Goal: Task Accomplishment & Management: Manage account settings

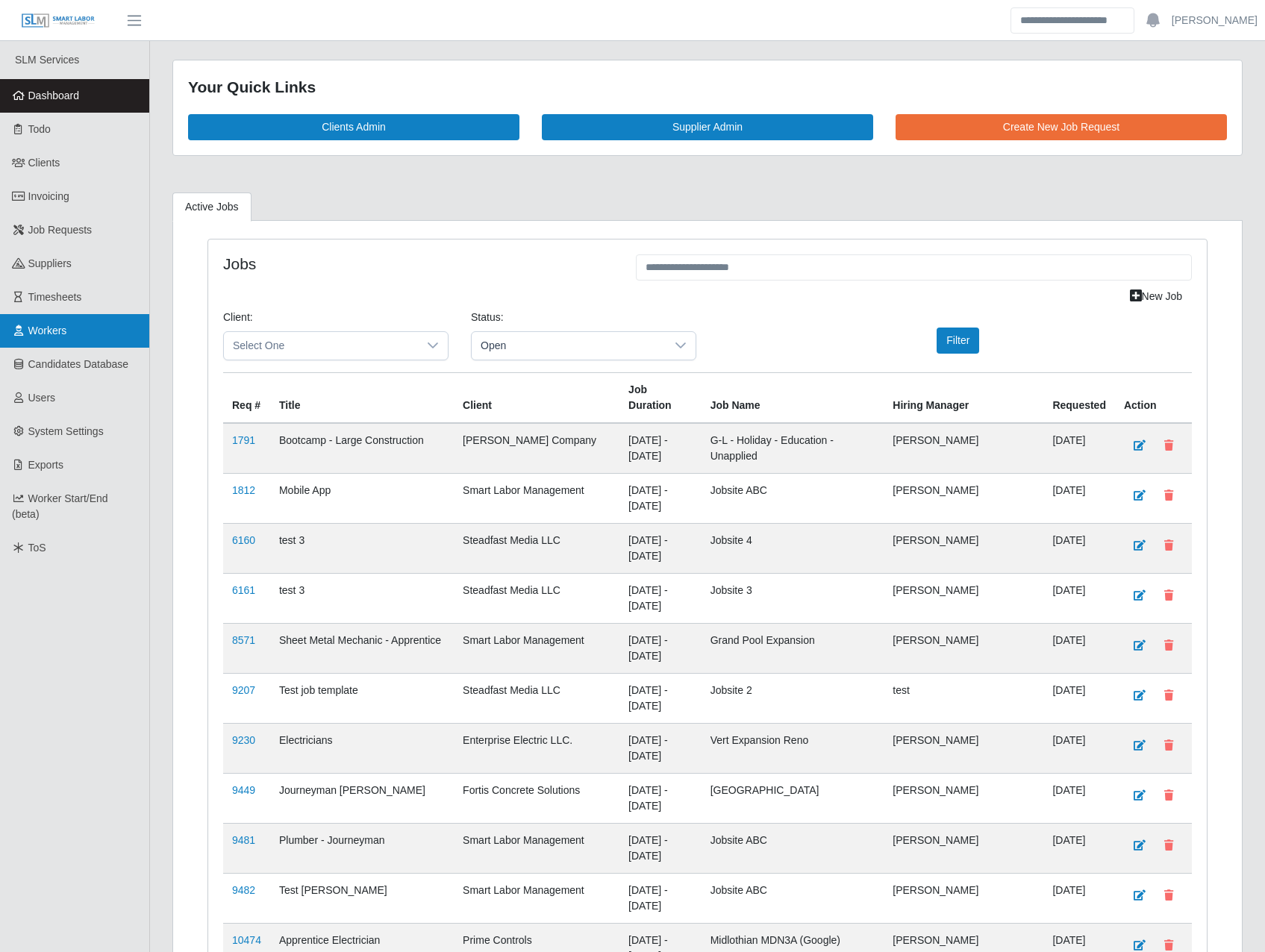
click at [60, 332] on span "Workers" at bounding box center [47, 330] width 39 height 12
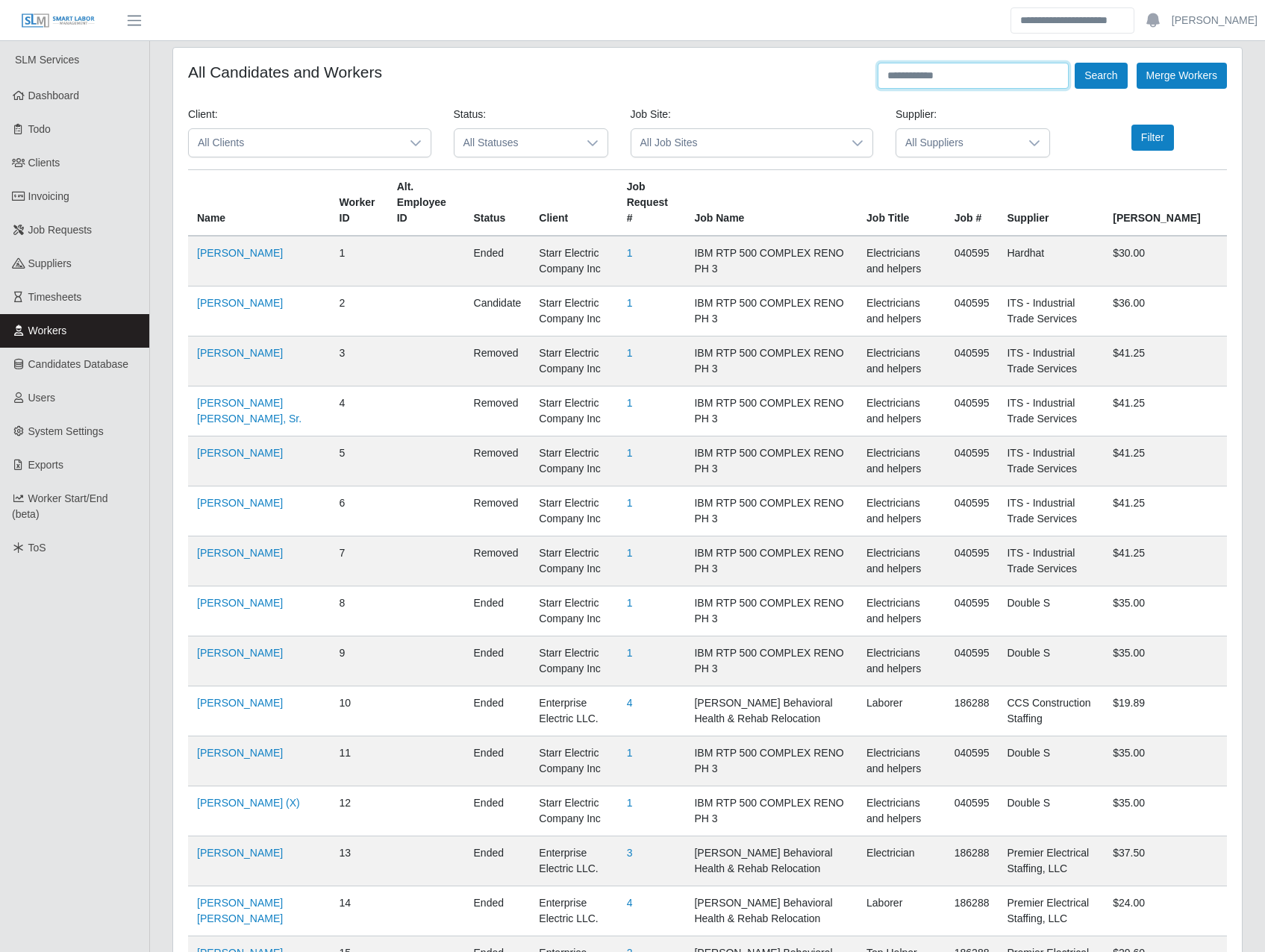
click at [948, 80] on input "text" at bounding box center [973, 75] width 191 height 26
type input "*******"
click at [1087, 74] on button "Search" at bounding box center [1100, 75] width 52 height 26
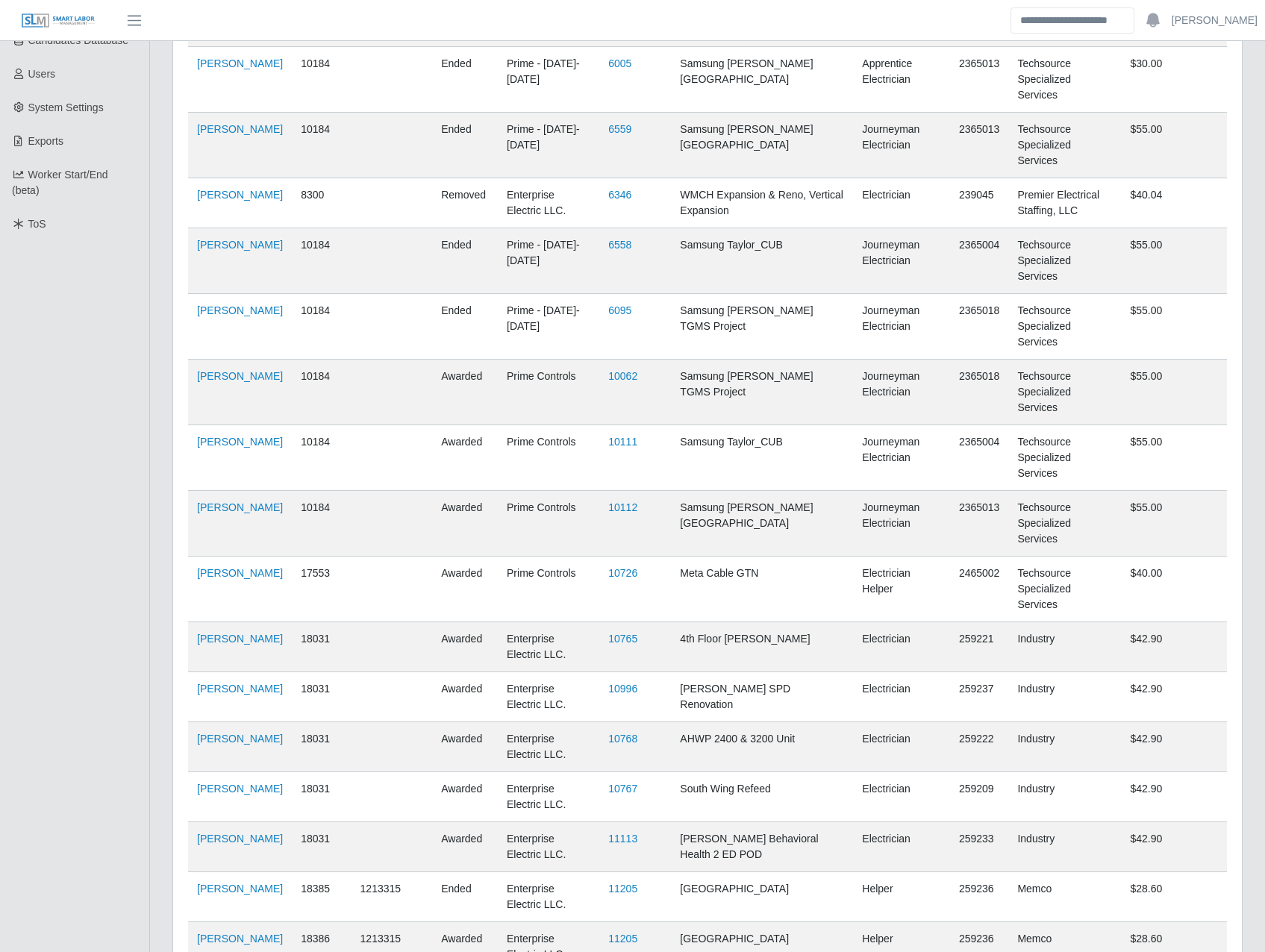
scroll to position [340, 0]
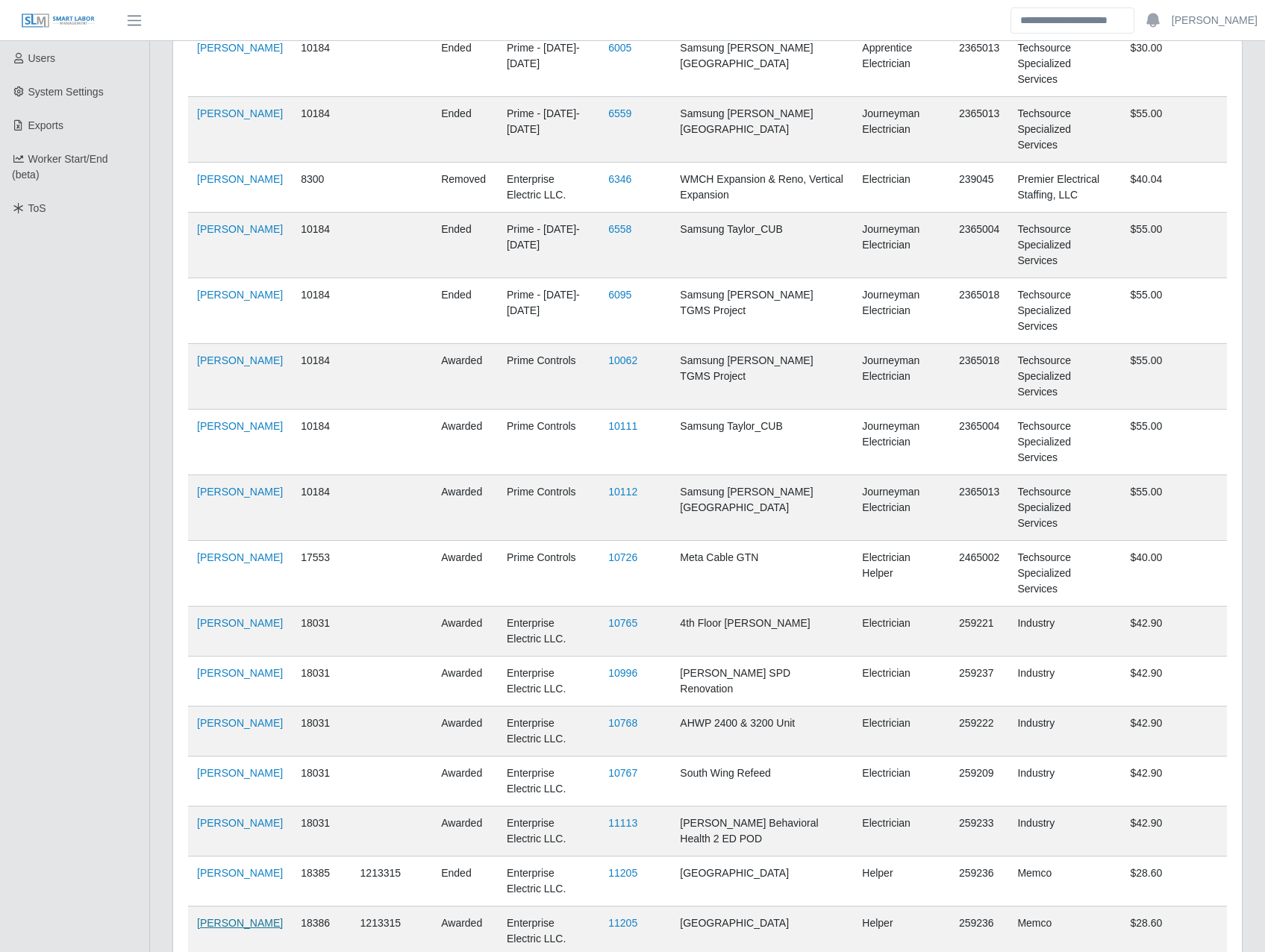
click at [231, 917] on link "Leandro Gonzalez Ramirez" at bounding box center [240, 923] width 86 height 12
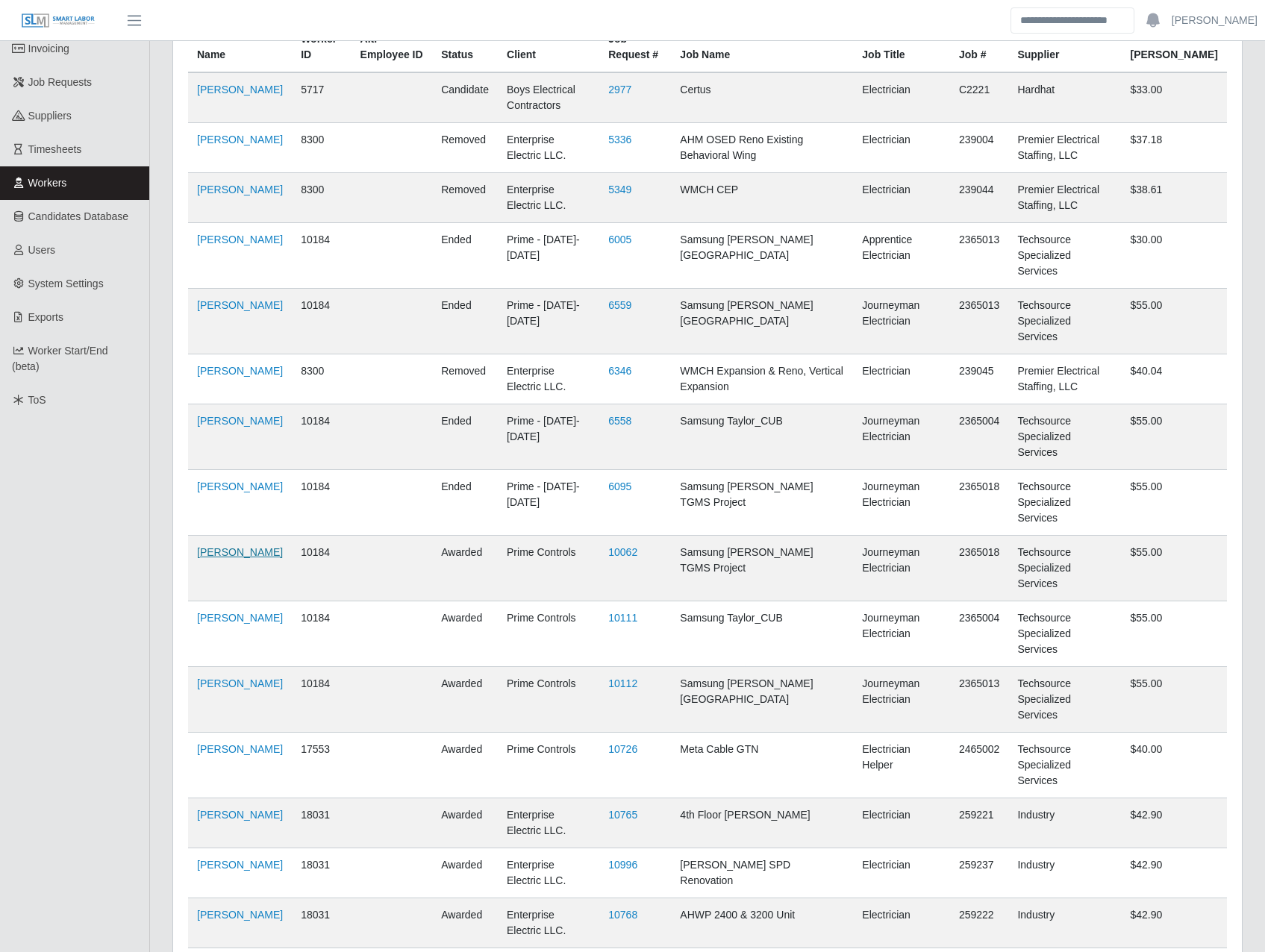
scroll to position [0, 0]
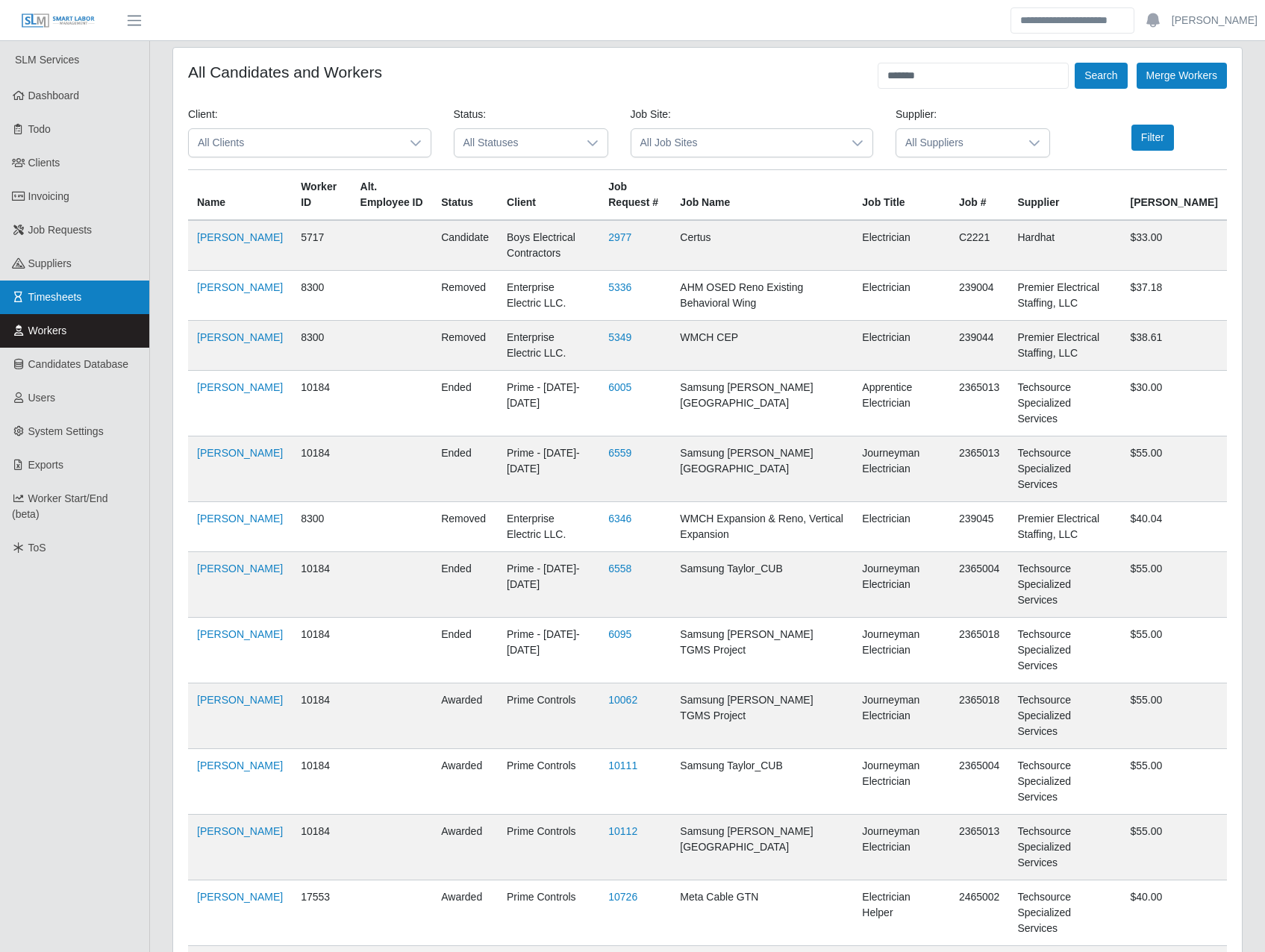
click at [96, 291] on link "Timesheets" at bounding box center [74, 296] width 149 height 34
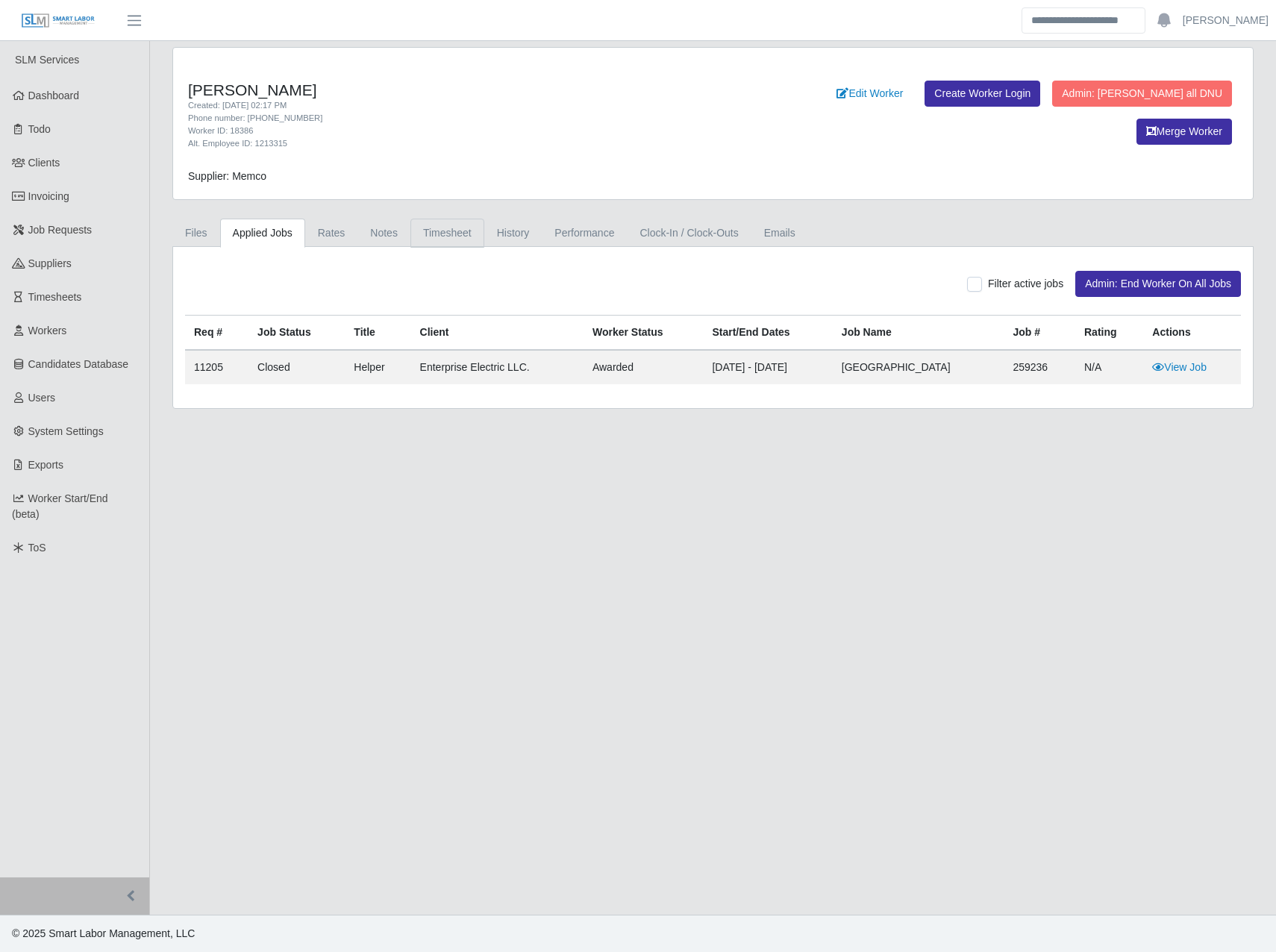
click at [457, 224] on link "Timesheet" at bounding box center [447, 233] width 74 height 29
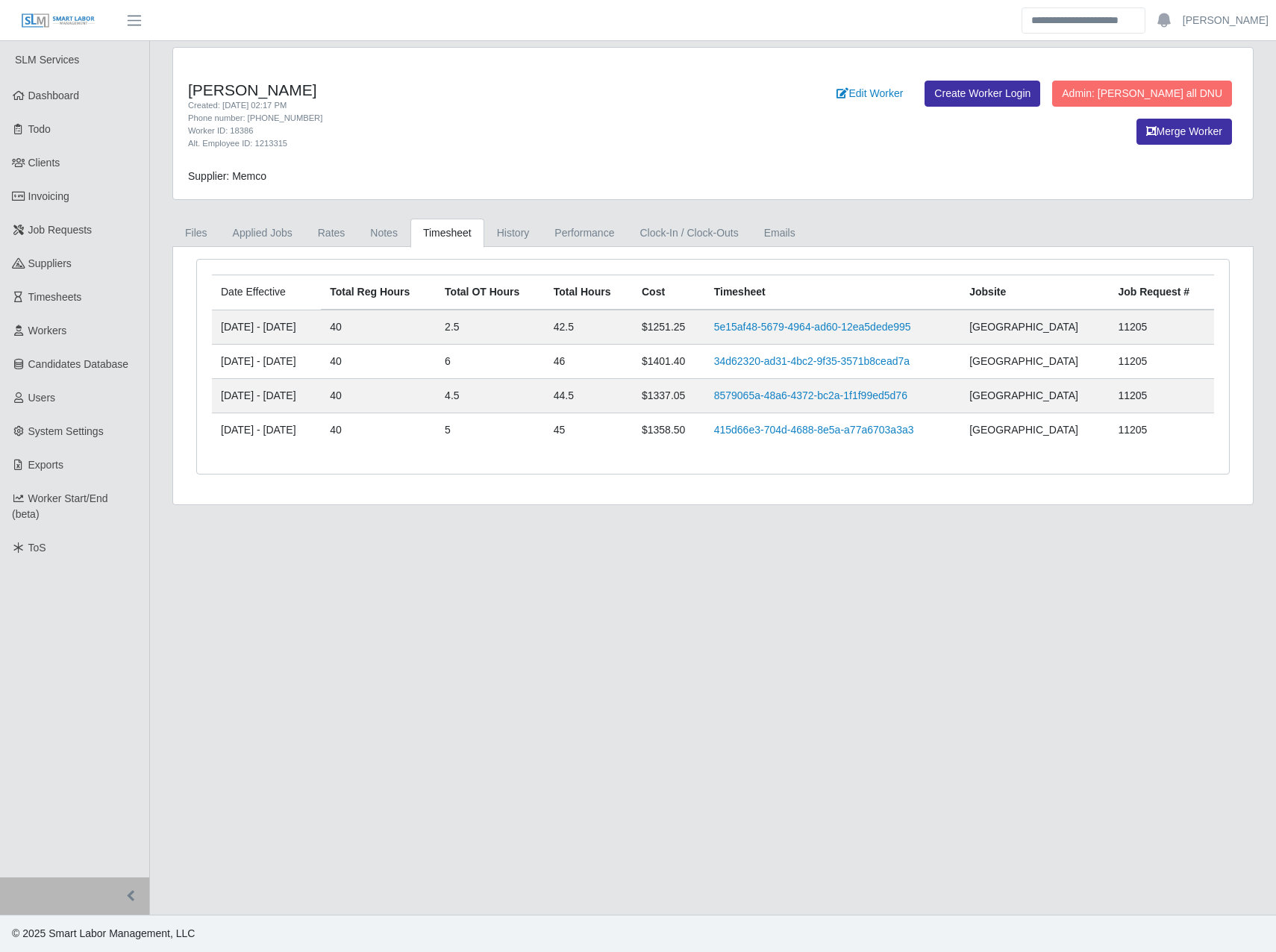
drag, startPoint x: 232, startPoint y: 330, endPoint x: 306, endPoint y: 339, distance: 74.5
click at [306, 339] on td "10/04/2025 - 10/10/2025" at bounding box center [266, 327] width 109 height 35
drag, startPoint x: 306, startPoint y: 339, endPoint x: 328, endPoint y: 379, distance: 45.7
click at [321, 379] on td "09/20/2025 - 09/26/2025" at bounding box center [266, 397] width 109 height 35
click at [495, 229] on link "History" at bounding box center [513, 233] width 58 height 29
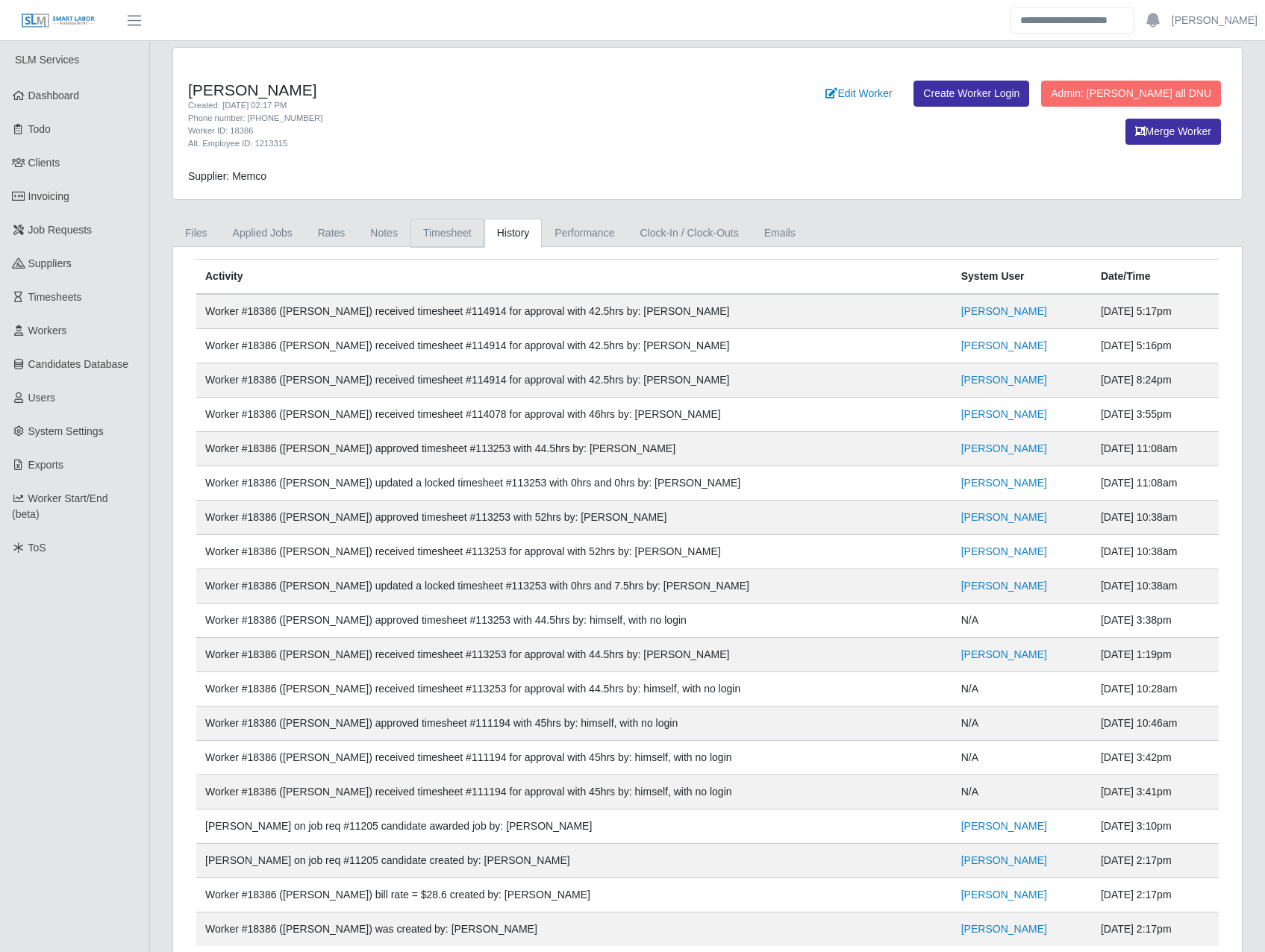
click at [436, 237] on link "Timesheet" at bounding box center [447, 233] width 74 height 29
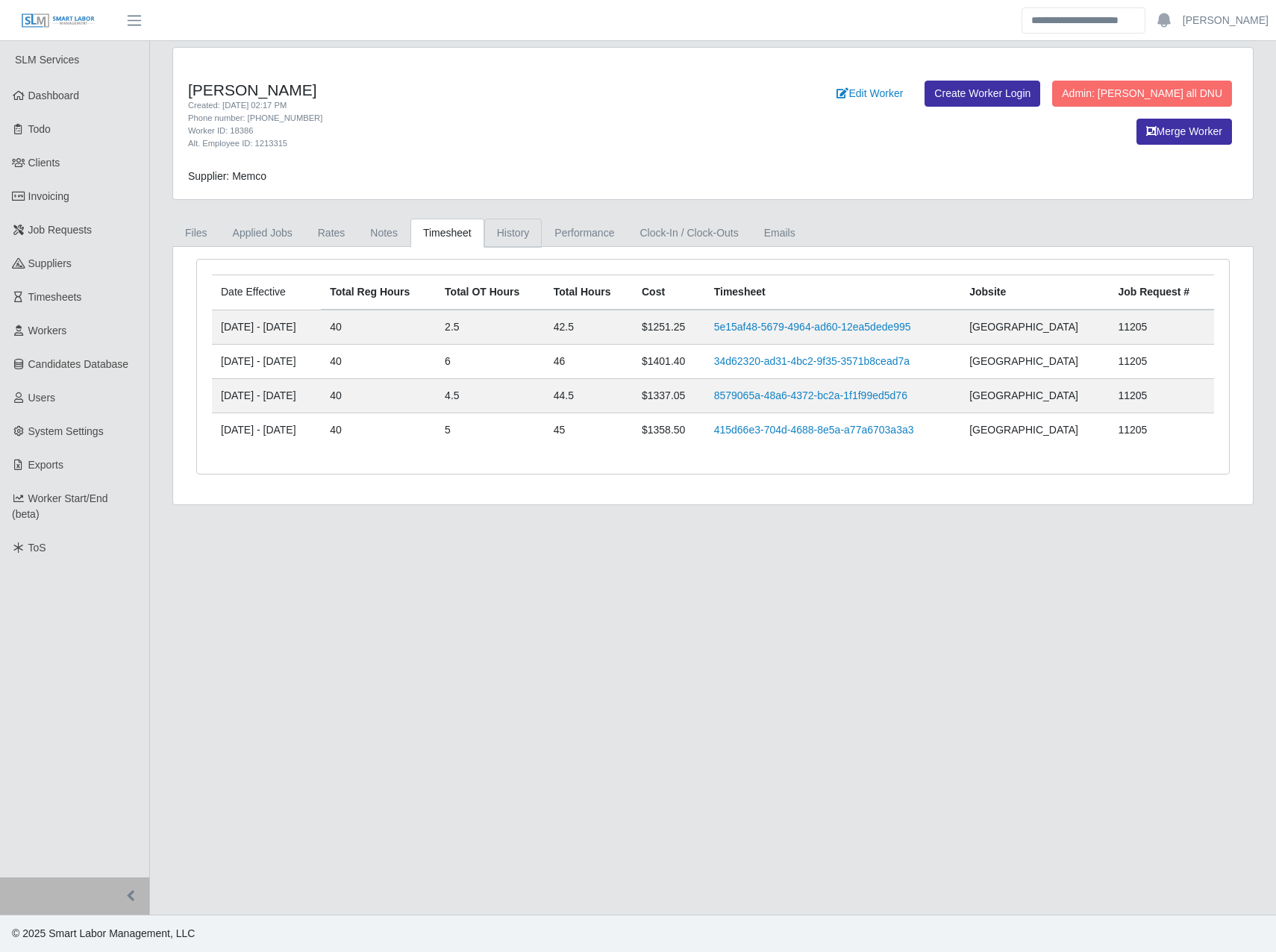
click at [510, 231] on link "History" at bounding box center [513, 233] width 58 height 29
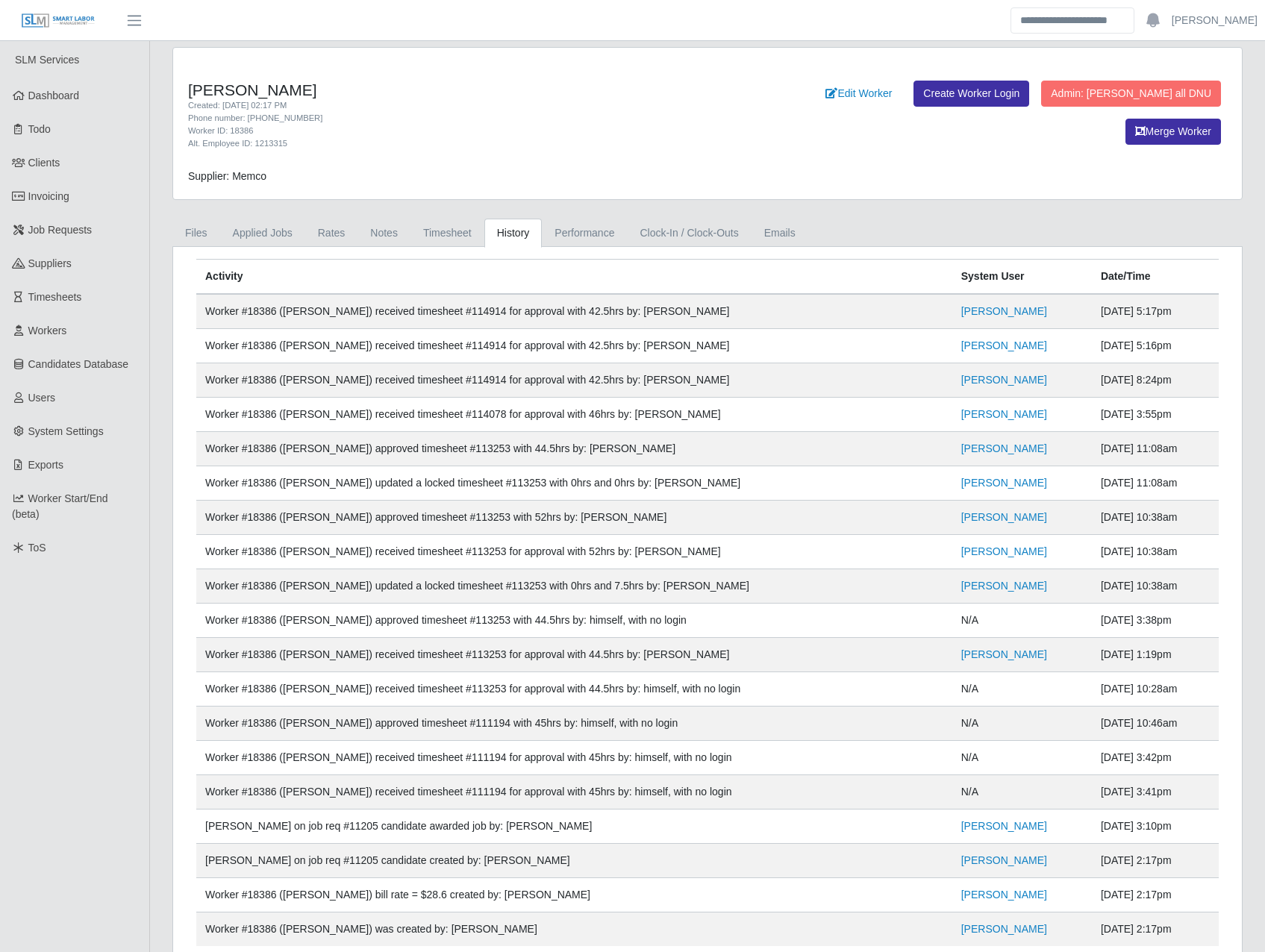
drag, startPoint x: 709, startPoint y: 412, endPoint x: 552, endPoint y: 419, distance: 157.2
click at [552, 419] on td "Worker #18386 (Leandro Gonzalez Ramirez) received timesheet #114078 for approva…" at bounding box center [574, 415] width 756 height 35
click at [665, 404] on td "Worker #18386 (Leandro Gonzalez Ramirez) received timesheet #114078 for approva…" at bounding box center [574, 415] width 756 height 35
click at [452, 227] on link "Timesheet" at bounding box center [447, 233] width 74 height 29
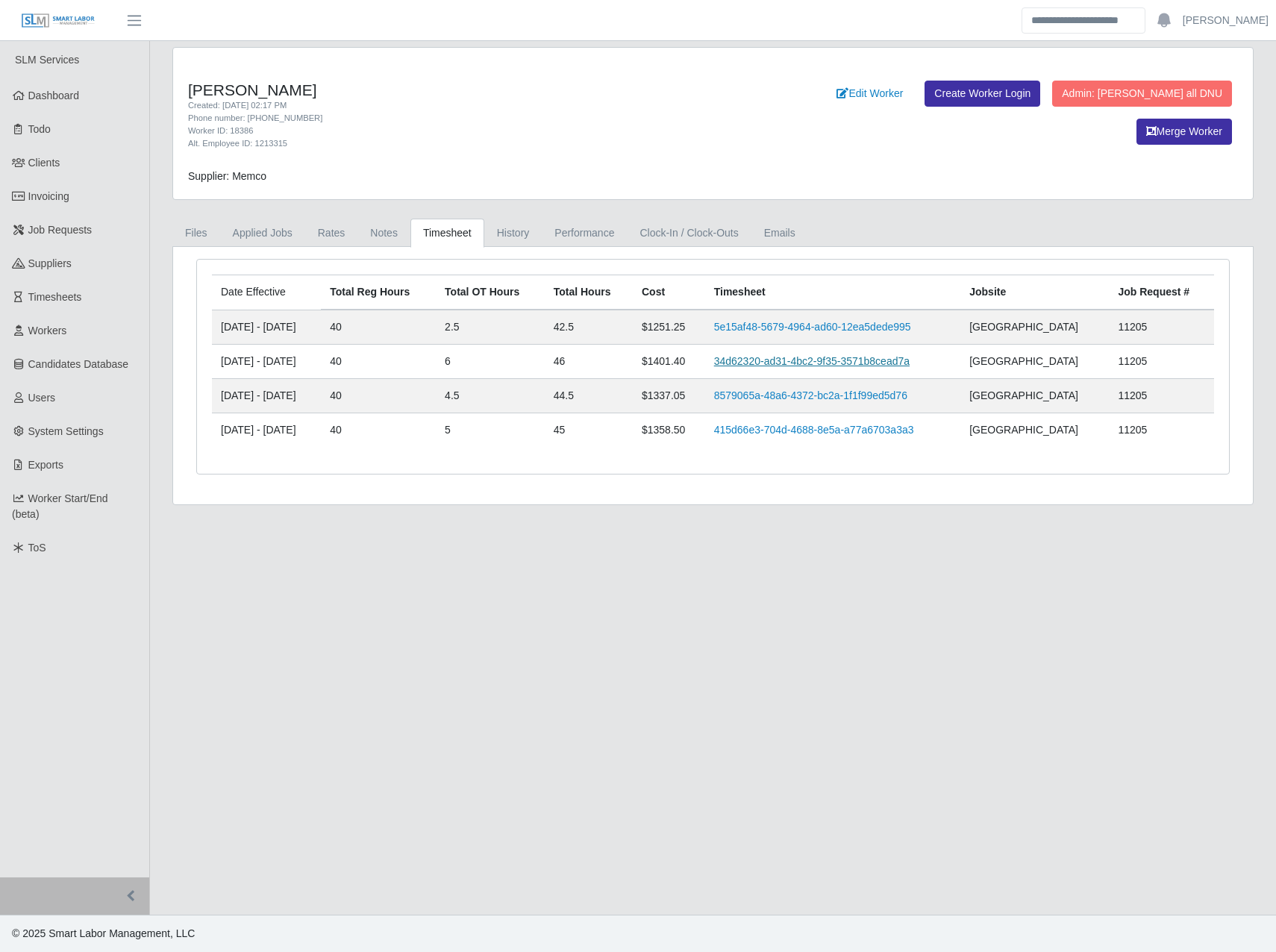
click at [815, 363] on link "34d62320-ad31-4bc2-9f35-3571b8cead7a" at bounding box center [812, 361] width 195 height 12
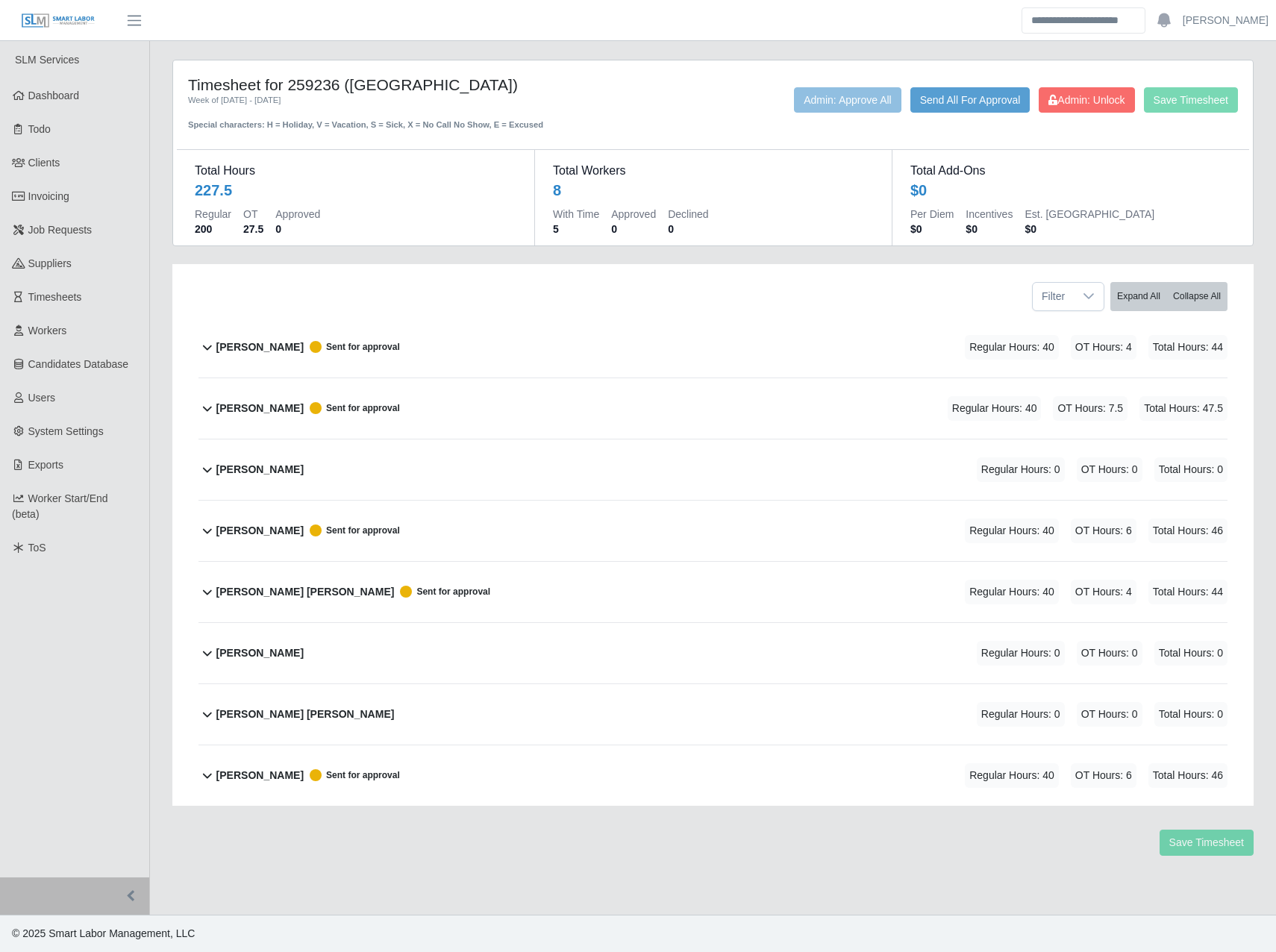
click at [271, 347] on b "Daniela Vasquez" at bounding box center [260, 347] width 88 height 15
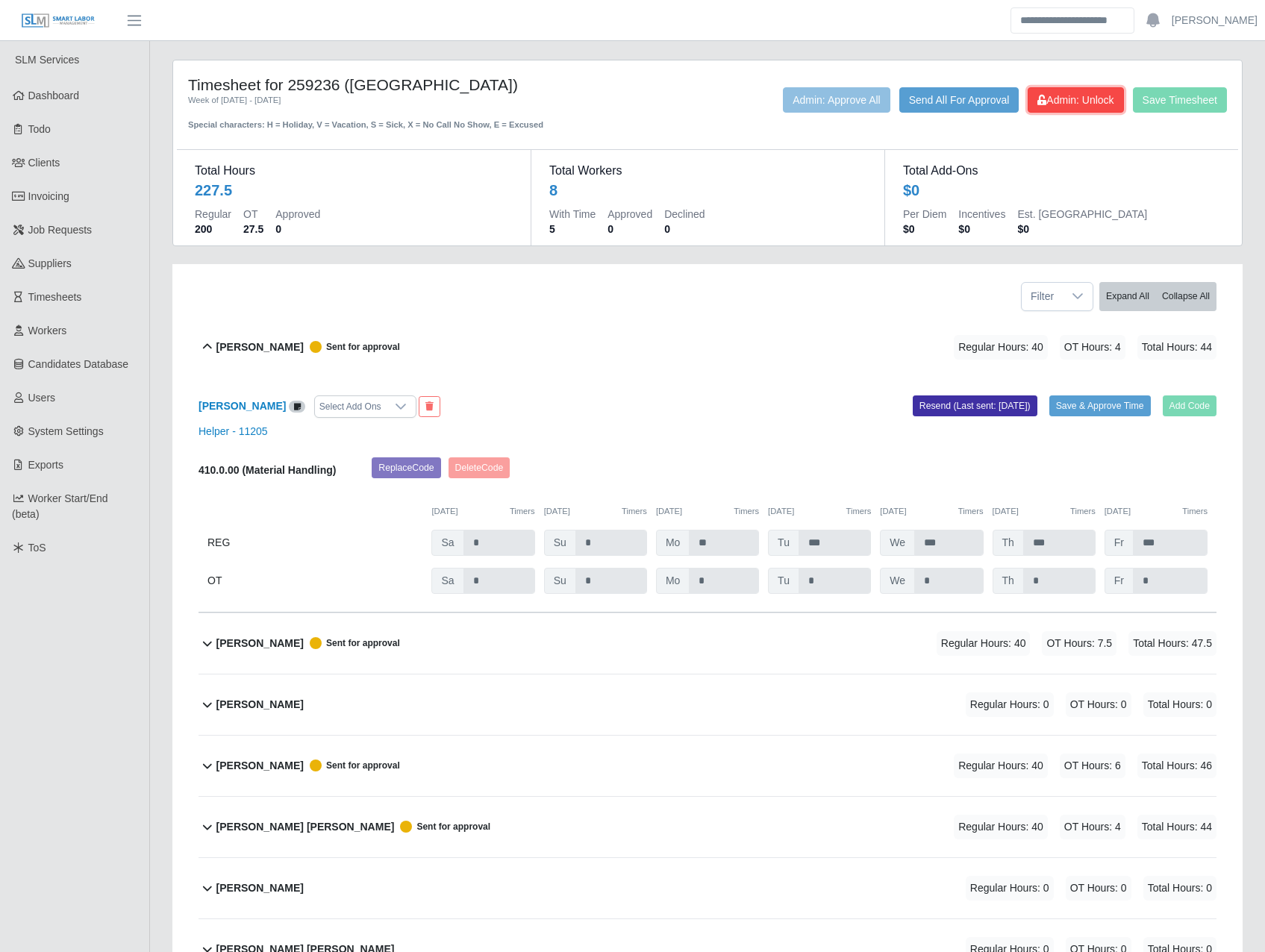
click at [1061, 98] on span "Admin: Unlock" at bounding box center [1074, 100] width 76 height 12
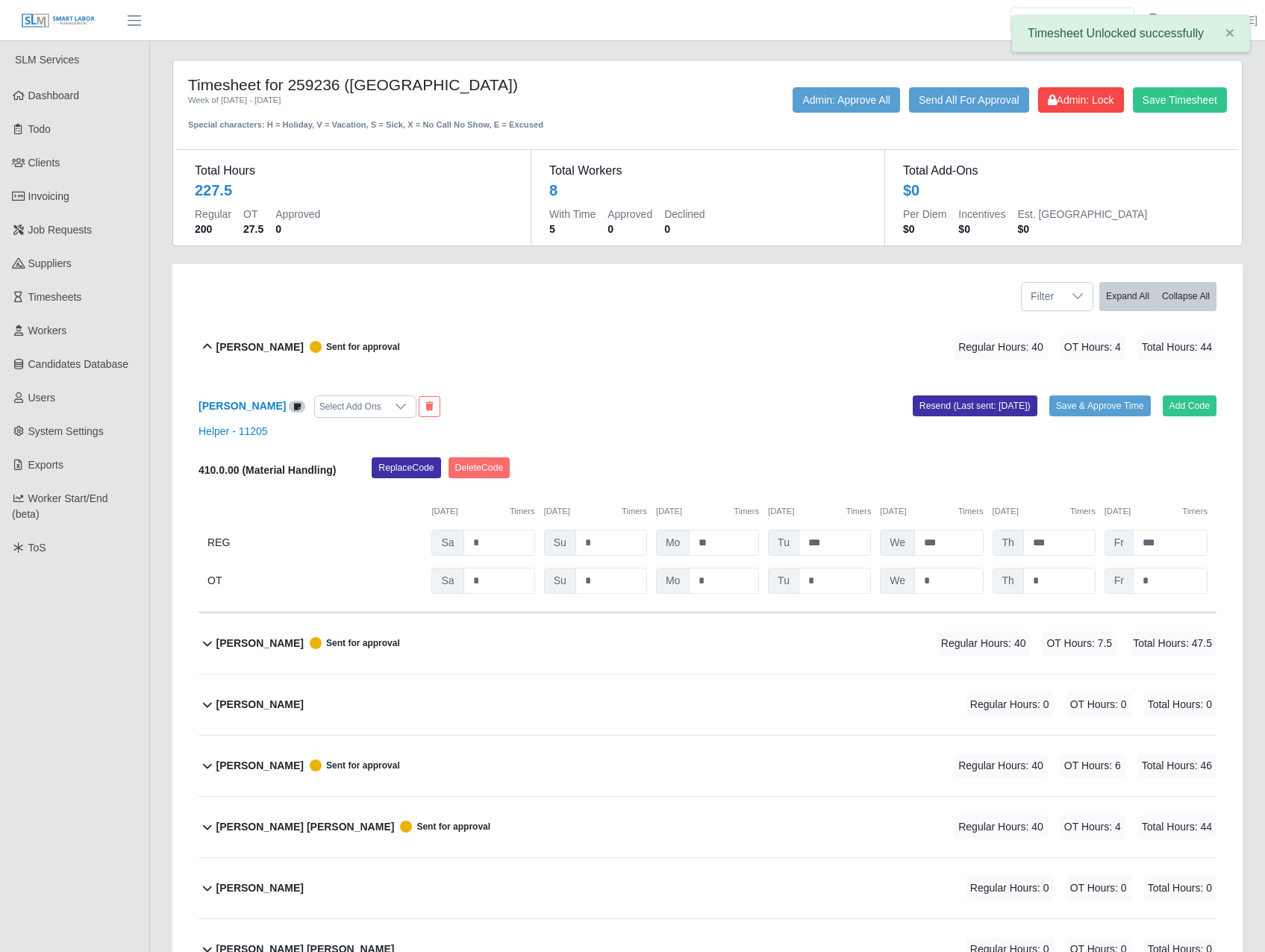
click at [246, 329] on div "Daniela Vasquez Sent for approval Regular Hours: 40 OT Hours: 4 Total Hours: 44" at bounding box center [716, 347] width 1000 height 61
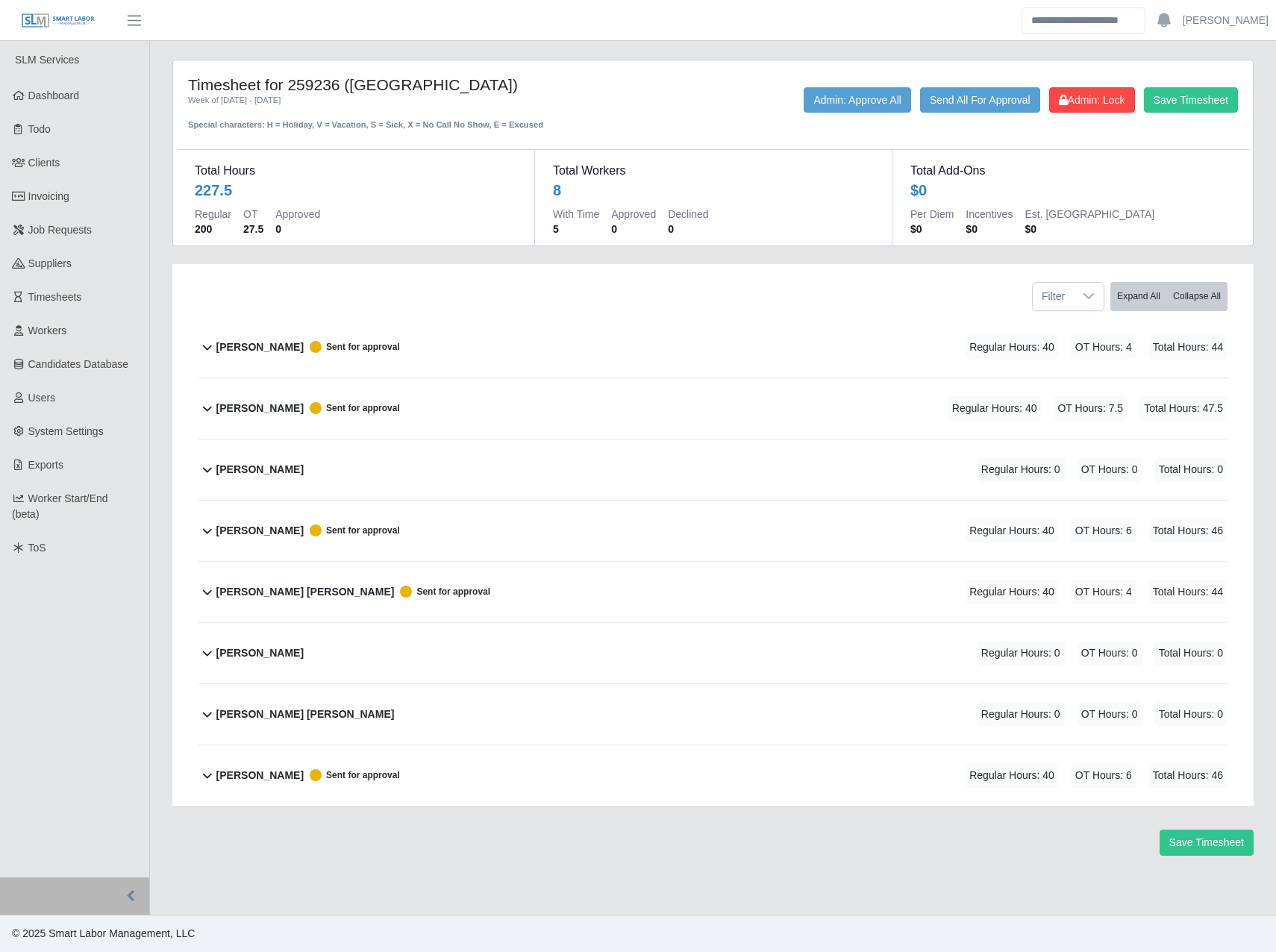
click at [266, 400] on b "Izaiah Sandoval" at bounding box center [260, 408] width 88 height 15
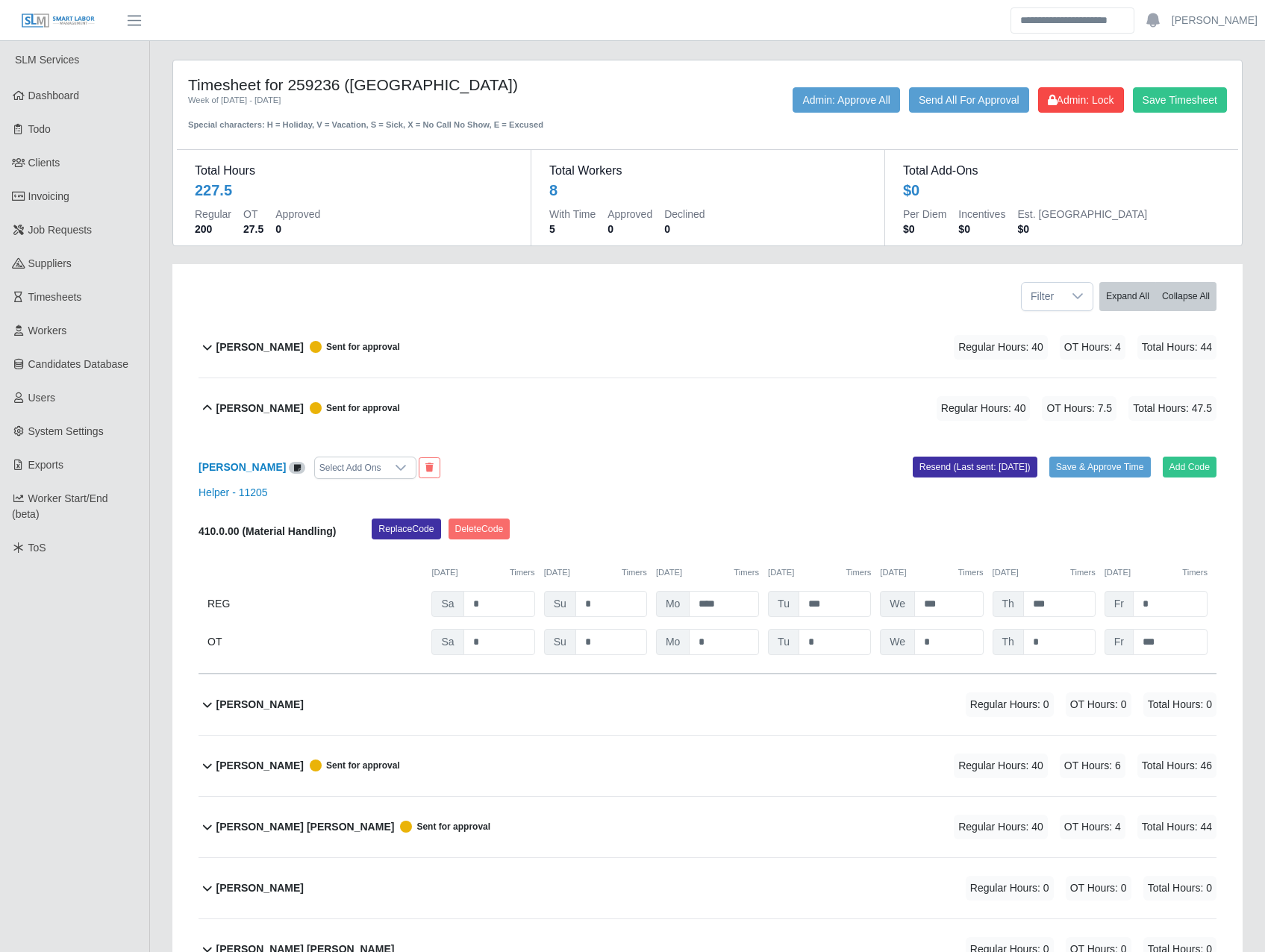
click at [233, 409] on b "Izaiah Sandoval" at bounding box center [260, 408] width 88 height 15
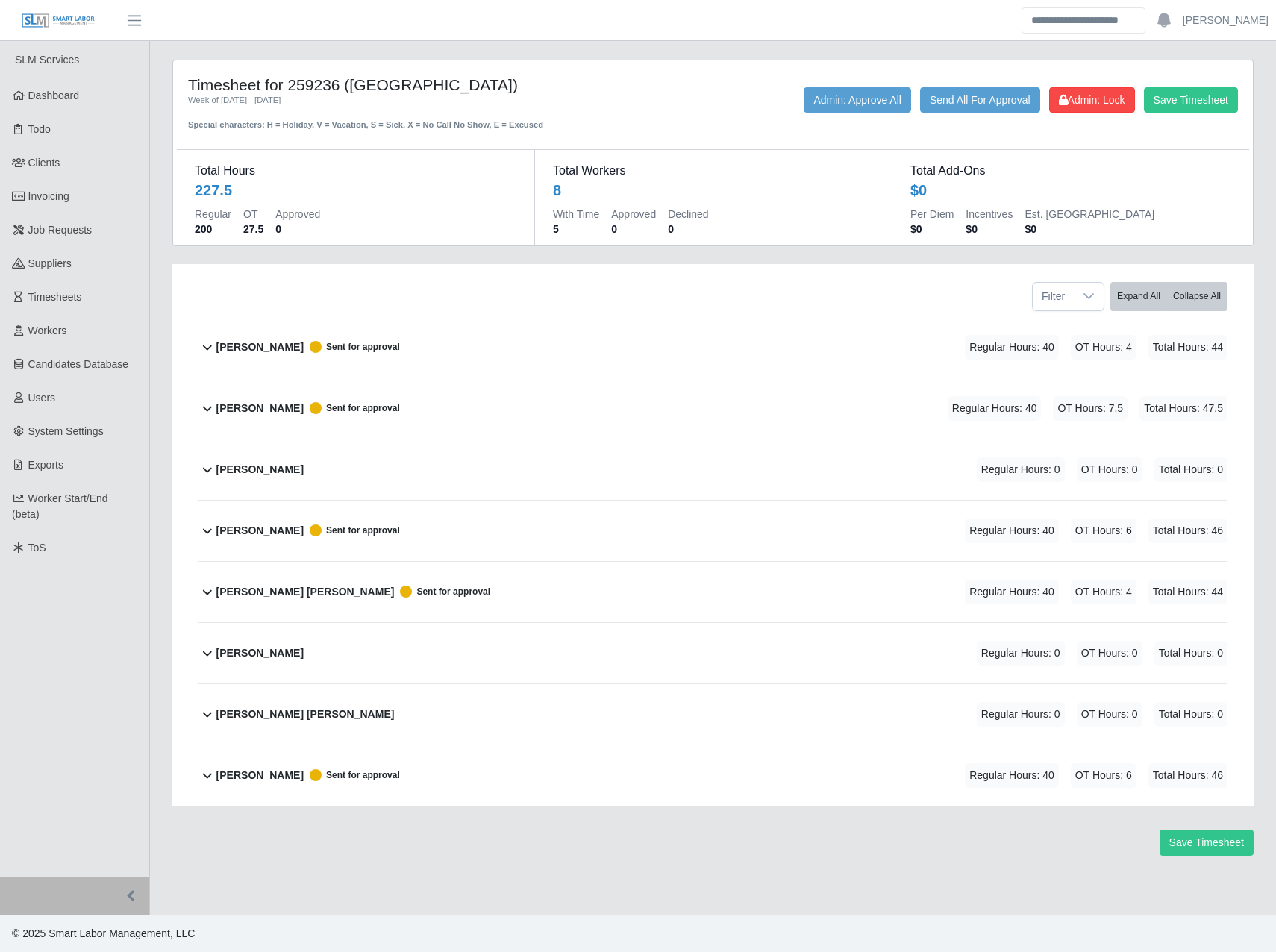
click at [247, 354] on b "Daniela Vasquez" at bounding box center [260, 347] width 88 height 15
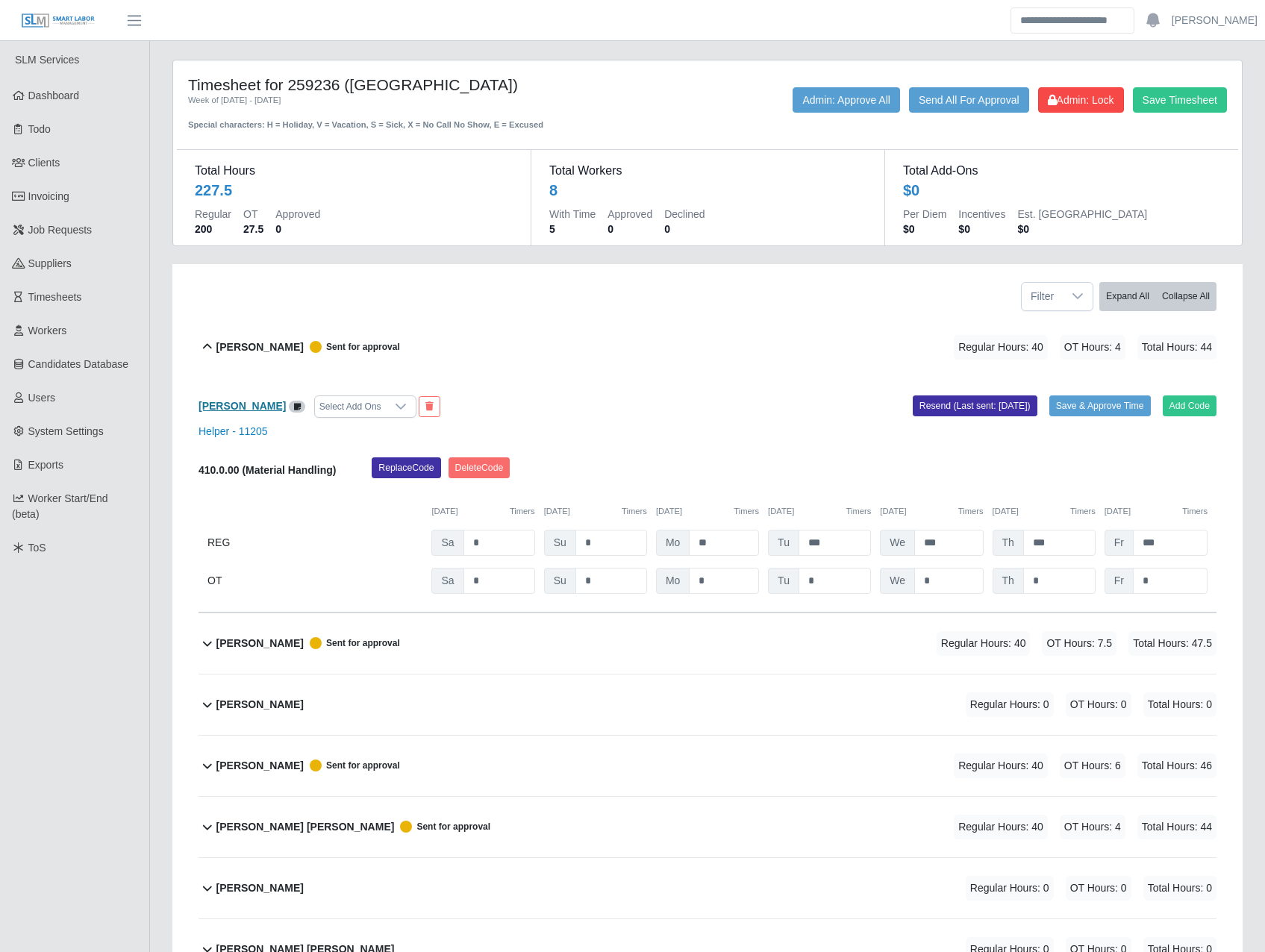
click at [257, 404] on b "Daniela Vasquez" at bounding box center [242, 405] width 88 height 12
click at [245, 643] on b "Izaiah Sandoval" at bounding box center [260, 643] width 88 height 15
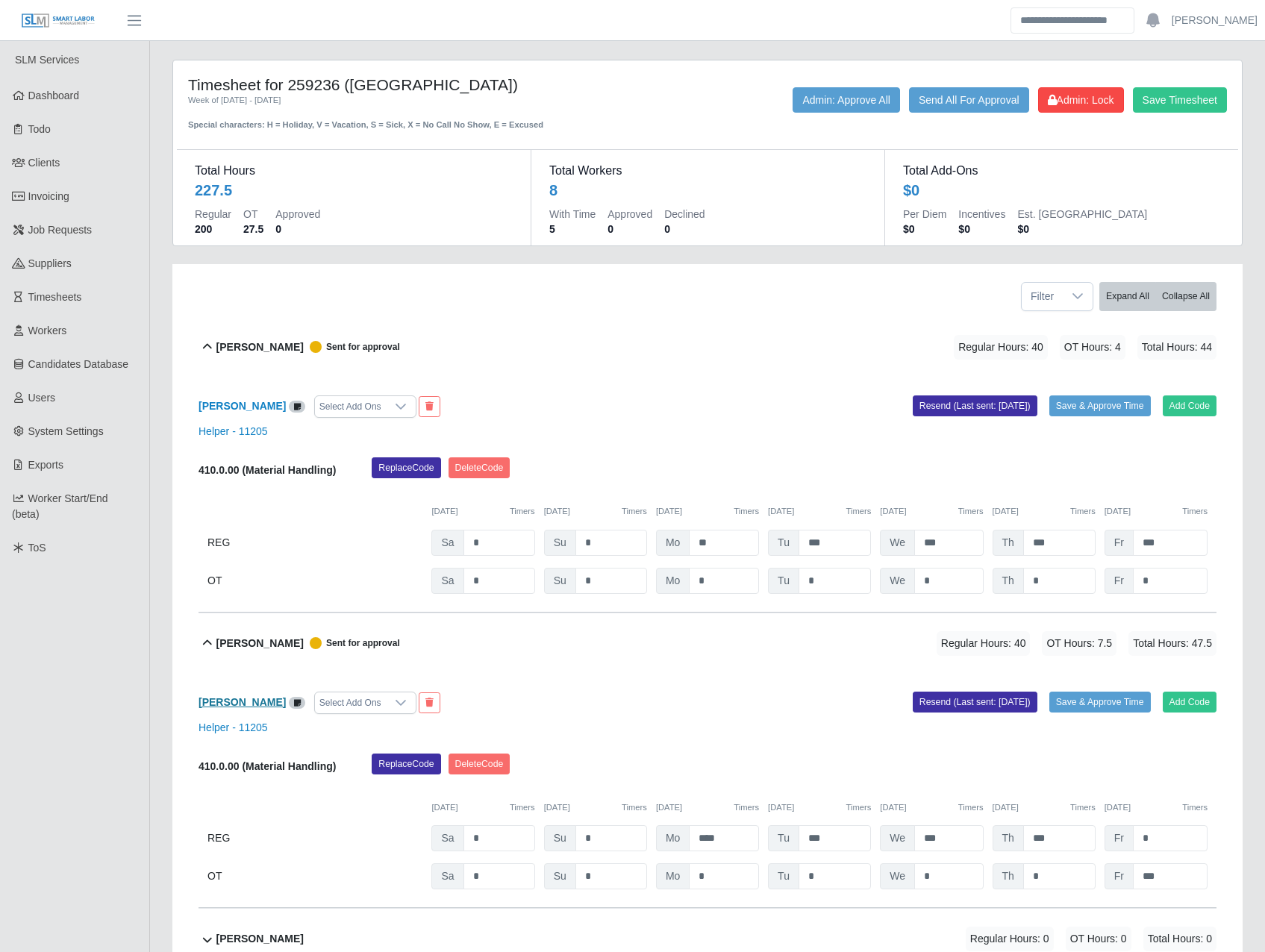
click at [240, 701] on b "Izaiah Sandoval" at bounding box center [242, 702] width 88 height 12
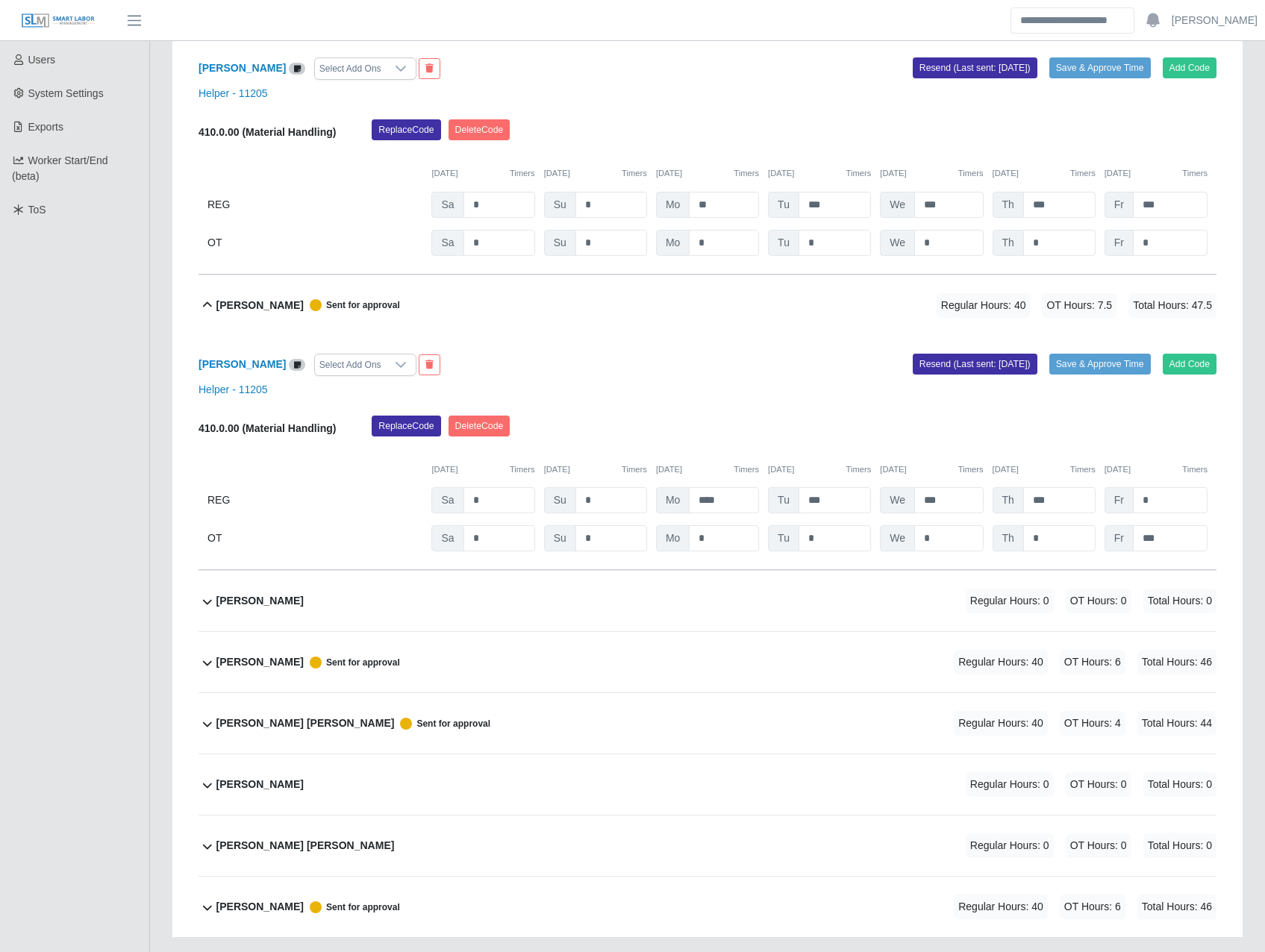
scroll to position [348, 0]
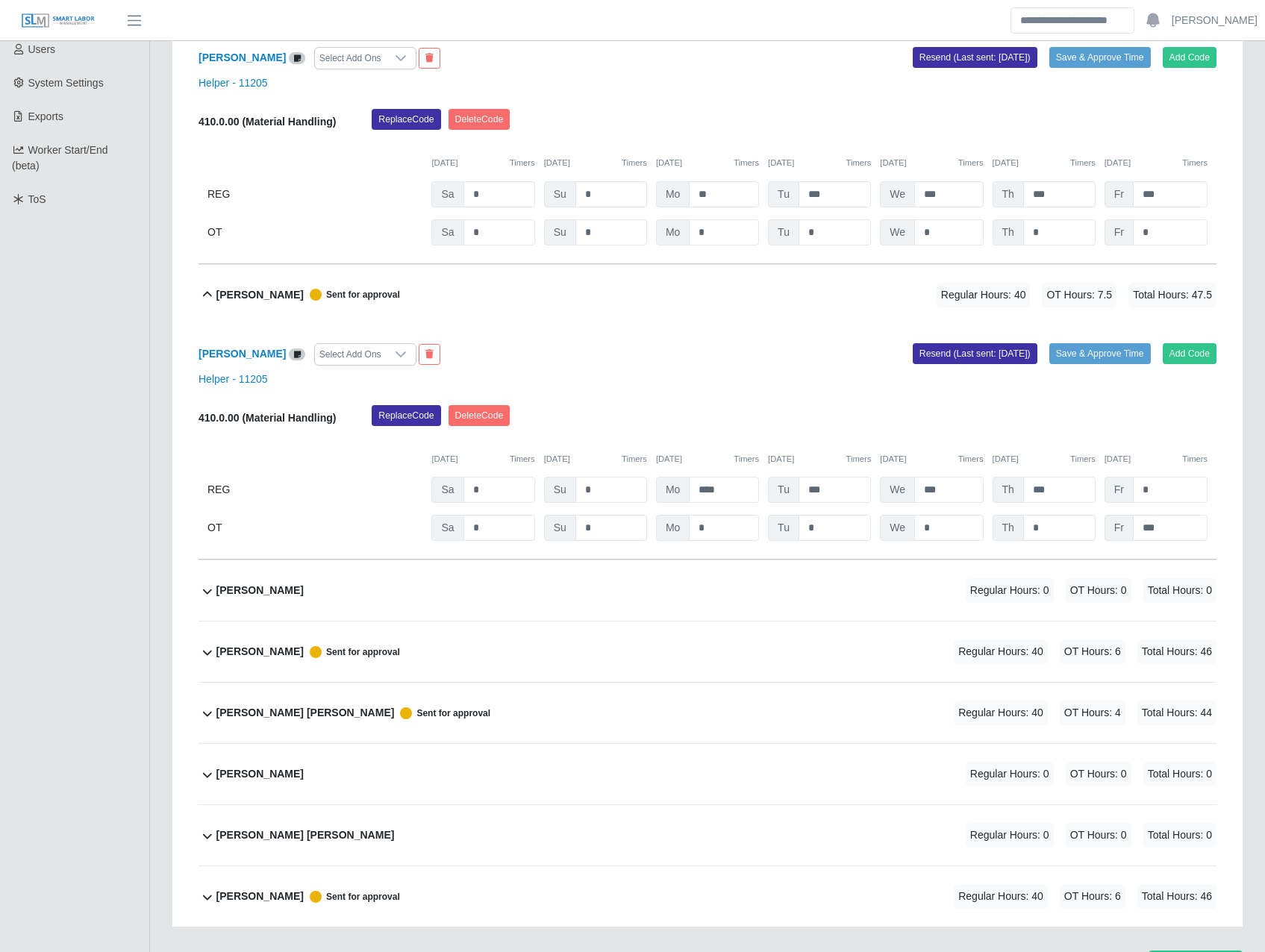
click at [276, 659] on b "Leandro Gonzalez Ramirez" at bounding box center [260, 652] width 88 height 15
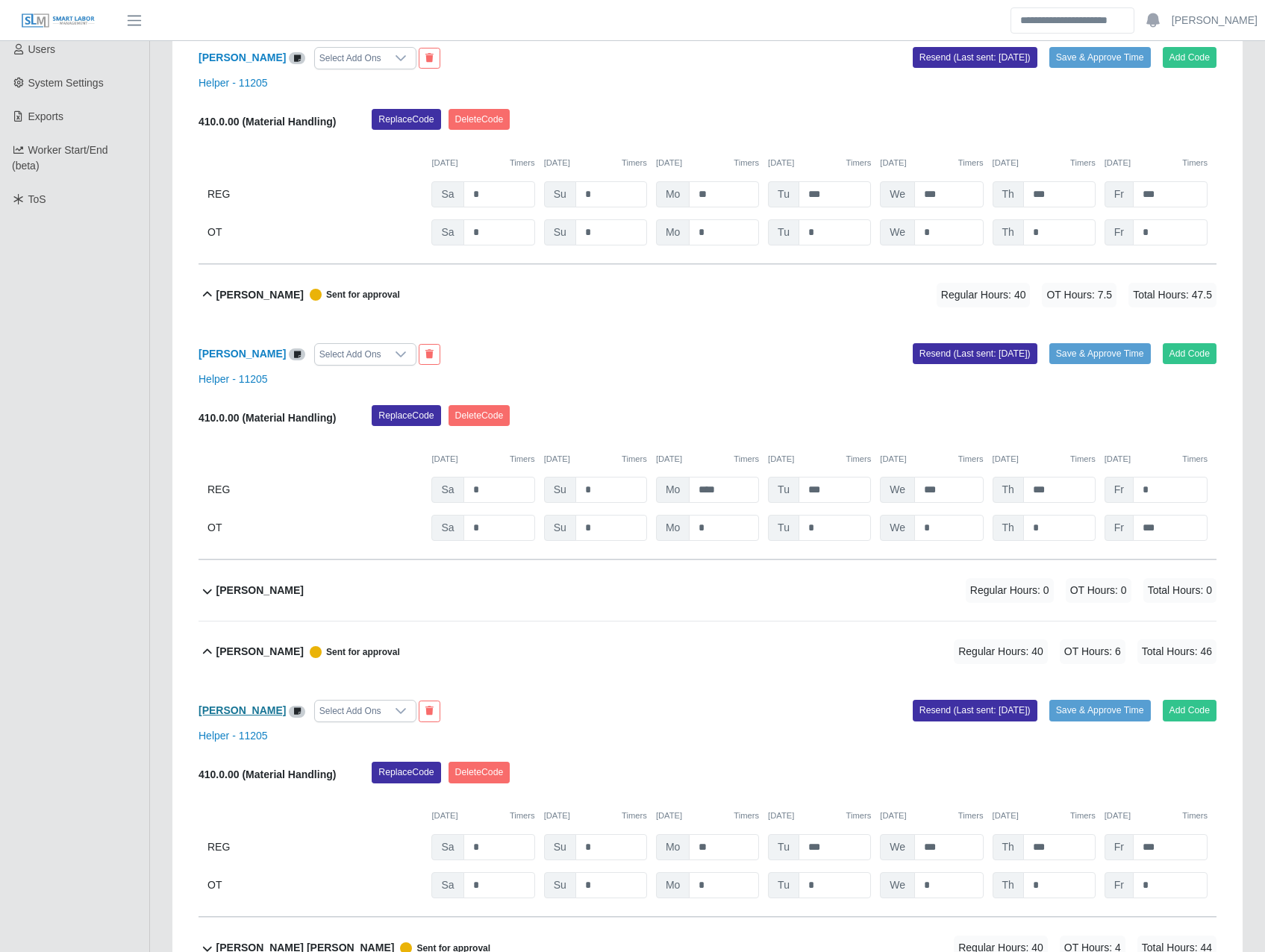
click at [271, 708] on b "Leandro Gonzalez Ramirez" at bounding box center [242, 710] width 88 height 12
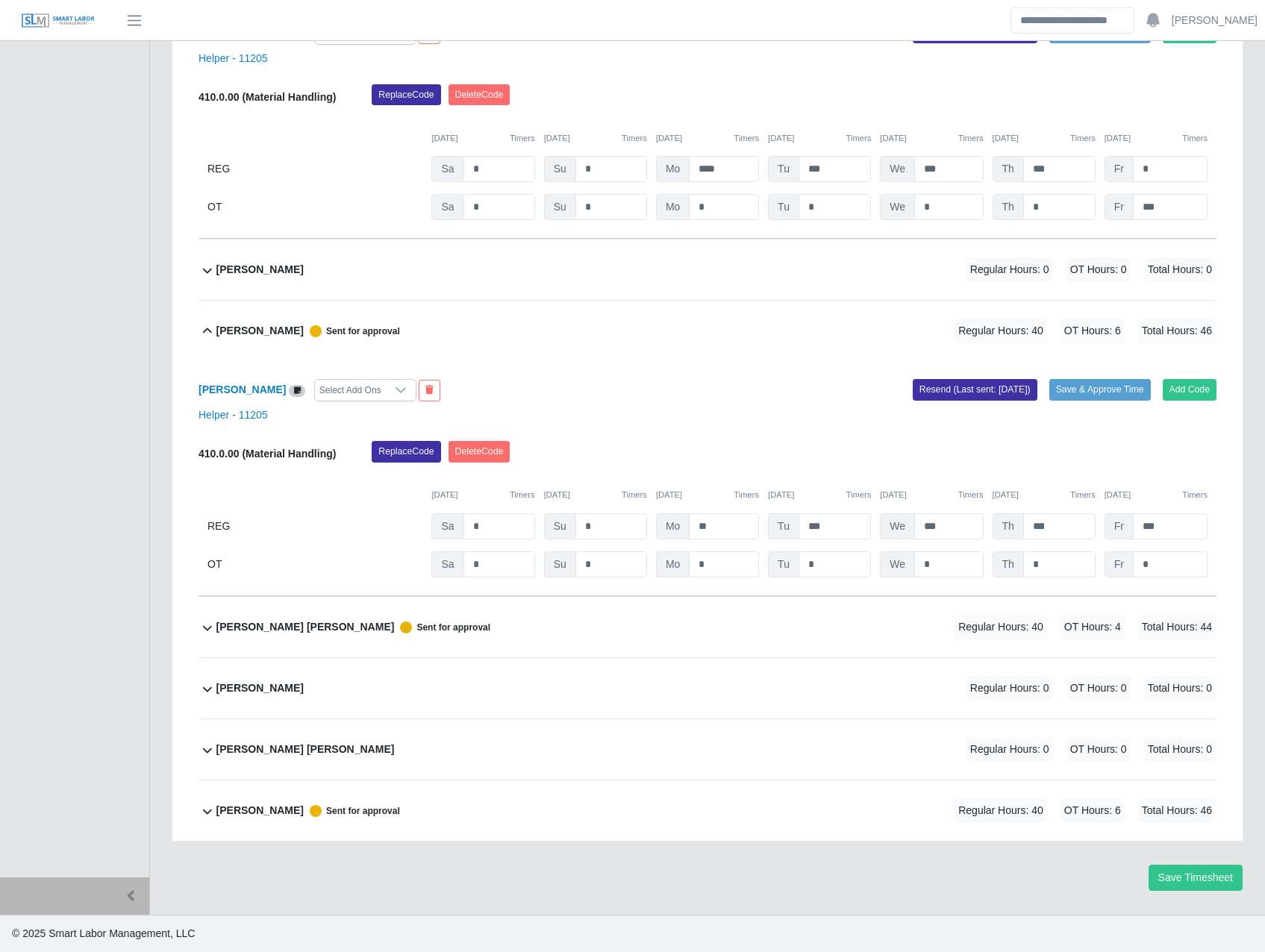
click at [272, 632] on b "Luis Mujica Leon" at bounding box center [305, 627] width 178 height 15
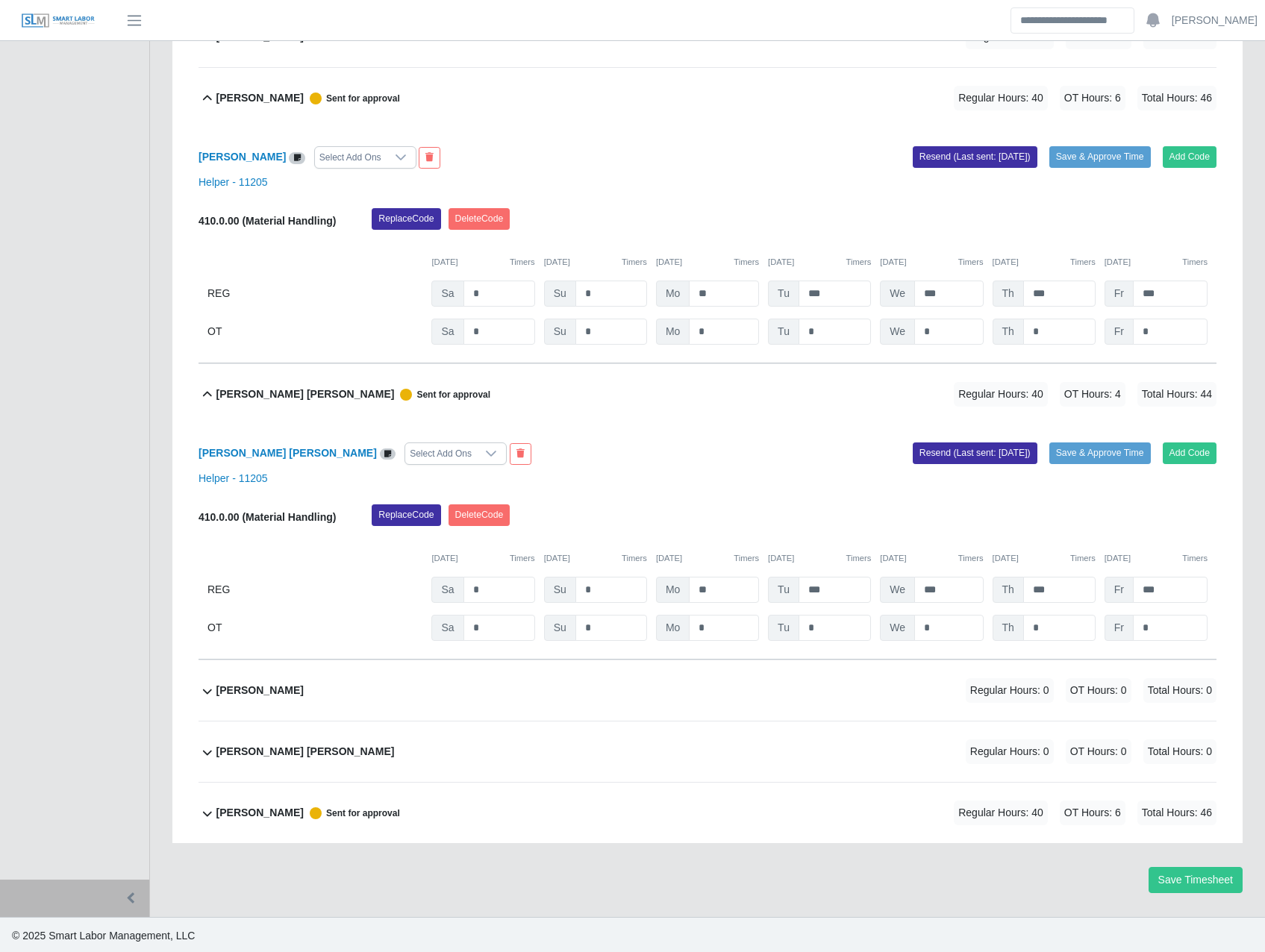
scroll to position [907, 0]
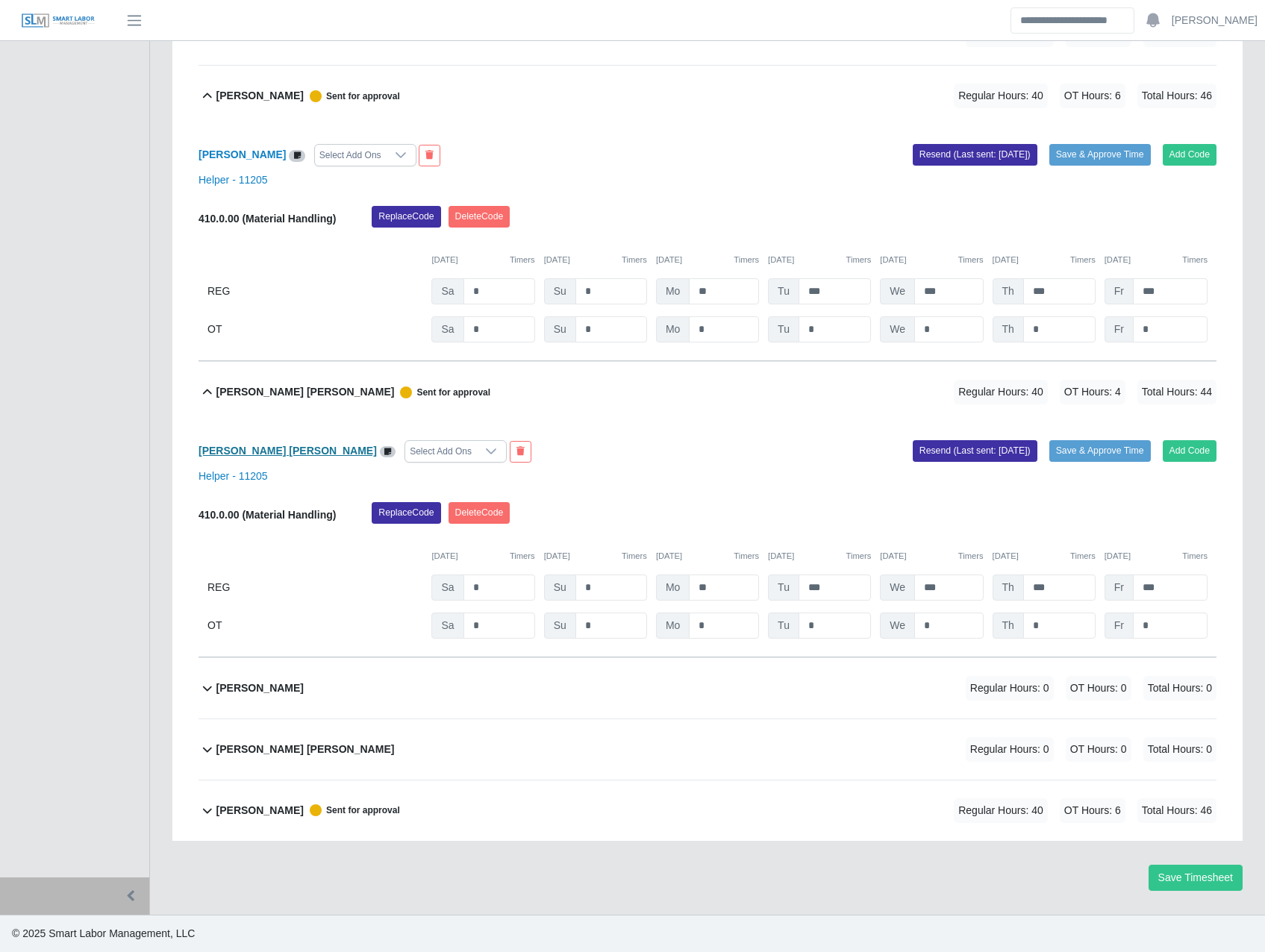
click at [266, 450] on b "Luis Mujica Leon" at bounding box center [287, 450] width 178 height 12
click at [266, 806] on b "Wuillian Ramirez Martinez" at bounding box center [260, 810] width 88 height 15
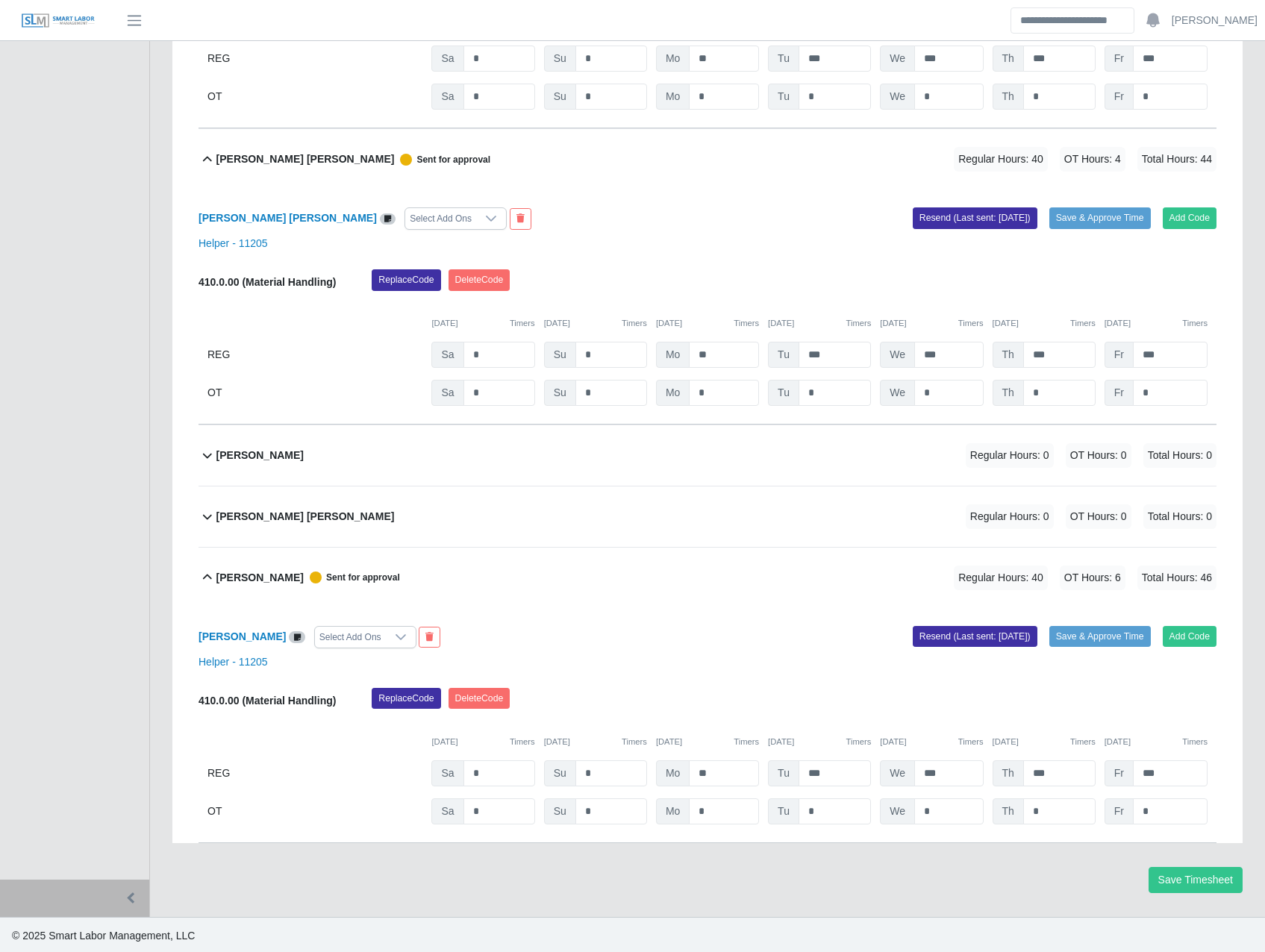
scroll to position [1142, 0]
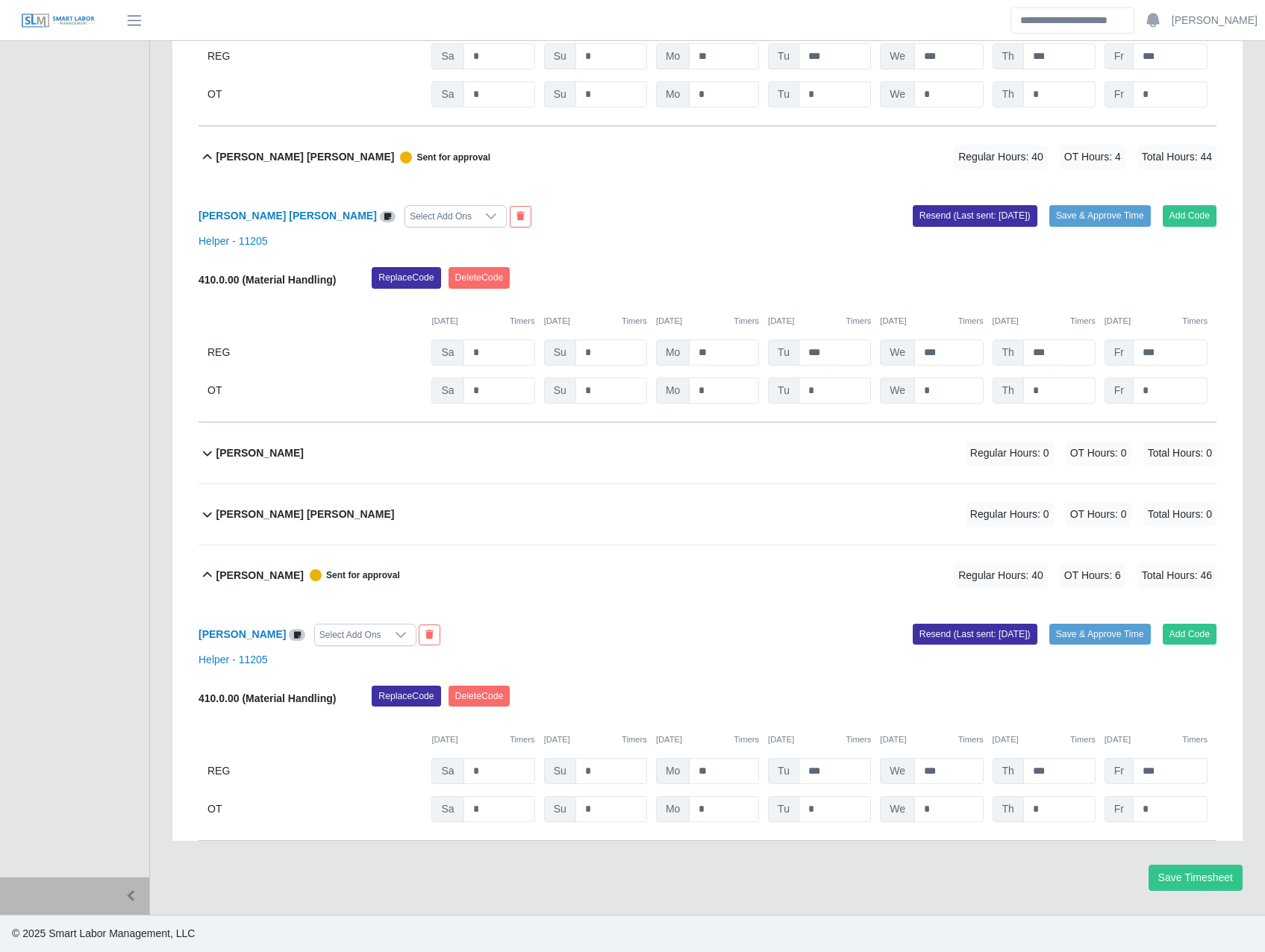
click at [251, 624] on div "Wuillian Ramirez Martinez Select Add Ons" at bounding box center [448, 634] width 520 height 22
click at [252, 636] on b "Wuillian Ramirez Martinez" at bounding box center [242, 634] width 88 height 12
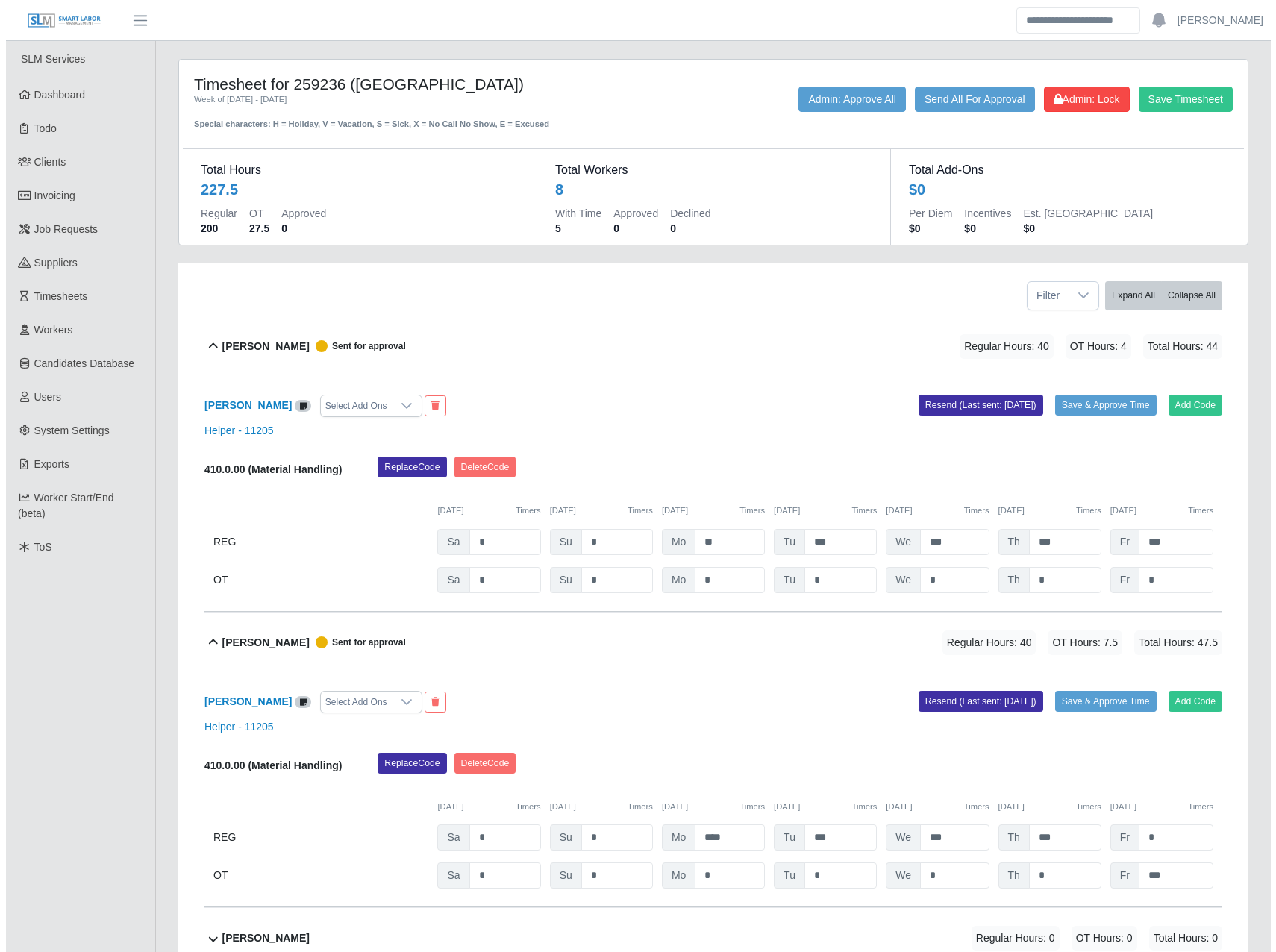
scroll to position [0, 0]
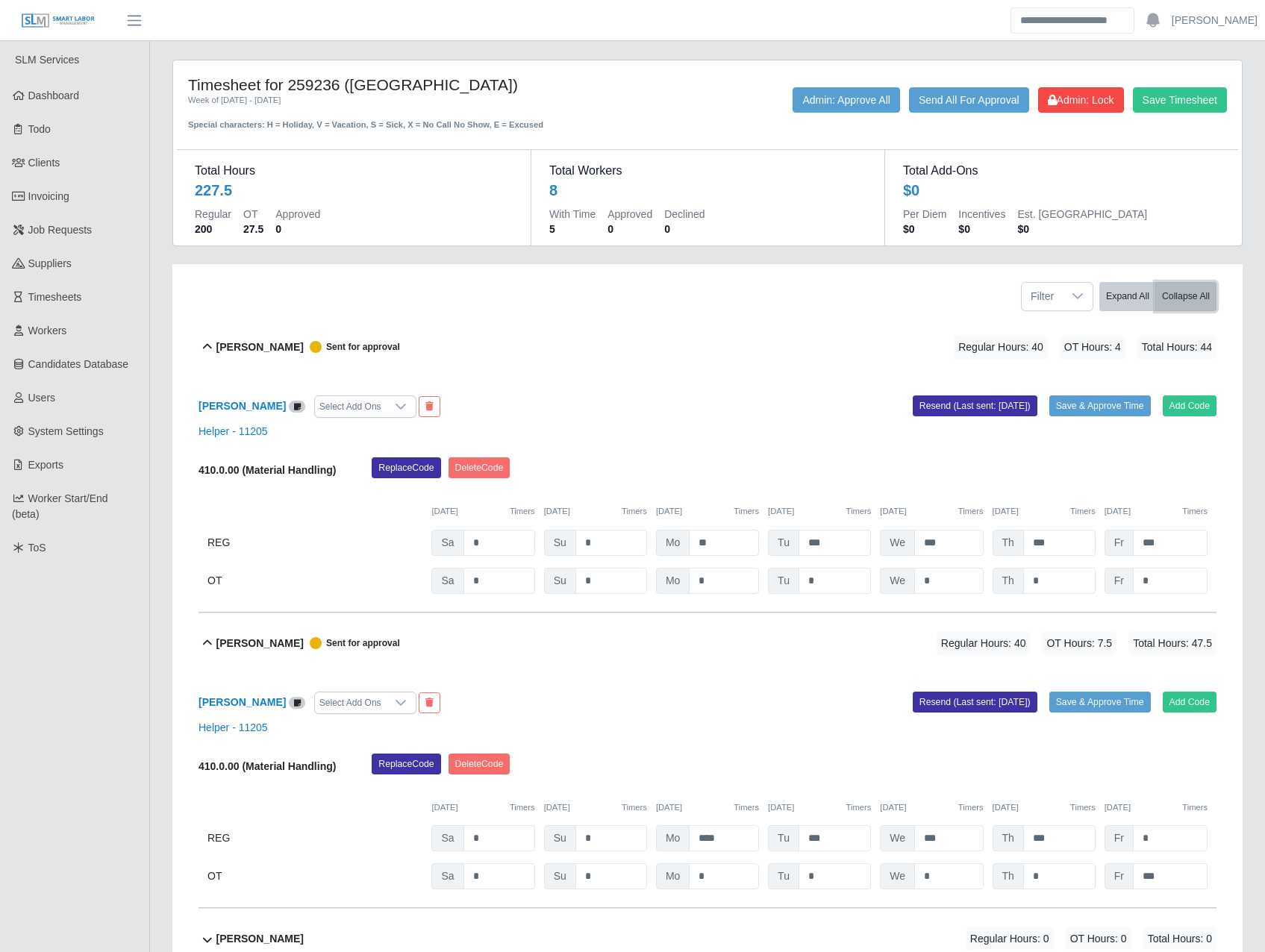
click at [1196, 295] on button "Collapse All" at bounding box center [1186, 296] width 62 height 29
click at [1207, 298] on button "Collapse All" at bounding box center [1186, 296] width 62 height 29
click at [1126, 294] on button "Expand All" at bounding box center [1127, 296] width 57 height 29
click at [1170, 293] on button "Collapse All" at bounding box center [1186, 296] width 62 height 29
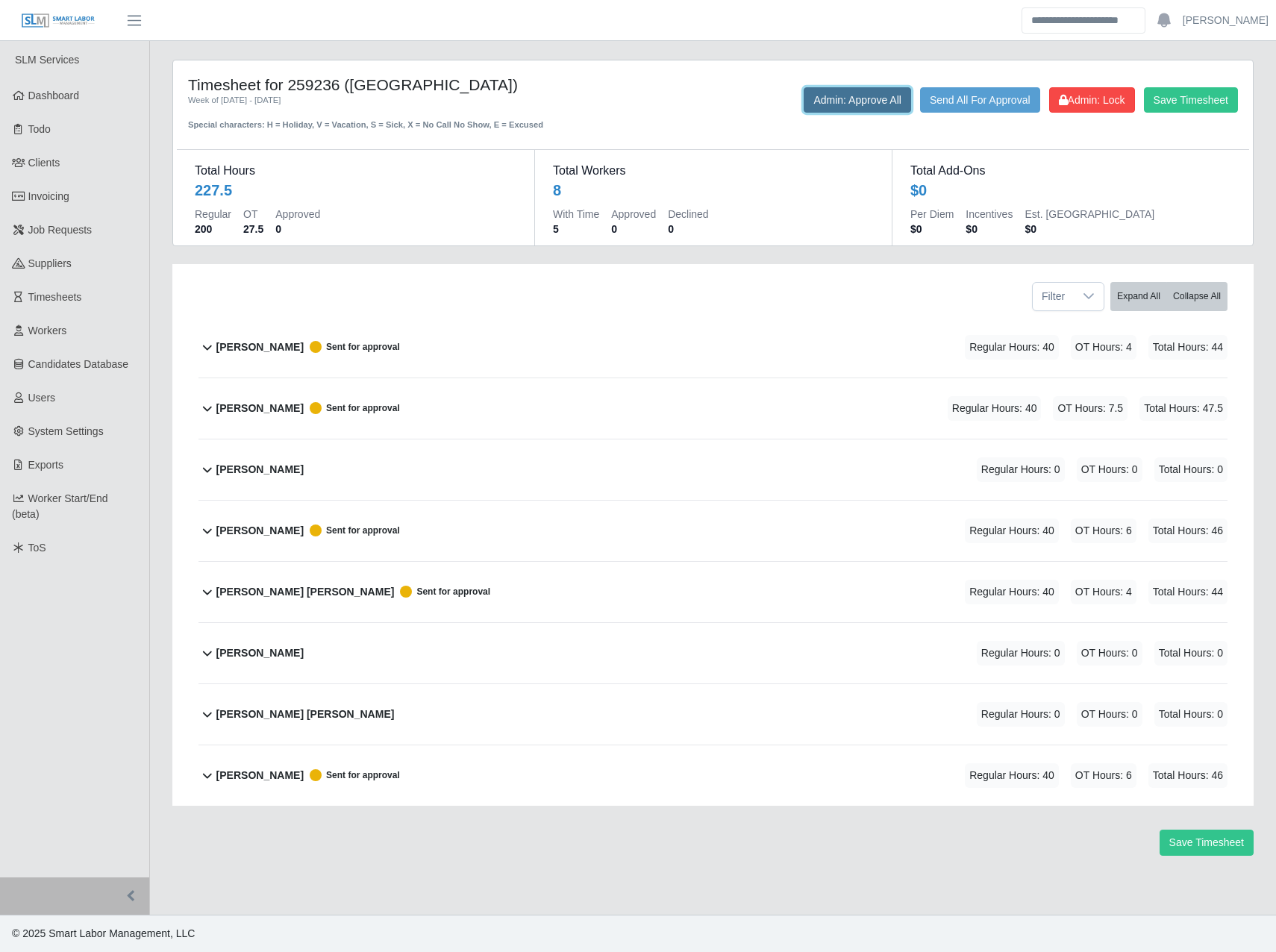
click at [883, 100] on button "Admin: Approve All" at bounding box center [858, 100] width 108 height 25
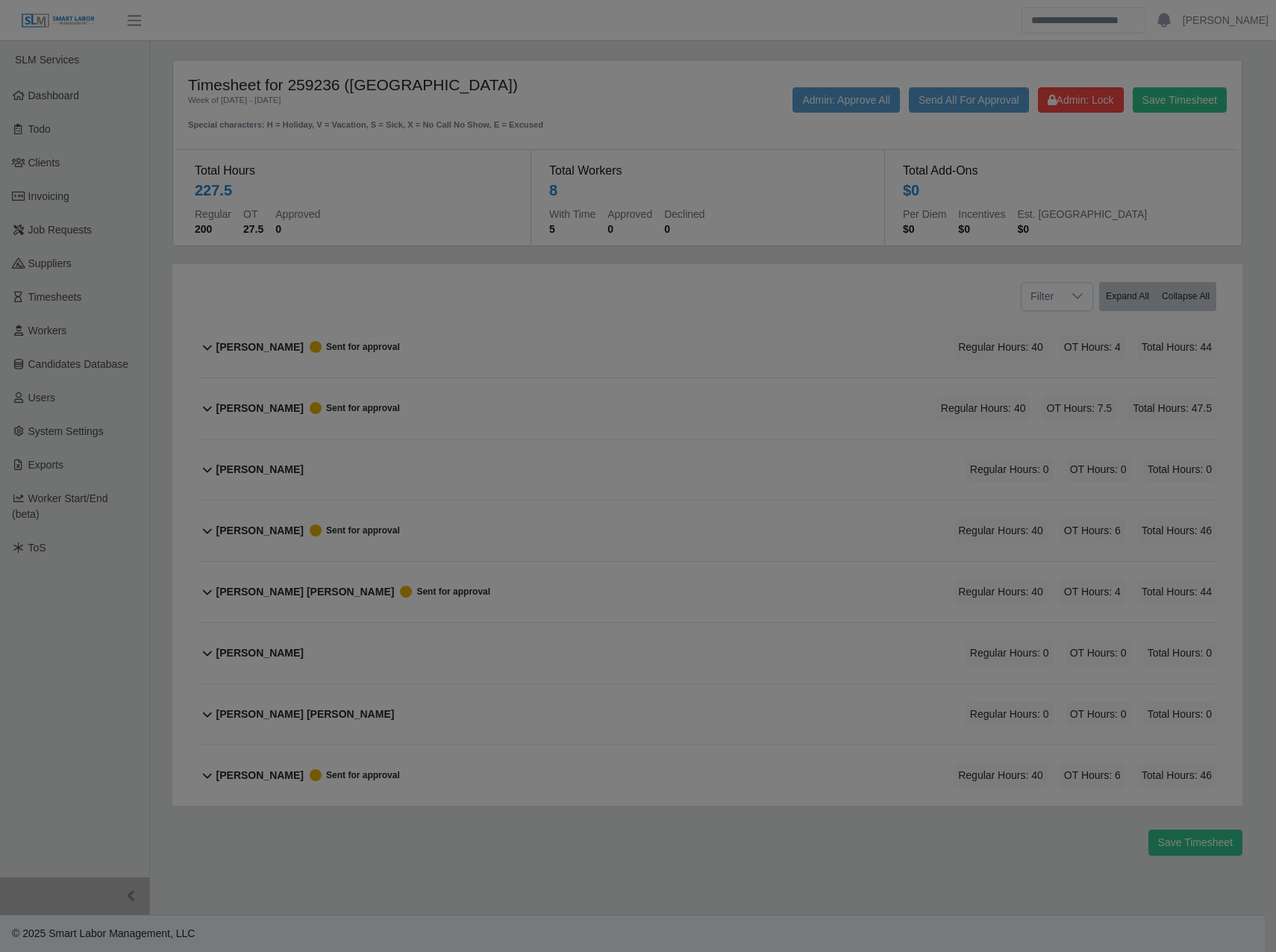
click at [649, 536] on div at bounding box center [638, 476] width 1276 height 952
click at [632, 382] on div at bounding box center [638, 476] width 1276 height 952
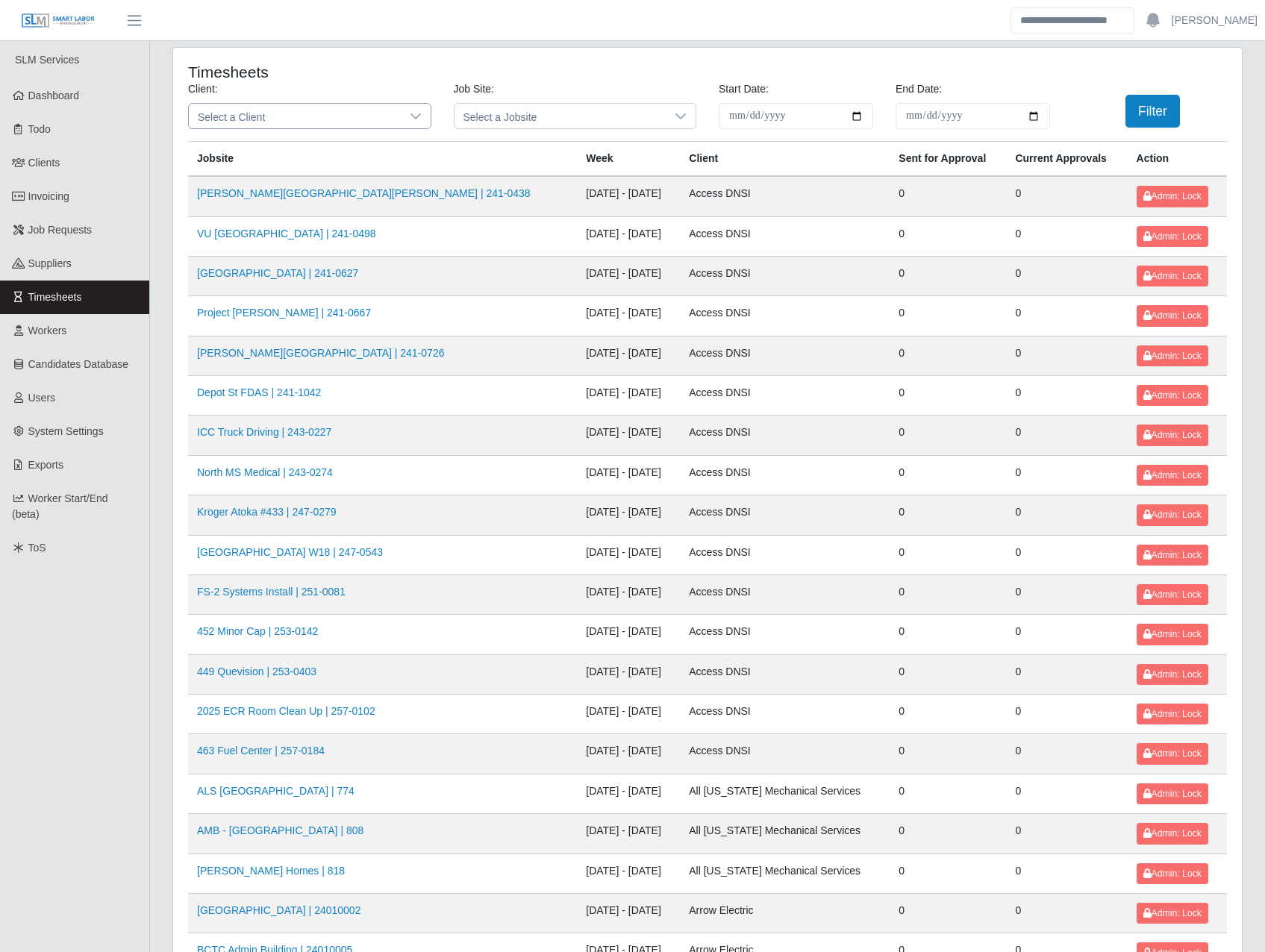
click at [373, 127] on span "Select a Client" at bounding box center [295, 116] width 212 height 25
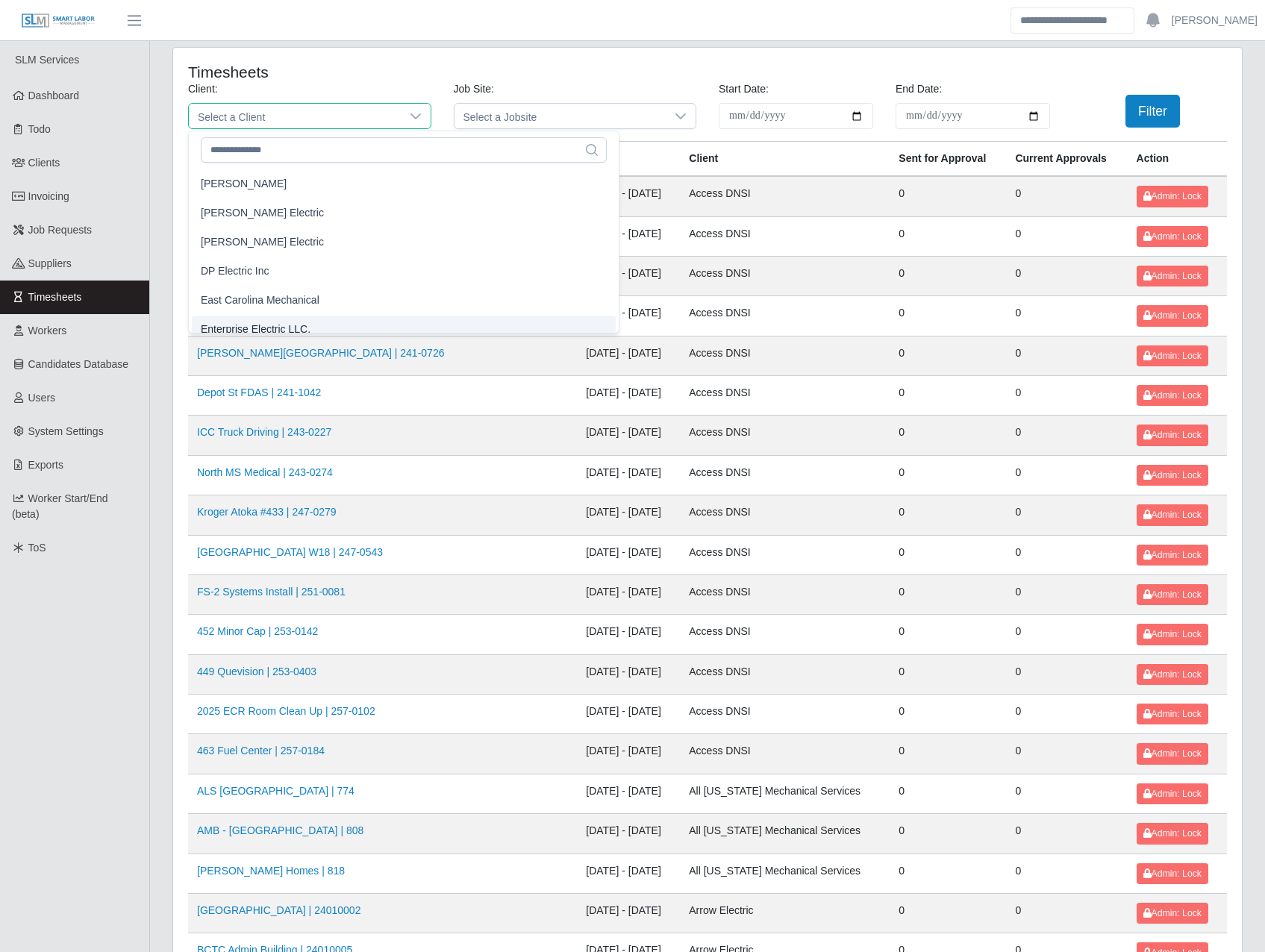
scroll to position [532, 0]
click at [296, 311] on span "Enterprise Electric LLC." at bounding box center [256, 319] width 110 height 15
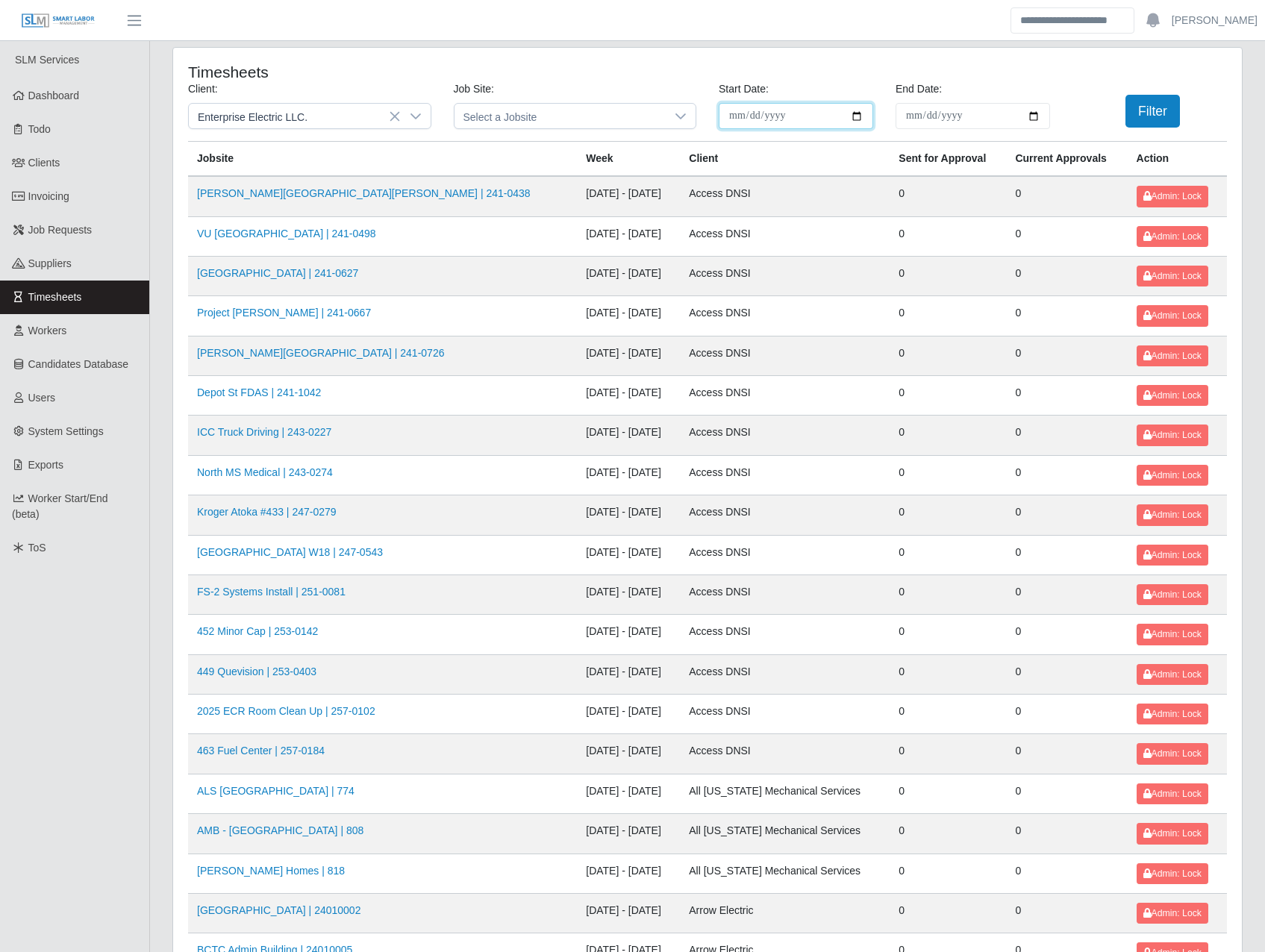
click at [854, 115] on input "**********" at bounding box center [795, 116] width 154 height 26
type input "**********"
click at [1046, 111] on input "End Date:" at bounding box center [972, 116] width 154 height 26
click at [1039, 116] on input "End Date:" at bounding box center [972, 116] width 154 height 26
type input "**********"
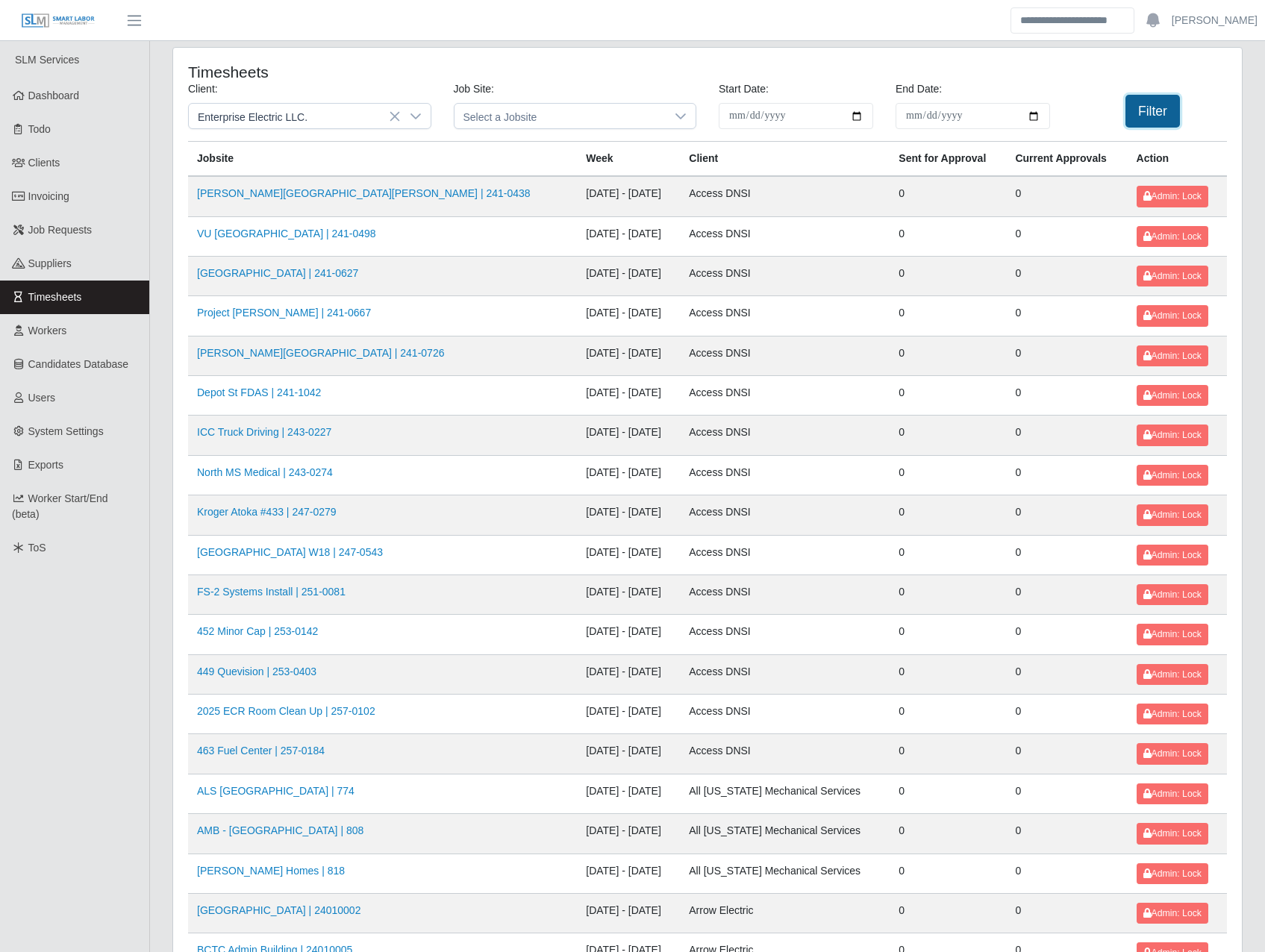
click at [1145, 105] on button "Filter" at bounding box center [1152, 111] width 55 height 33
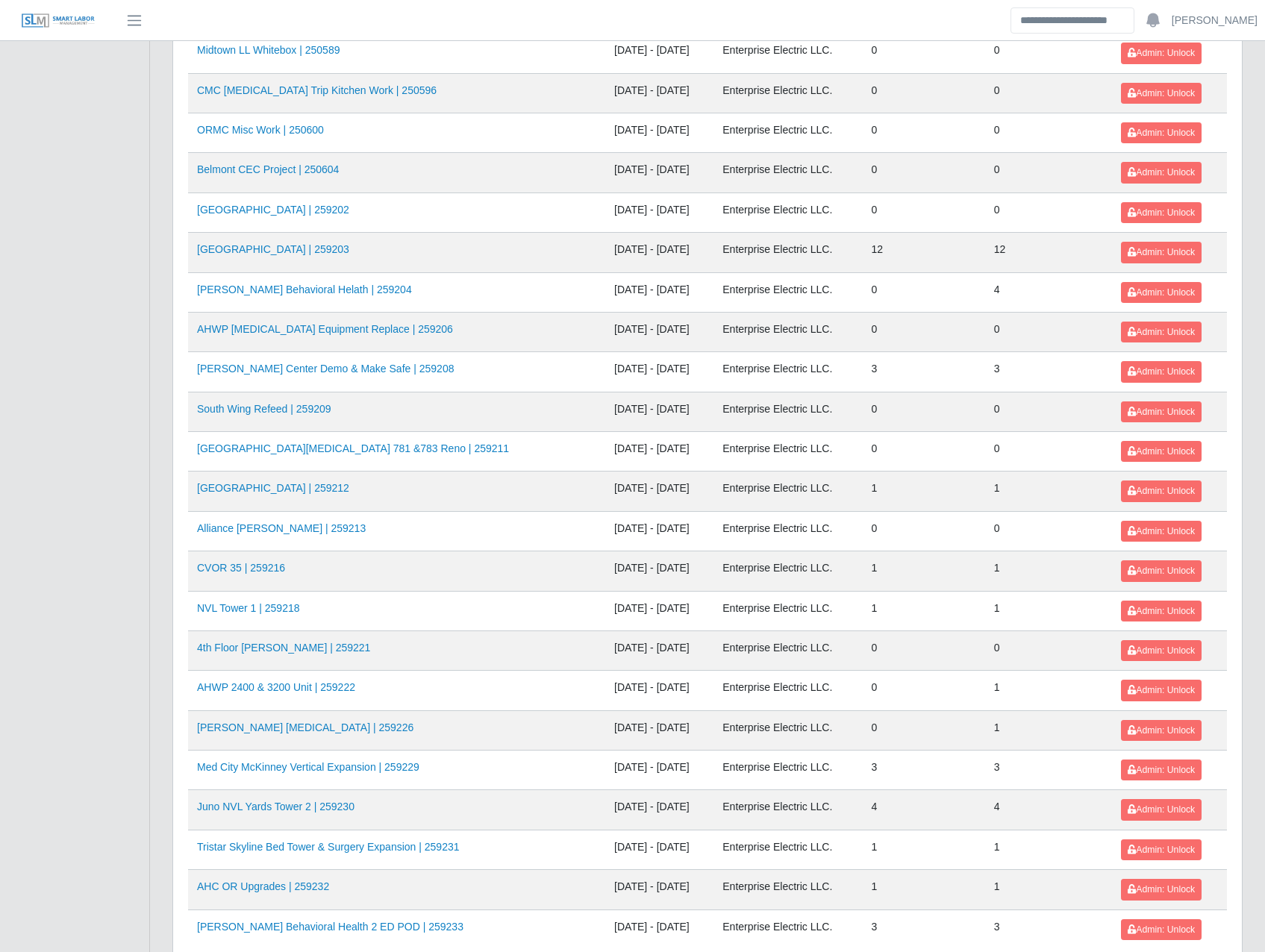
scroll to position [1336, 0]
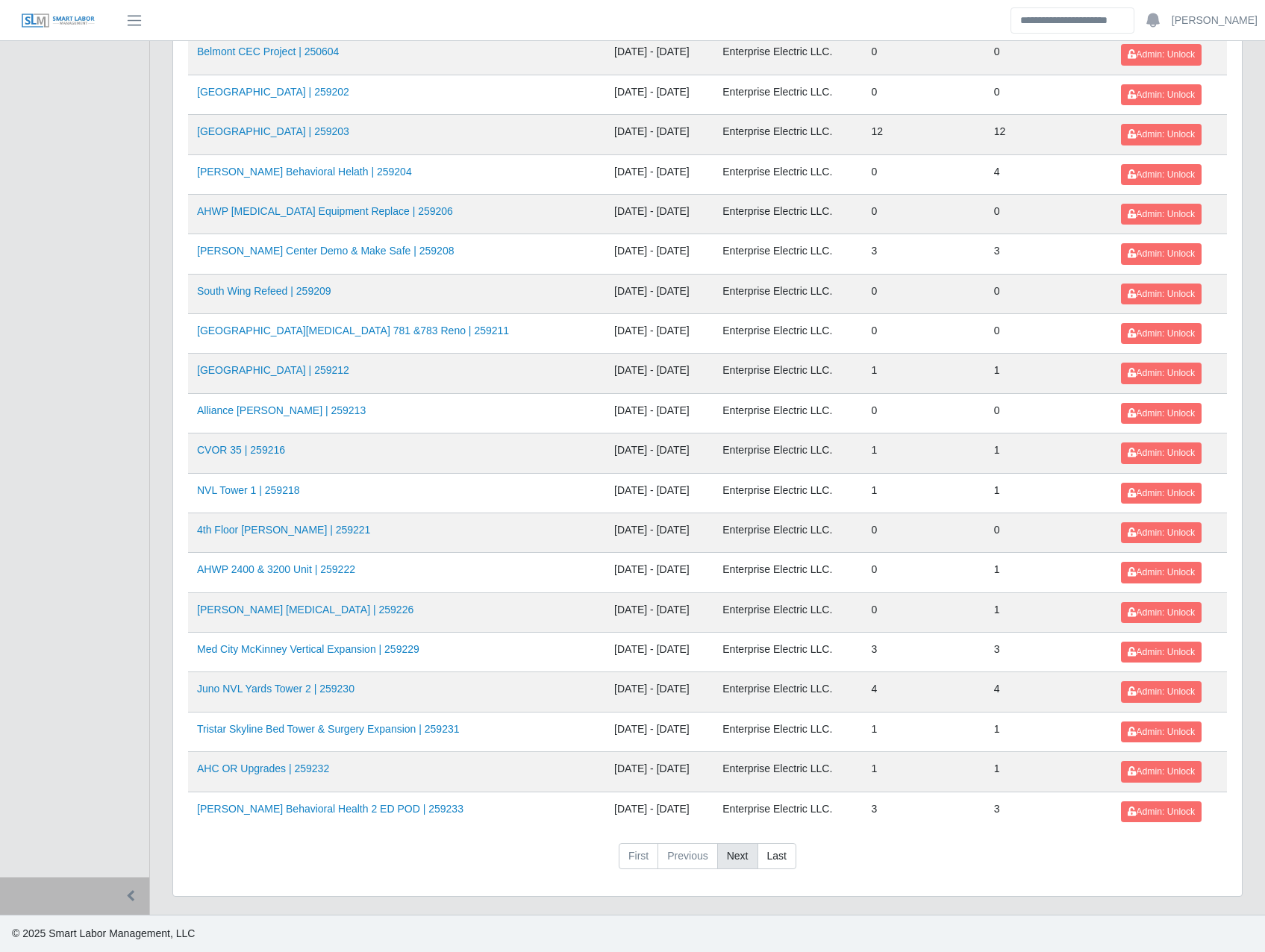
click at [740, 850] on link "Next" at bounding box center [737, 857] width 41 height 27
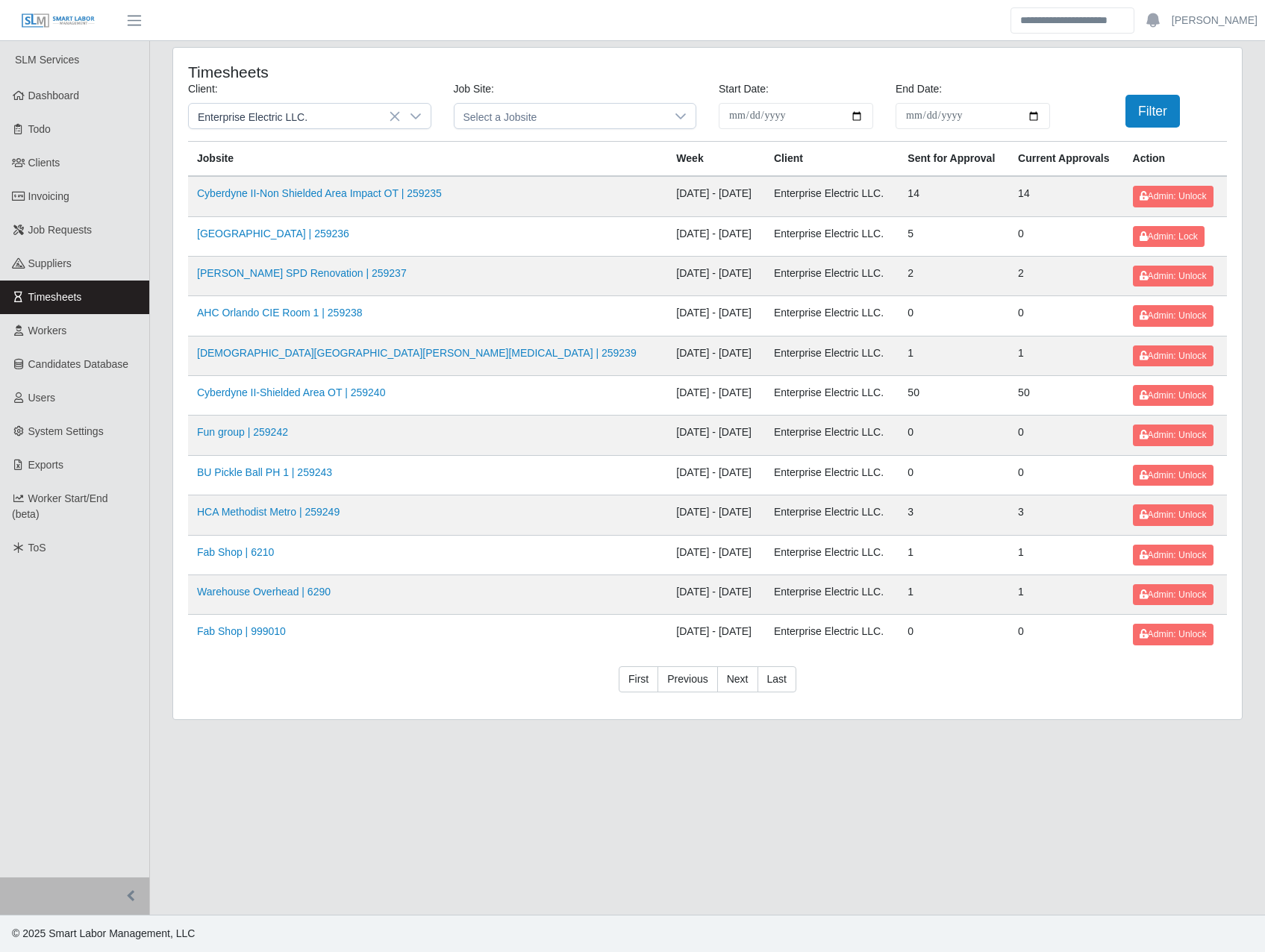
scroll to position [0, 0]
drag, startPoint x: 982, startPoint y: 234, endPoint x: 191, endPoint y: 241, distance: 791.0
click at [191, 241] on tr "HCA Methodist Hospital | 259236 09/27/2025 - 10/03/2025 Enterprise Electric LLC…" at bounding box center [712, 236] width 1050 height 39
click at [907, 274] on td "2" at bounding box center [962, 275] width 111 height 39
drag, startPoint x: 575, startPoint y: 240, endPoint x: 991, endPoint y: 236, distance: 416.0
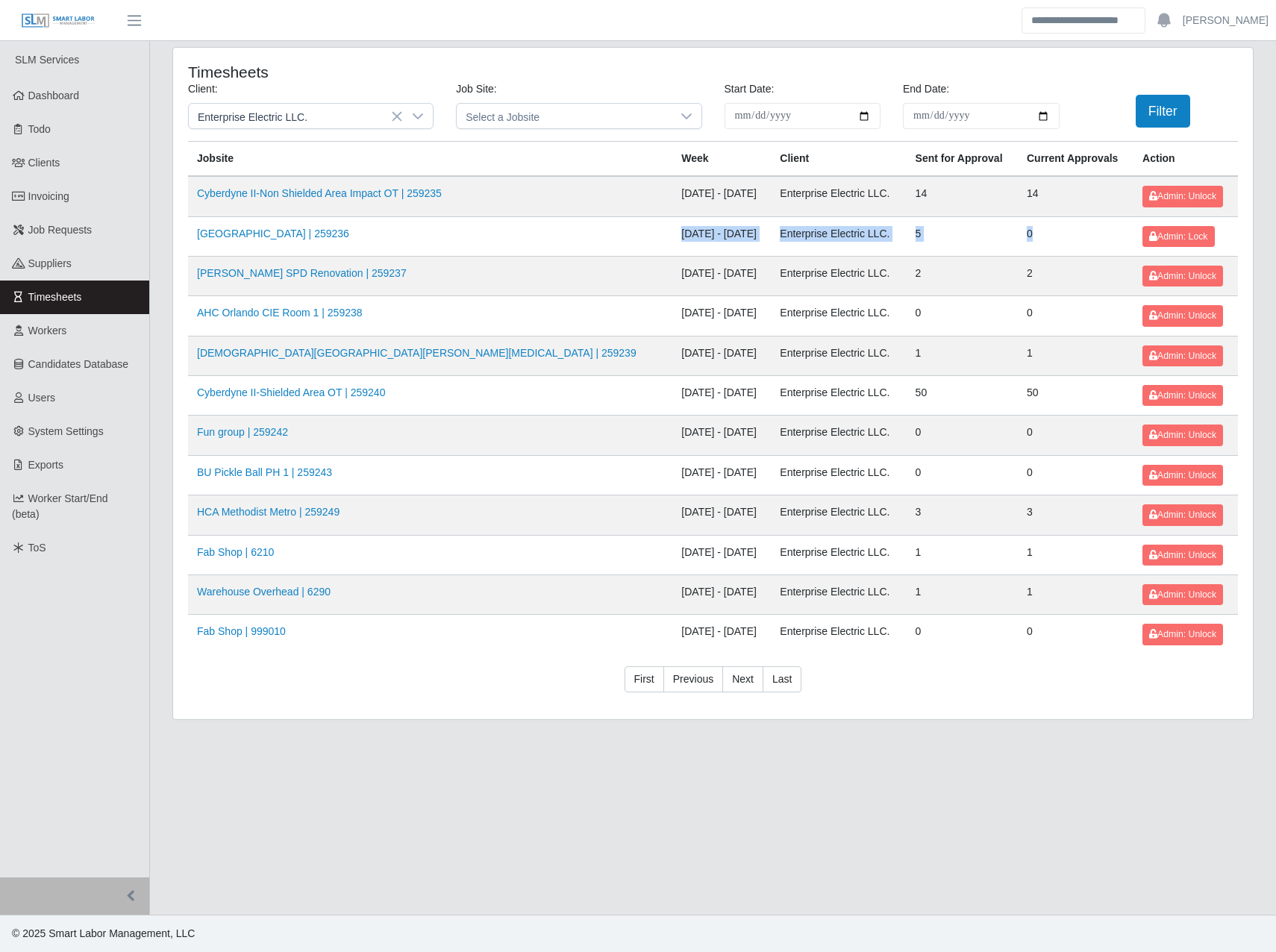
click at [991, 236] on tr "HCA Methodist Hospital | 259236 09/27/2025 - 10/03/2025 Enterprise Electric LLC…" at bounding box center [713, 236] width 1051 height 39
drag, startPoint x: 991, startPoint y: 236, endPoint x: 947, endPoint y: 254, distance: 47.5
click at [947, 254] on td "5" at bounding box center [962, 236] width 111 height 39
drag, startPoint x: 854, startPoint y: 231, endPoint x: 835, endPoint y: 235, distance: 19.4
click at [835, 235] on tr "HCA Methodist Hospital | 259236 09/27/2025 - 10/03/2025 Enterprise Electric LLC…" at bounding box center [713, 236] width 1051 height 39
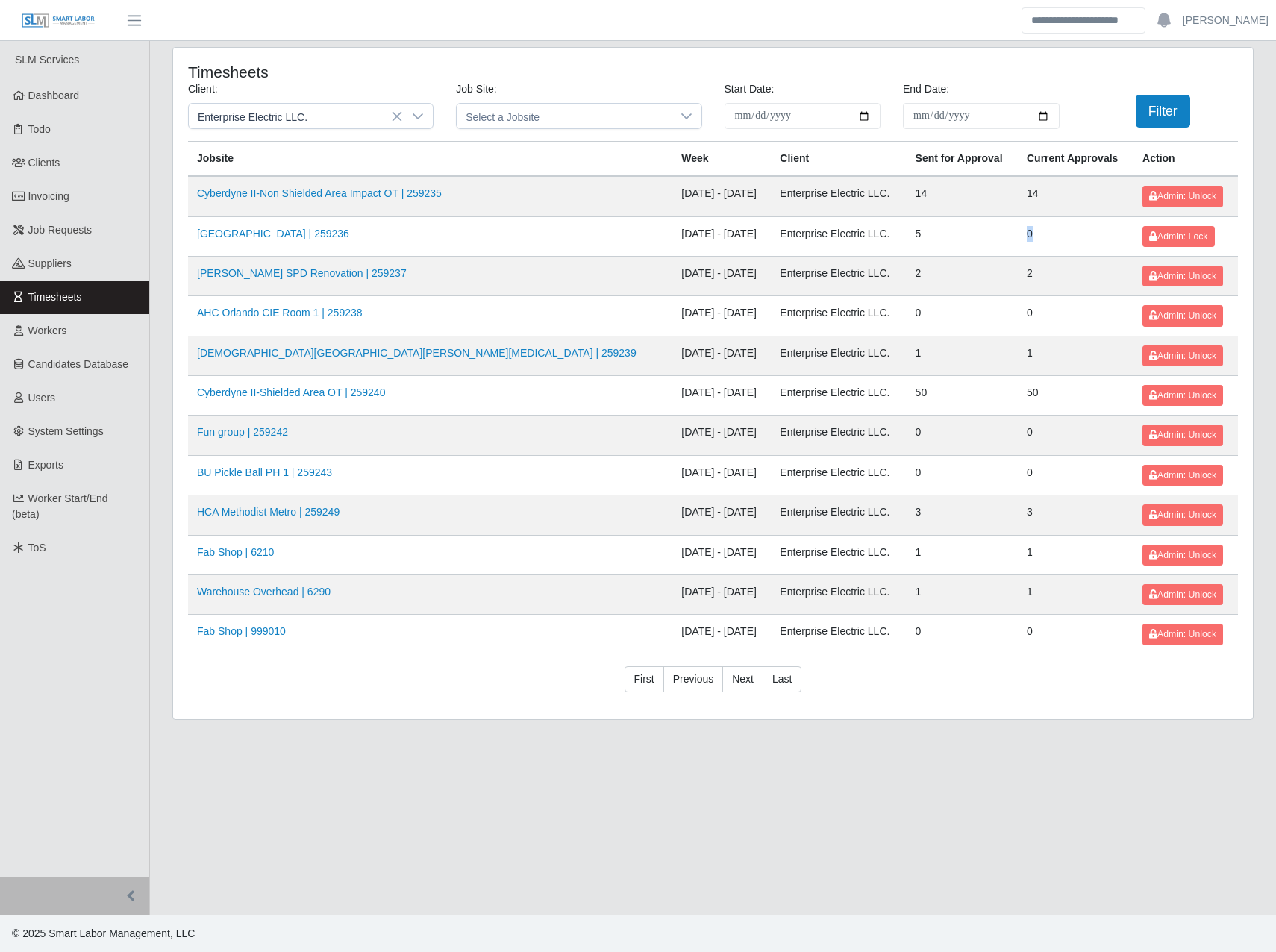
drag, startPoint x: 835, startPoint y: 235, endPoint x: 948, endPoint y: 240, distance: 113.1
click at [948, 240] on tr "HCA Methodist Hospital | 259236 09/27/2025 - 10/03/2025 Enterprise Electric LLC…" at bounding box center [713, 236] width 1051 height 39
click at [956, 238] on td "5" at bounding box center [962, 236] width 111 height 39
click at [1169, 108] on button "Filter" at bounding box center [1163, 111] width 55 height 33
click at [907, 307] on td "0" at bounding box center [962, 316] width 111 height 39
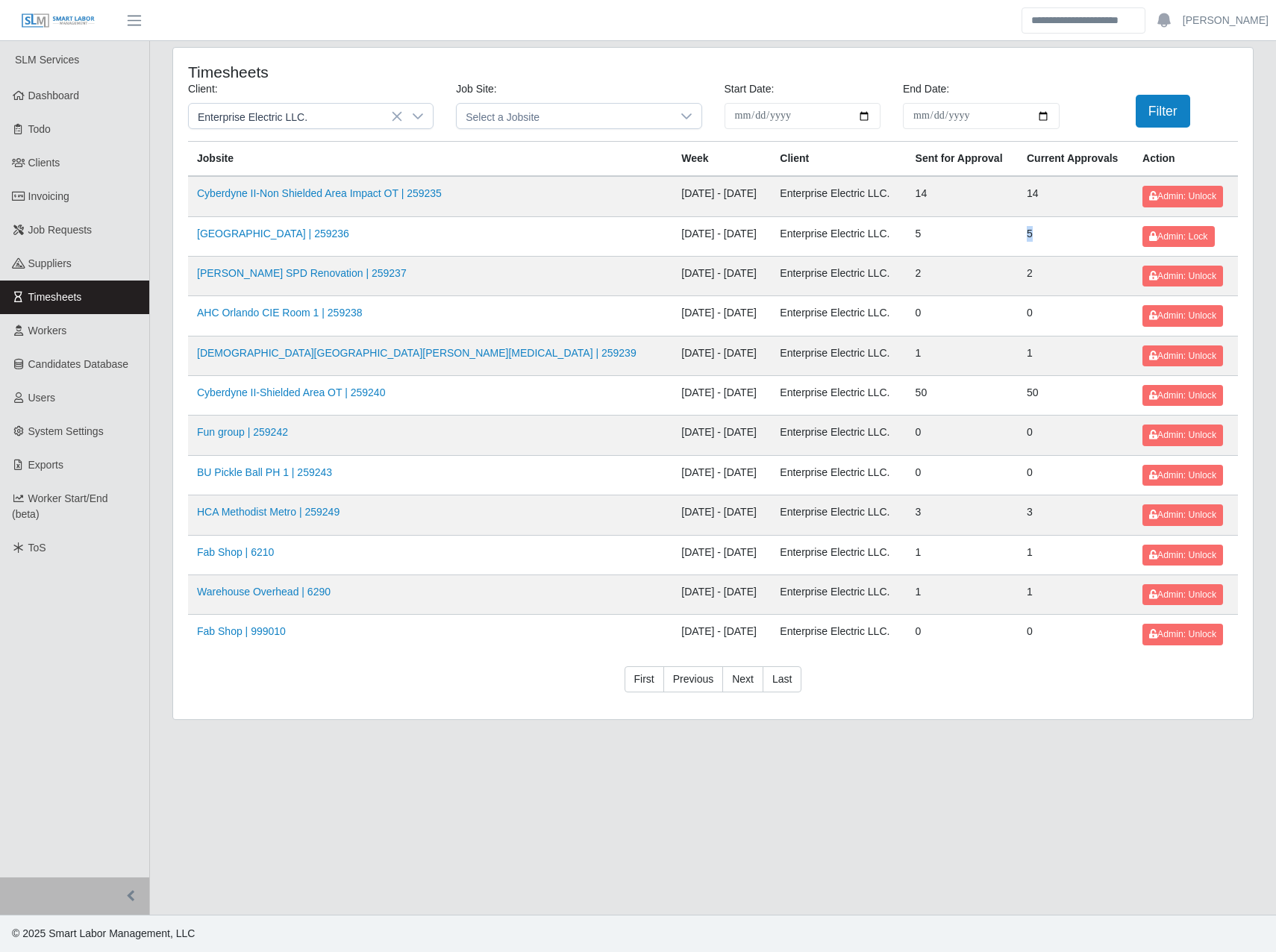
drag, startPoint x: 1022, startPoint y: 230, endPoint x: 962, endPoint y: 234, distance: 60.1
click at [962, 234] on tr "HCA Methodist Hospital | 259236 09/27/2025 - 10/03/2025 Enterprise Electric LLC…" at bounding box center [713, 236] width 1051 height 39
click at [652, 678] on link "First" at bounding box center [644, 680] width 39 height 27
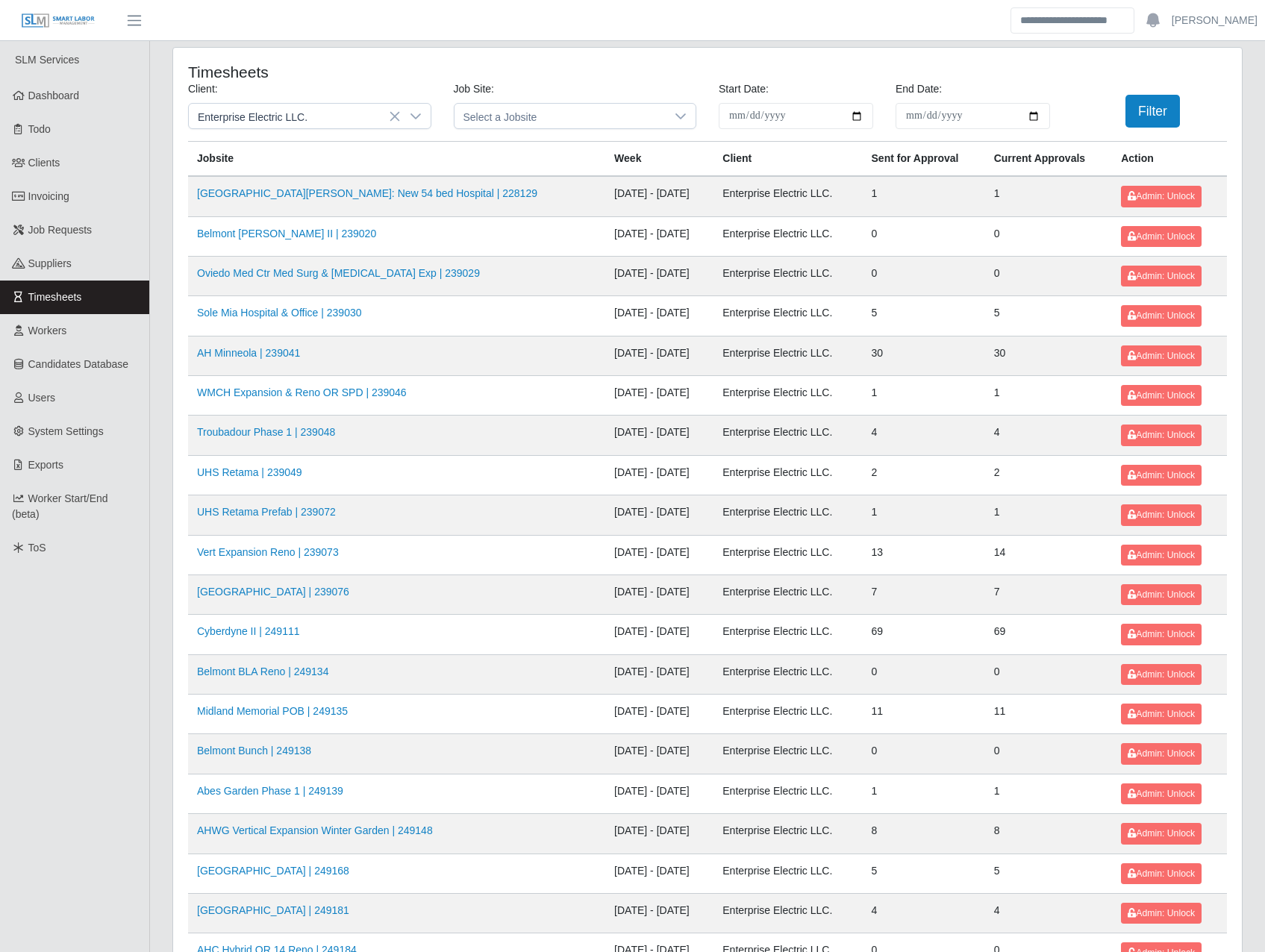
scroll to position [174, 0]
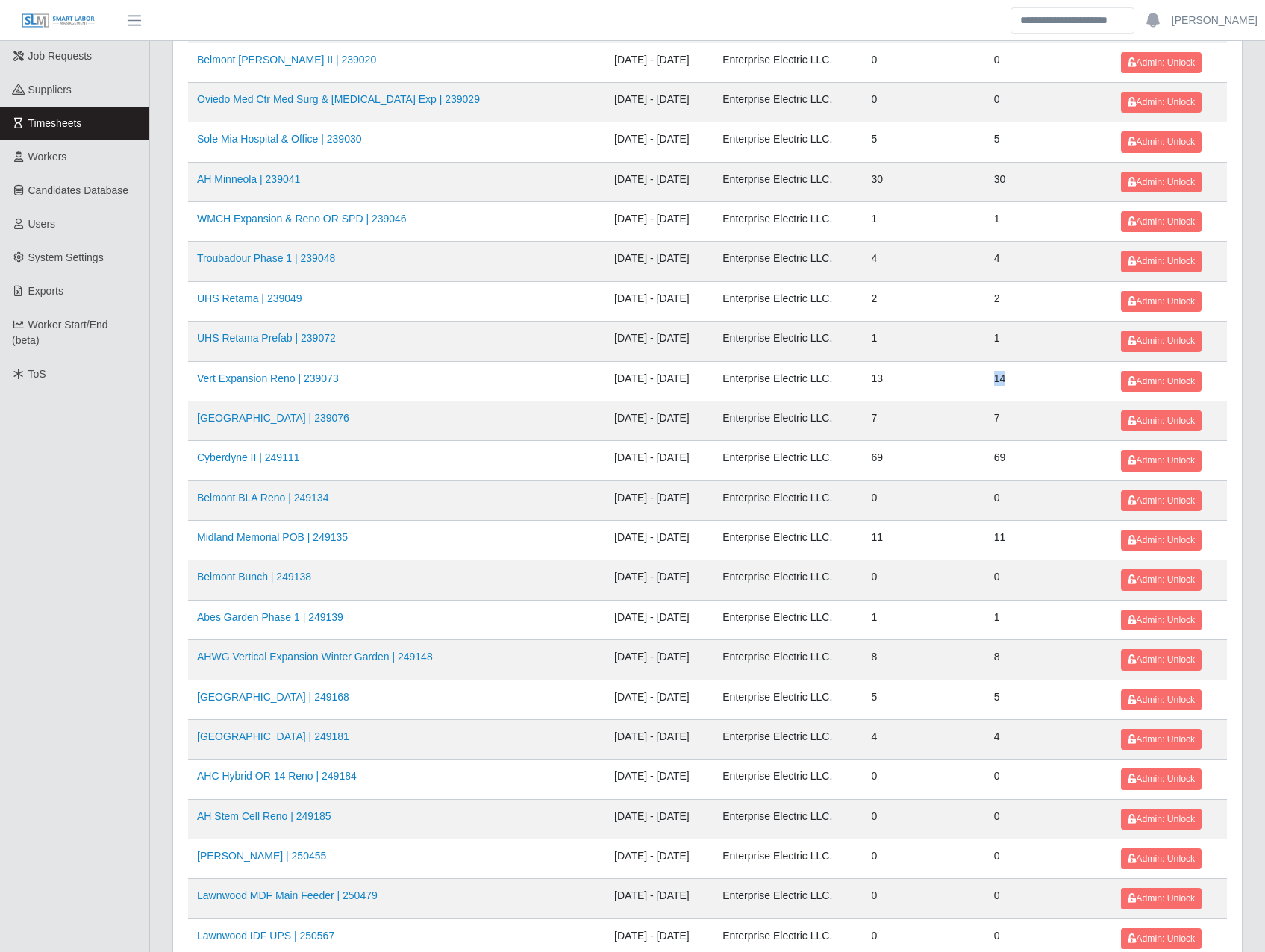
drag, startPoint x: 1010, startPoint y: 377, endPoint x: 980, endPoint y: 380, distance: 30.1
click at [985, 380] on td "14" at bounding box center [1048, 380] width 128 height 39
drag, startPoint x: 980, startPoint y: 380, endPoint x: 861, endPoint y: 390, distance: 119.4
click at [863, 390] on td "13" at bounding box center [923, 380] width 122 height 39
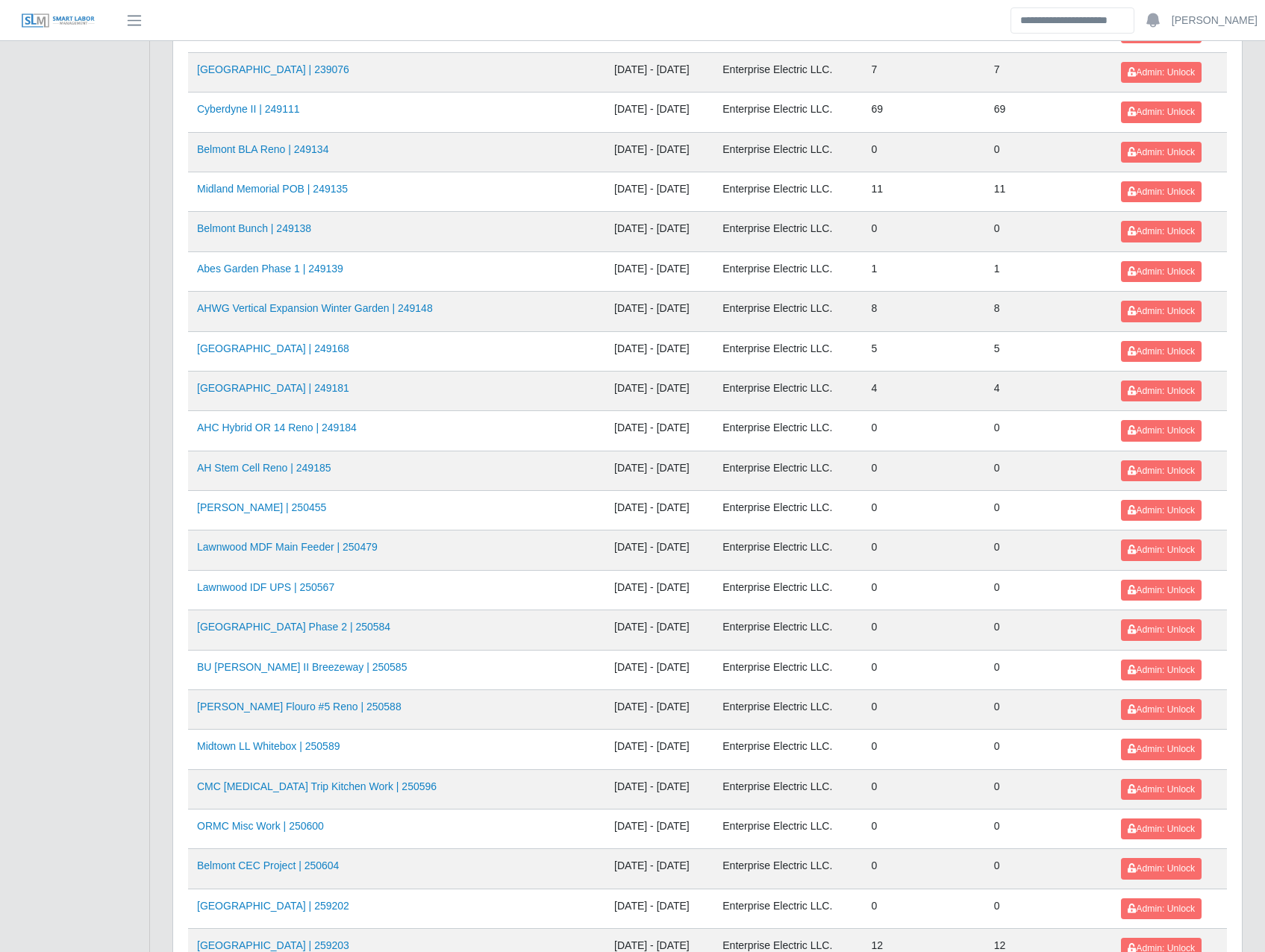
scroll to position [696, 0]
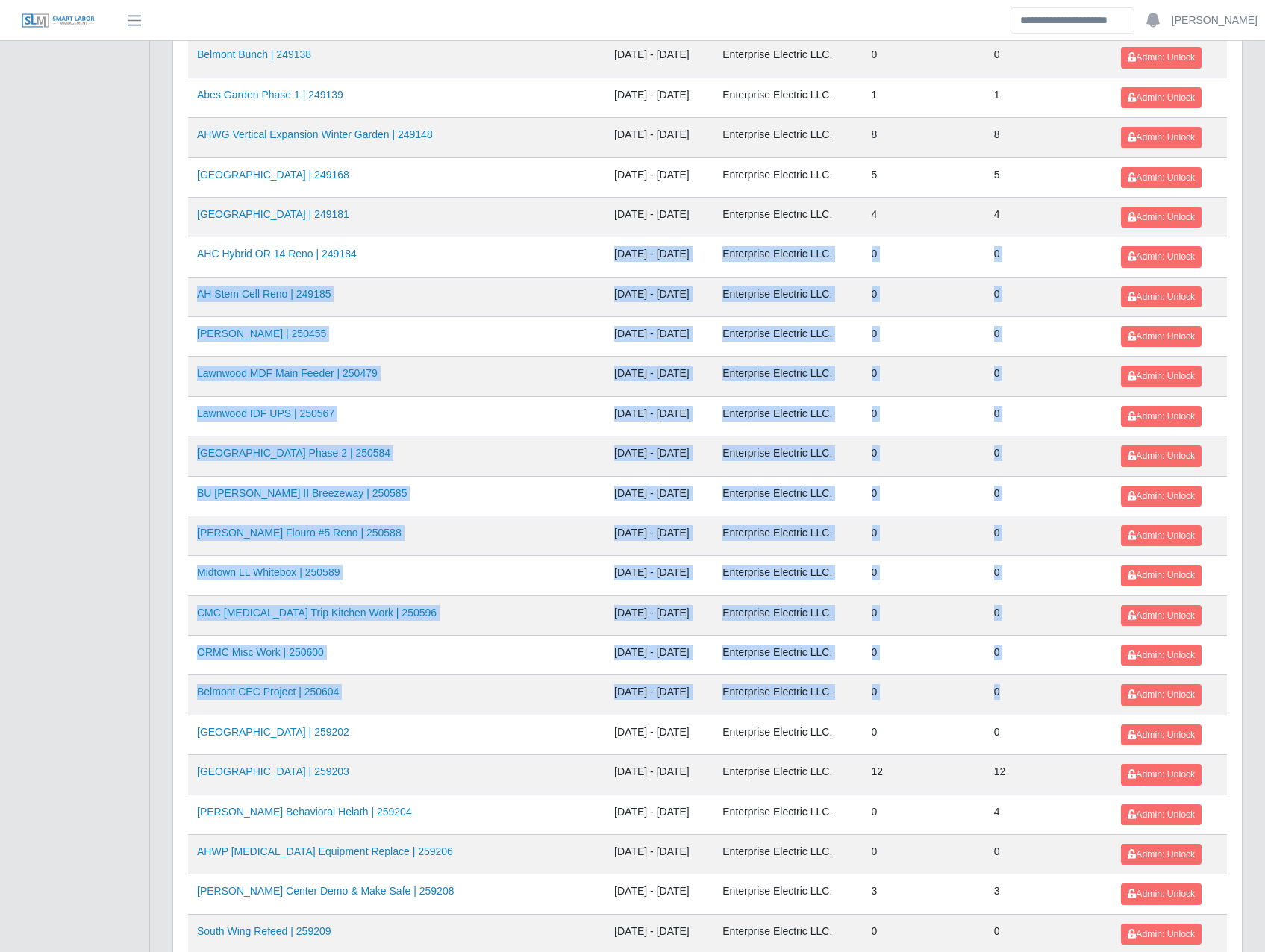
drag, startPoint x: 527, startPoint y: 252, endPoint x: 1011, endPoint y: 704, distance: 662.2
click at [1011, 704] on tbody "HCA Methodist Westover Hills: New 54 bed Hospital | 228129 09/27/2025 - 10/03/2…" at bounding box center [707, 476] width 1039 height 1992
drag, startPoint x: 1011, startPoint y: 704, endPoint x: 941, endPoint y: 662, distance: 81.6
click at [941, 662] on td "0" at bounding box center [923, 655] width 122 height 39
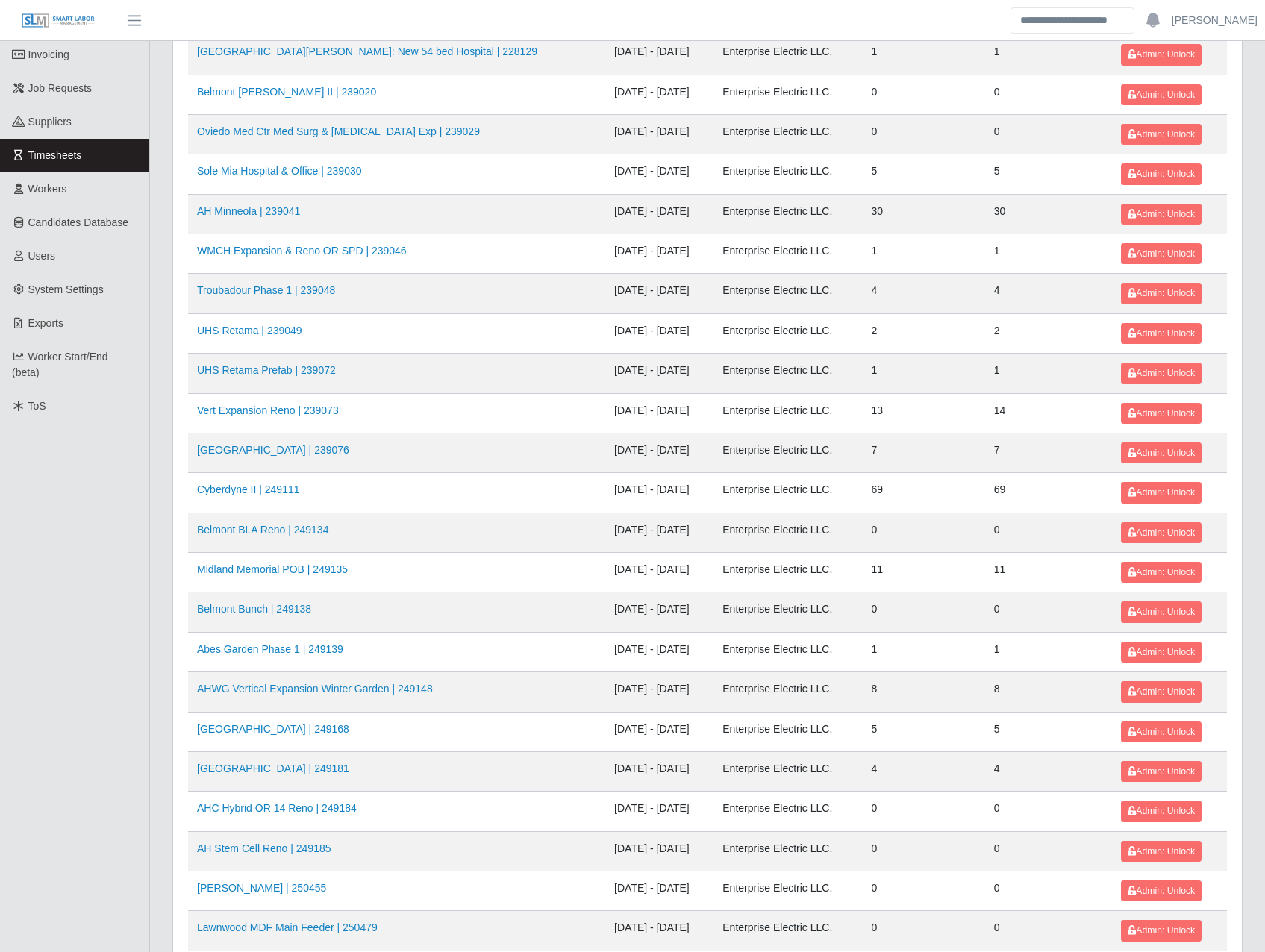
scroll to position [0, 0]
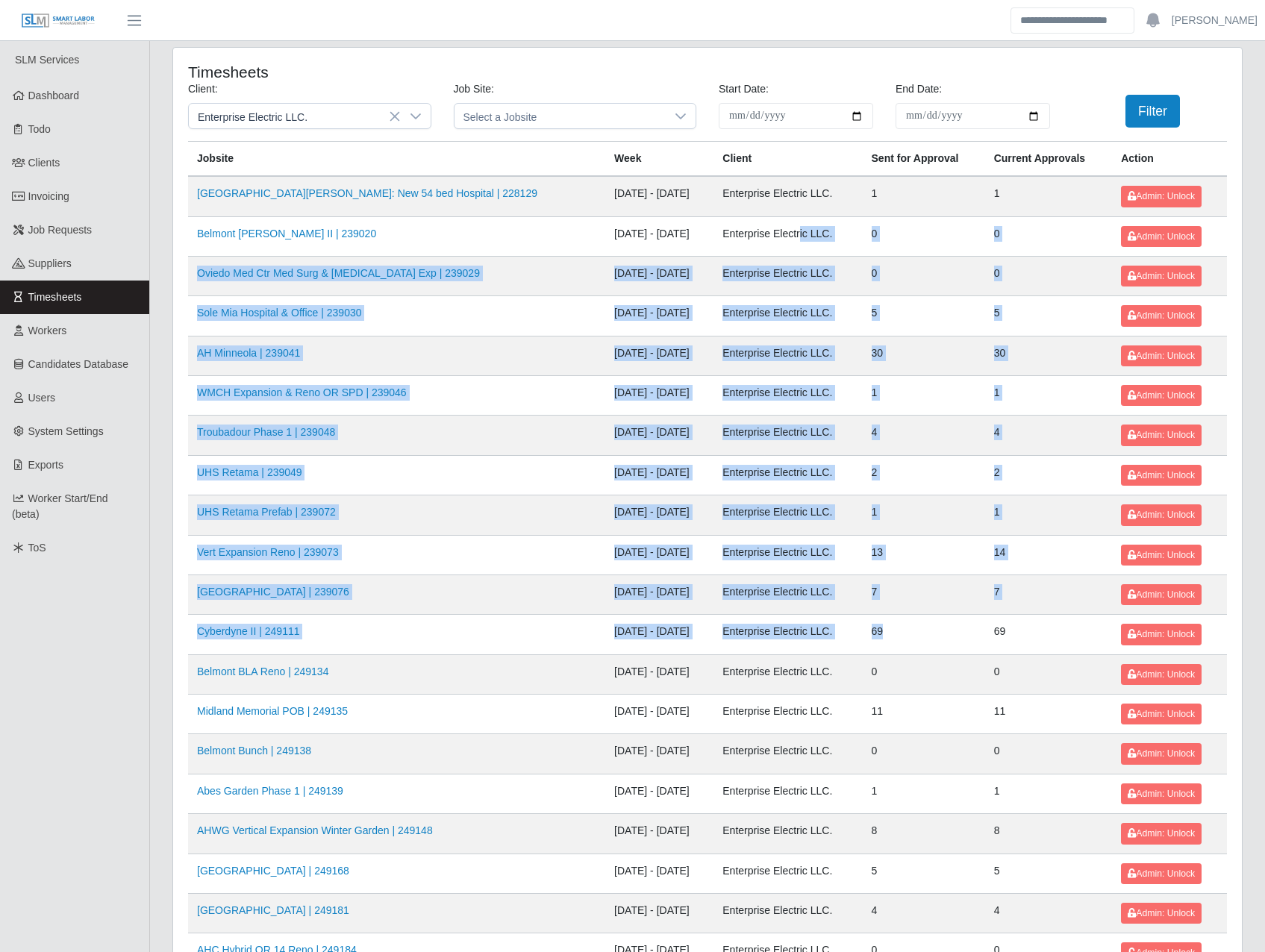
drag, startPoint x: 788, startPoint y: 249, endPoint x: 914, endPoint y: 629, distance: 400.3
click at [884, 401] on td "1" at bounding box center [923, 396] width 122 height 39
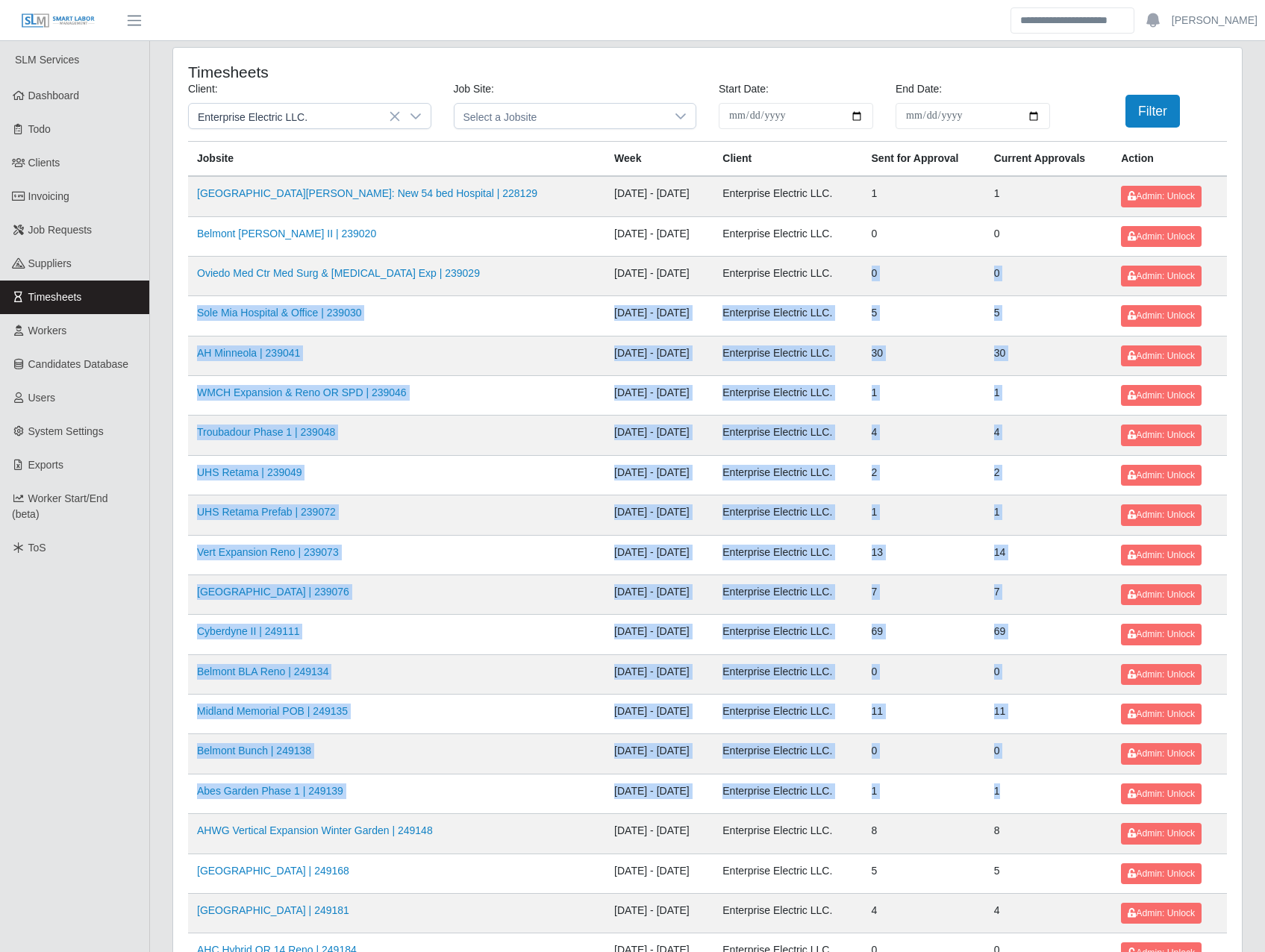
drag, startPoint x: 882, startPoint y: 363, endPoint x: 1019, endPoint y: 787, distance: 445.6
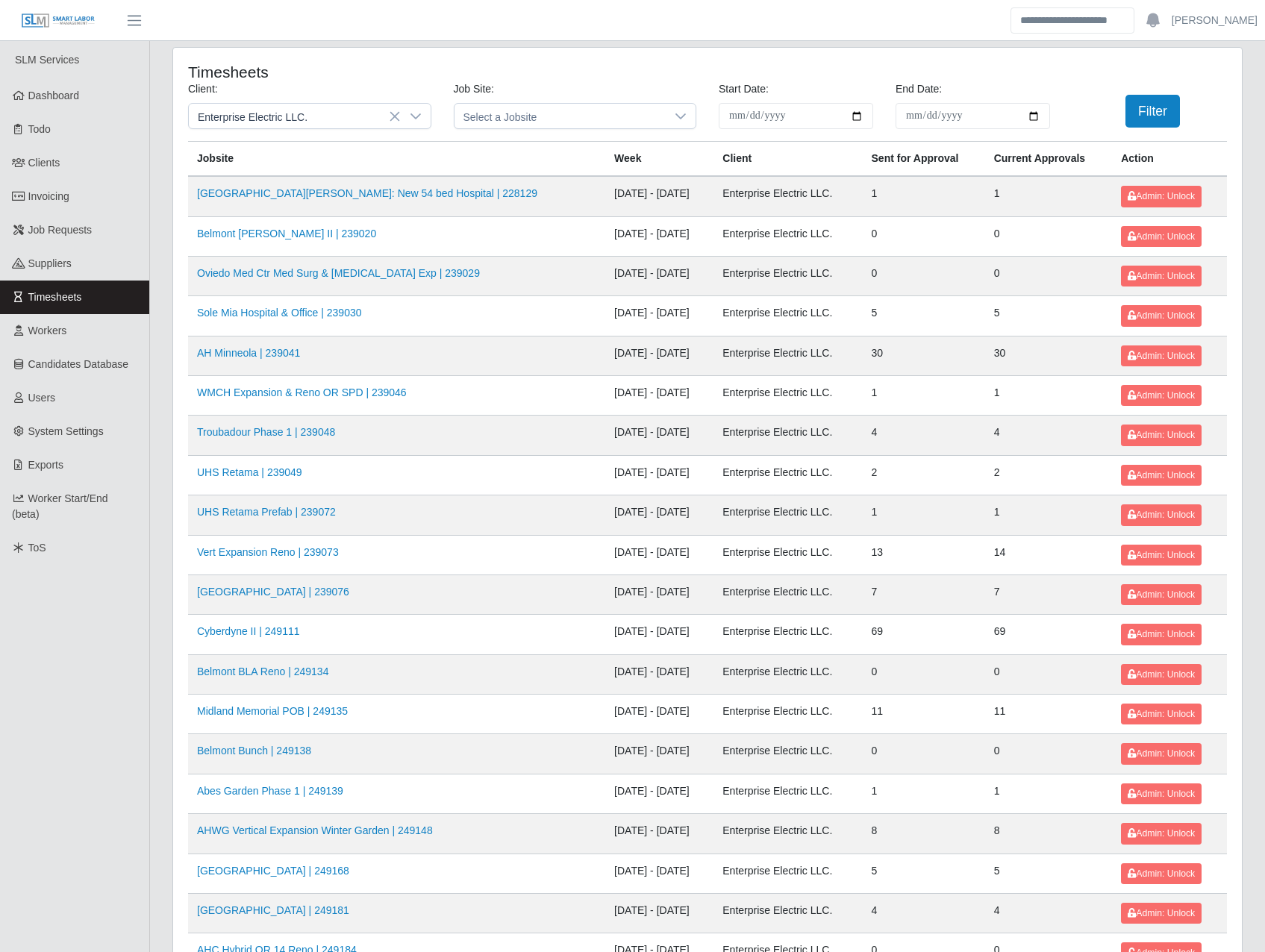
drag, startPoint x: 1019, startPoint y: 787, endPoint x: 879, endPoint y: 791, distance: 140.1
click at [888, 817] on td "8" at bounding box center [923, 834] width 122 height 39
drag, startPoint x: 1012, startPoint y: 300, endPoint x: 938, endPoint y: 312, distance: 75.0
click at [938, 312] on tr "Sole Mia Hospital & Office | 239030 09/27/2025 - 10/03/2025 Enterprise Electric…" at bounding box center [707, 316] width 1039 height 39
click at [259, 354] on link "AH Minneola | 239041" at bounding box center [248, 352] width 103 height 12
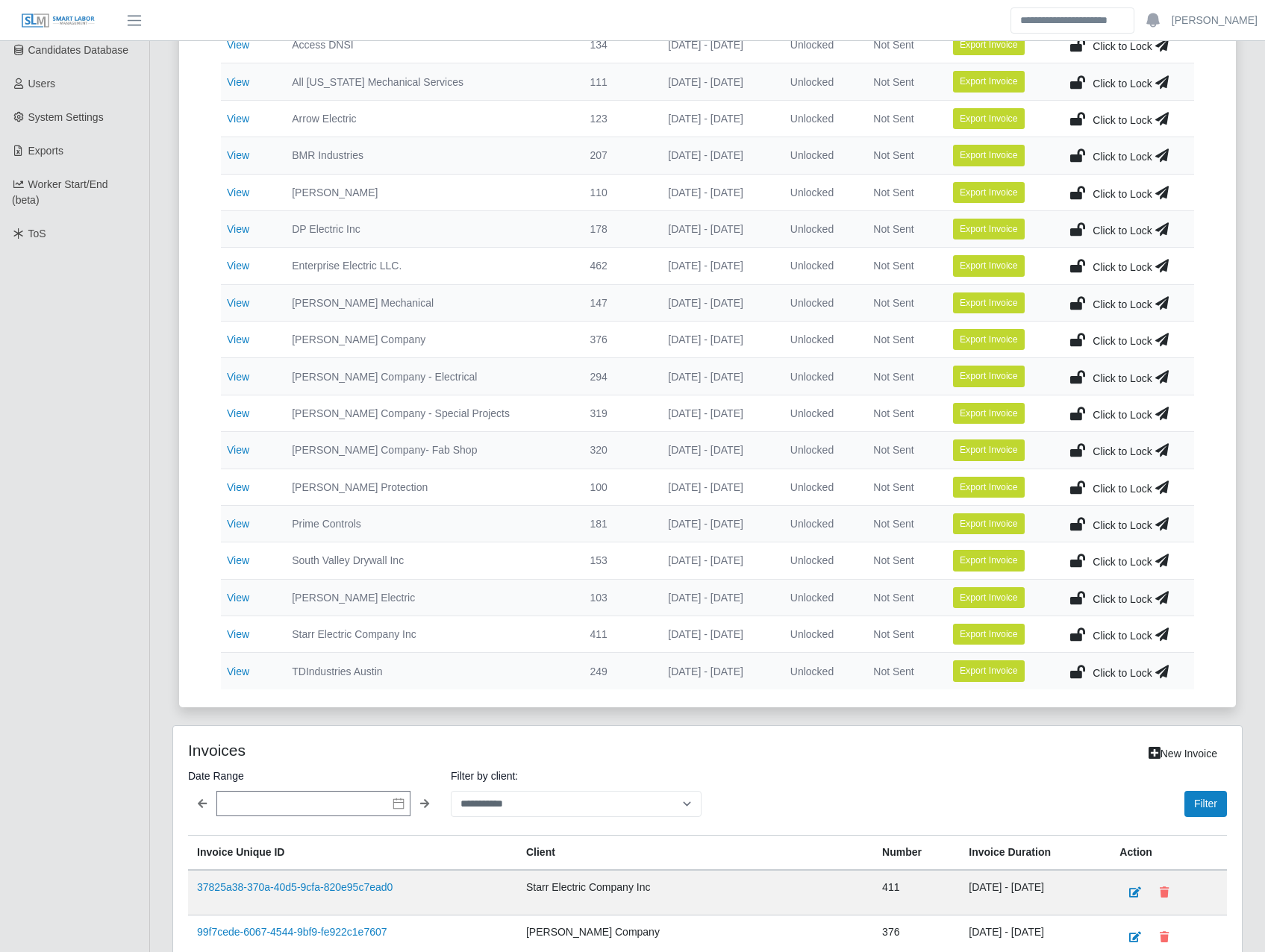
scroll to position [348, 0]
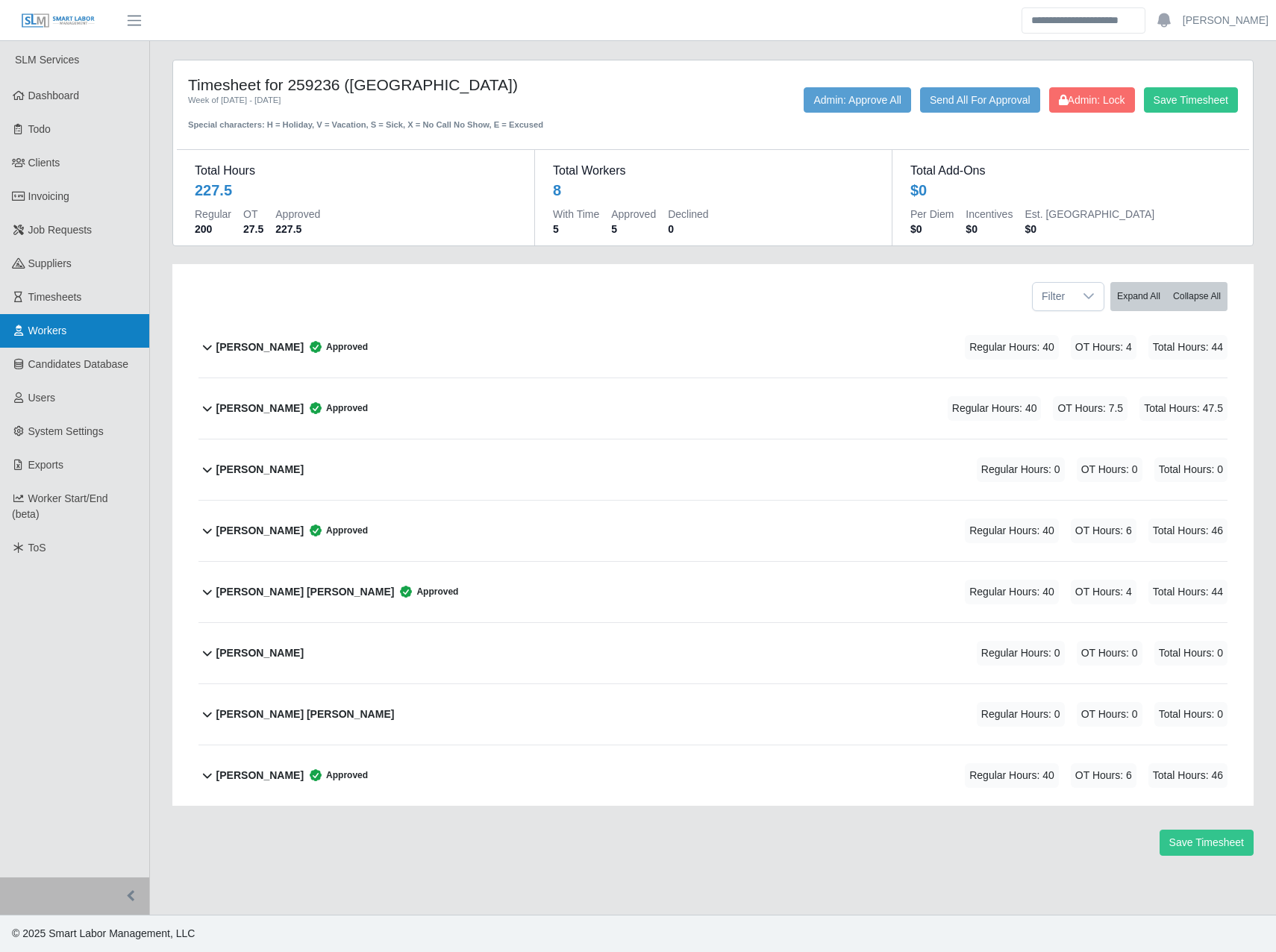
click at [87, 317] on link "Workers" at bounding box center [74, 330] width 149 height 34
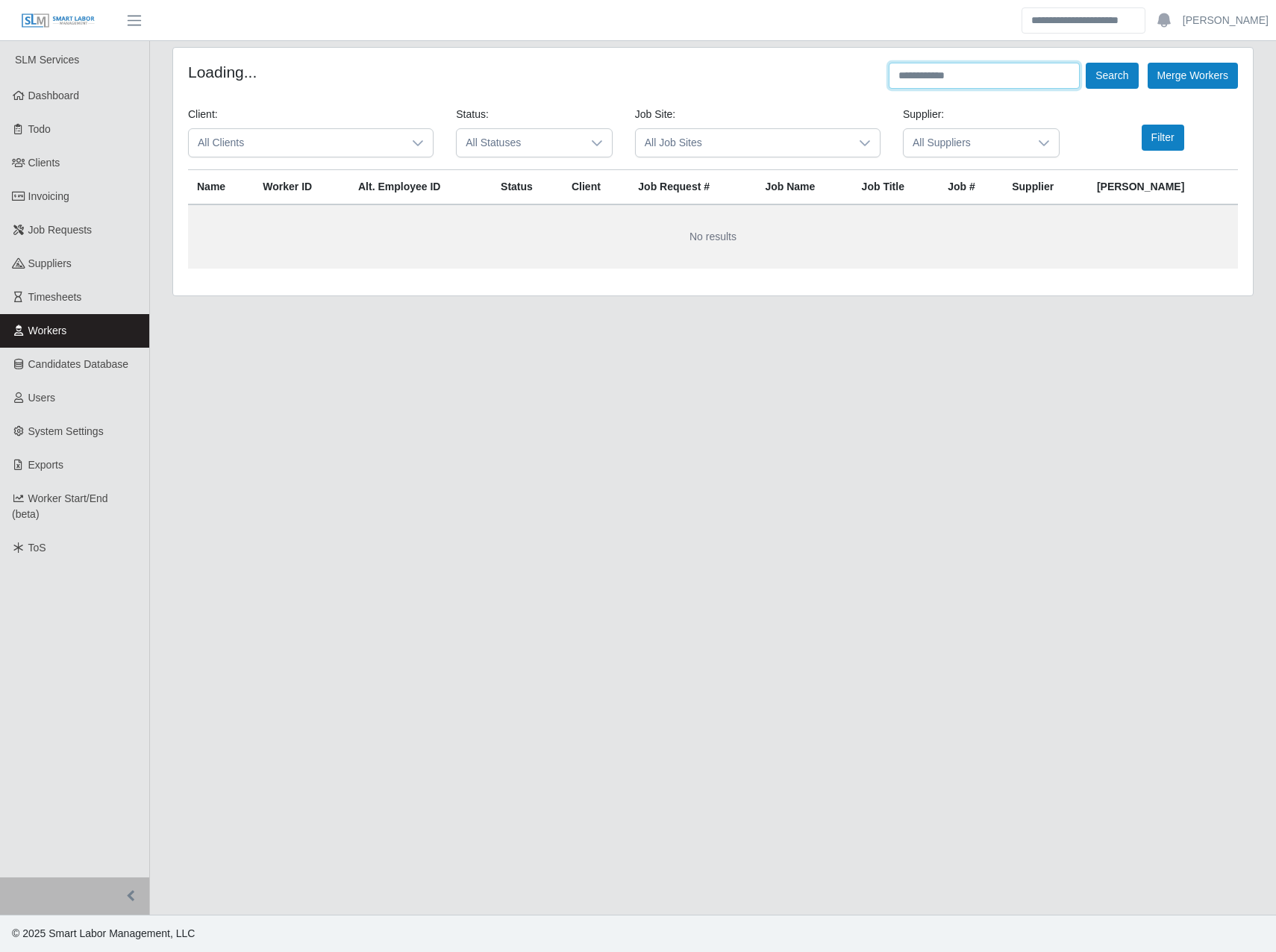
click at [912, 85] on input "text" at bounding box center [984, 75] width 191 height 26
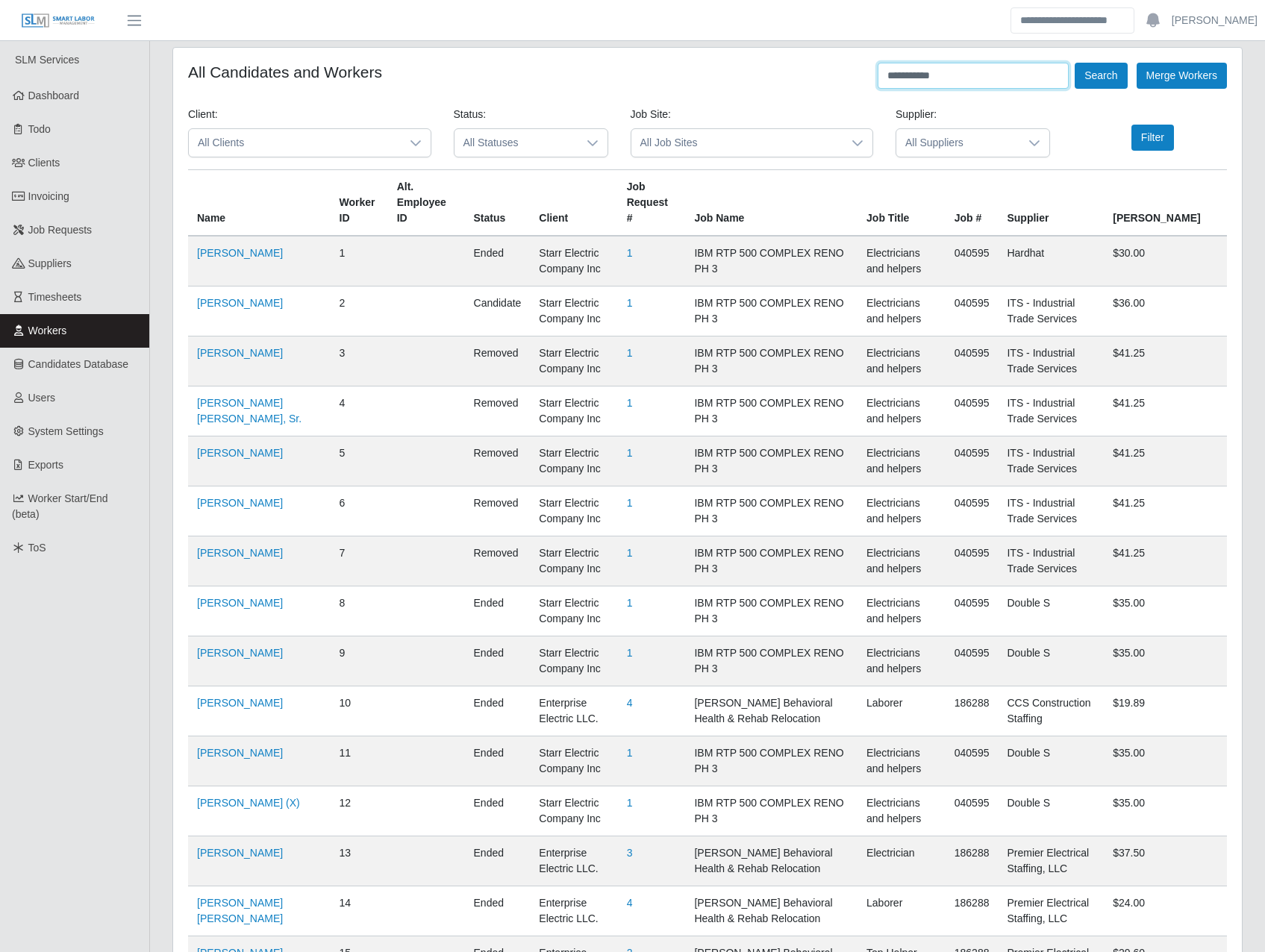
type input "**********"
click at [1074, 63] on button "Search" at bounding box center [1100, 75] width 52 height 26
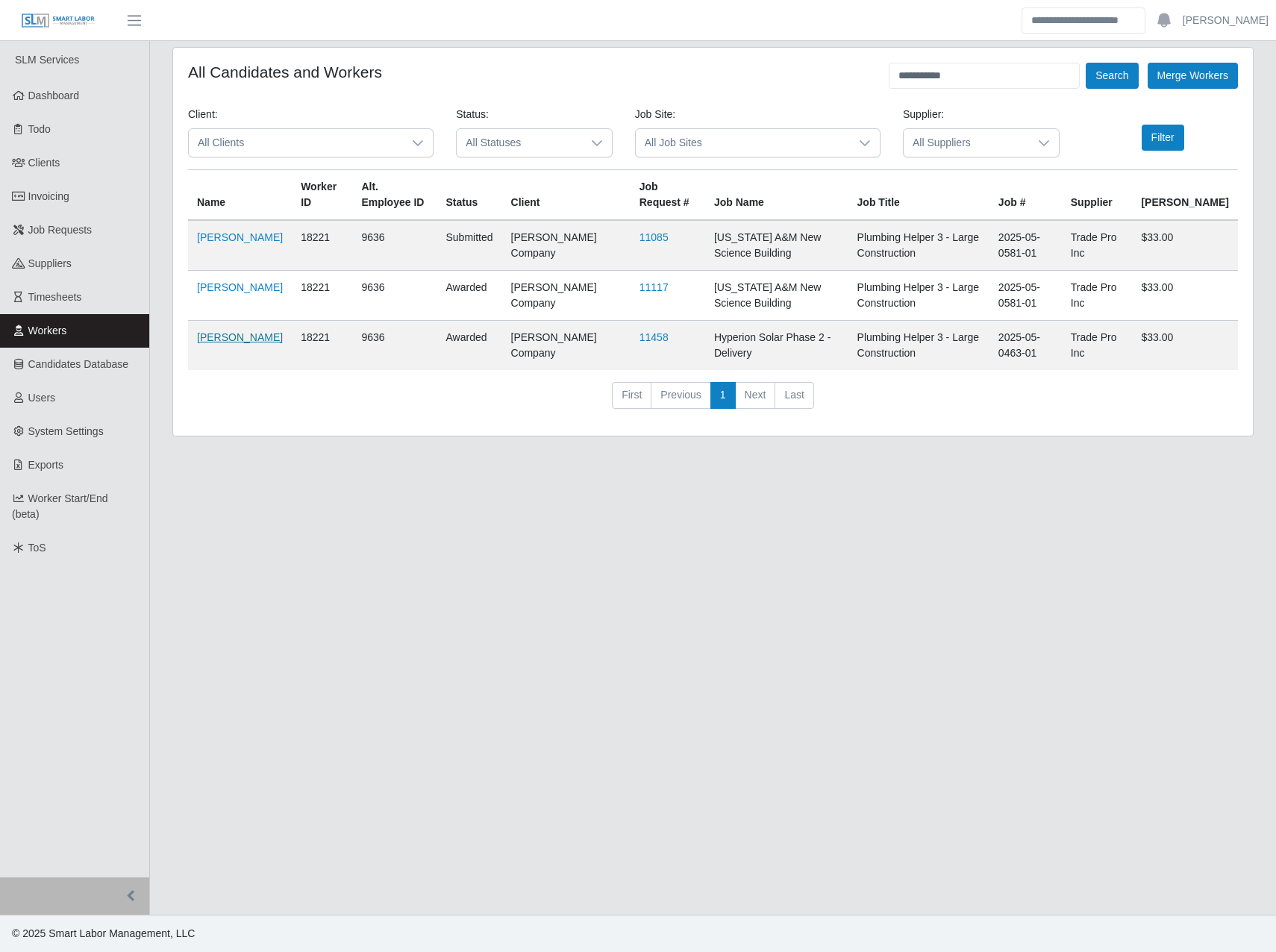
click at [222, 344] on link "Cody Thomas" at bounding box center [240, 337] width 86 height 12
click at [58, 188] on link "Invoicing" at bounding box center [74, 196] width 149 height 34
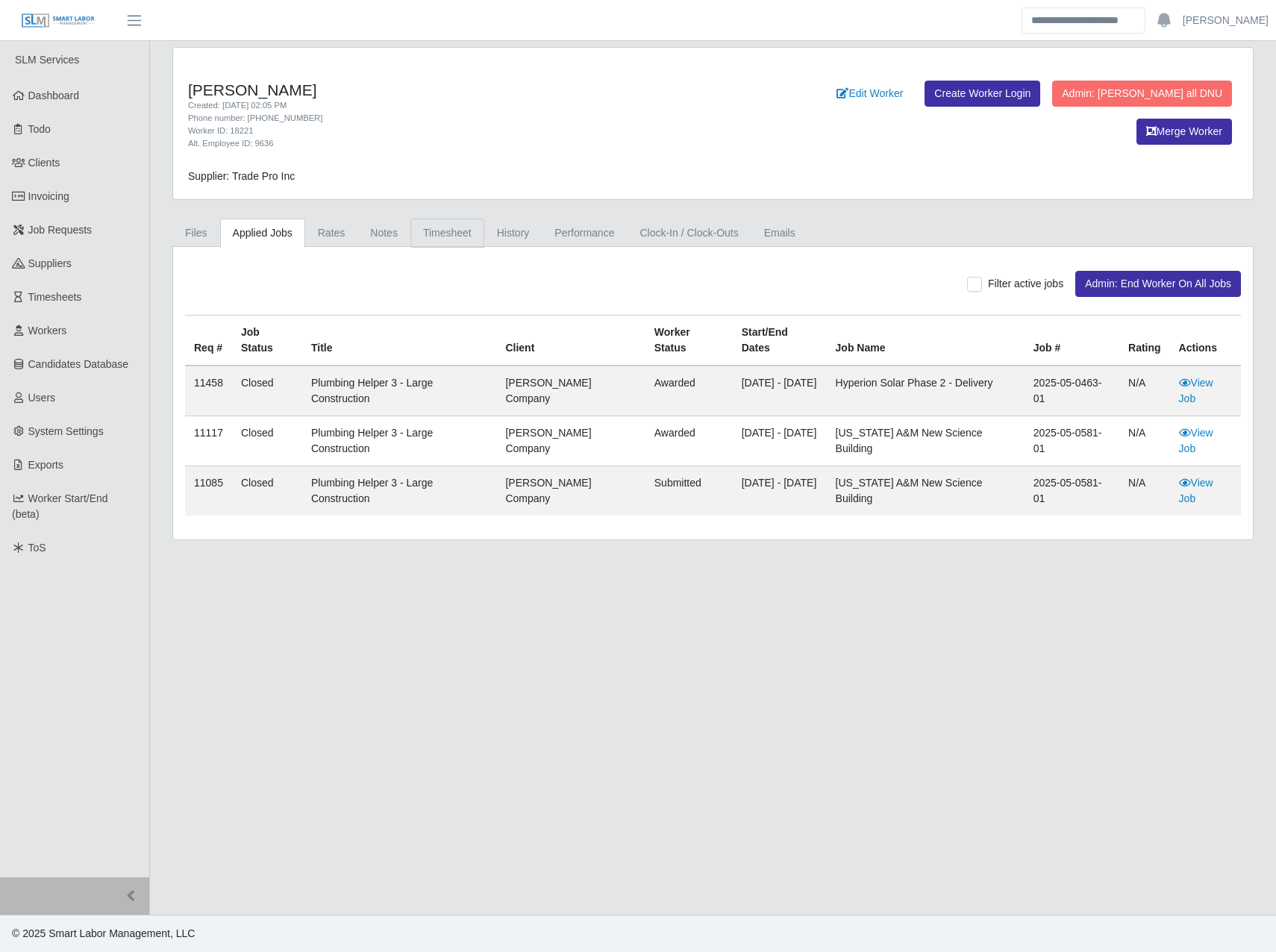
click at [473, 240] on link "Timesheet" at bounding box center [447, 233] width 74 height 29
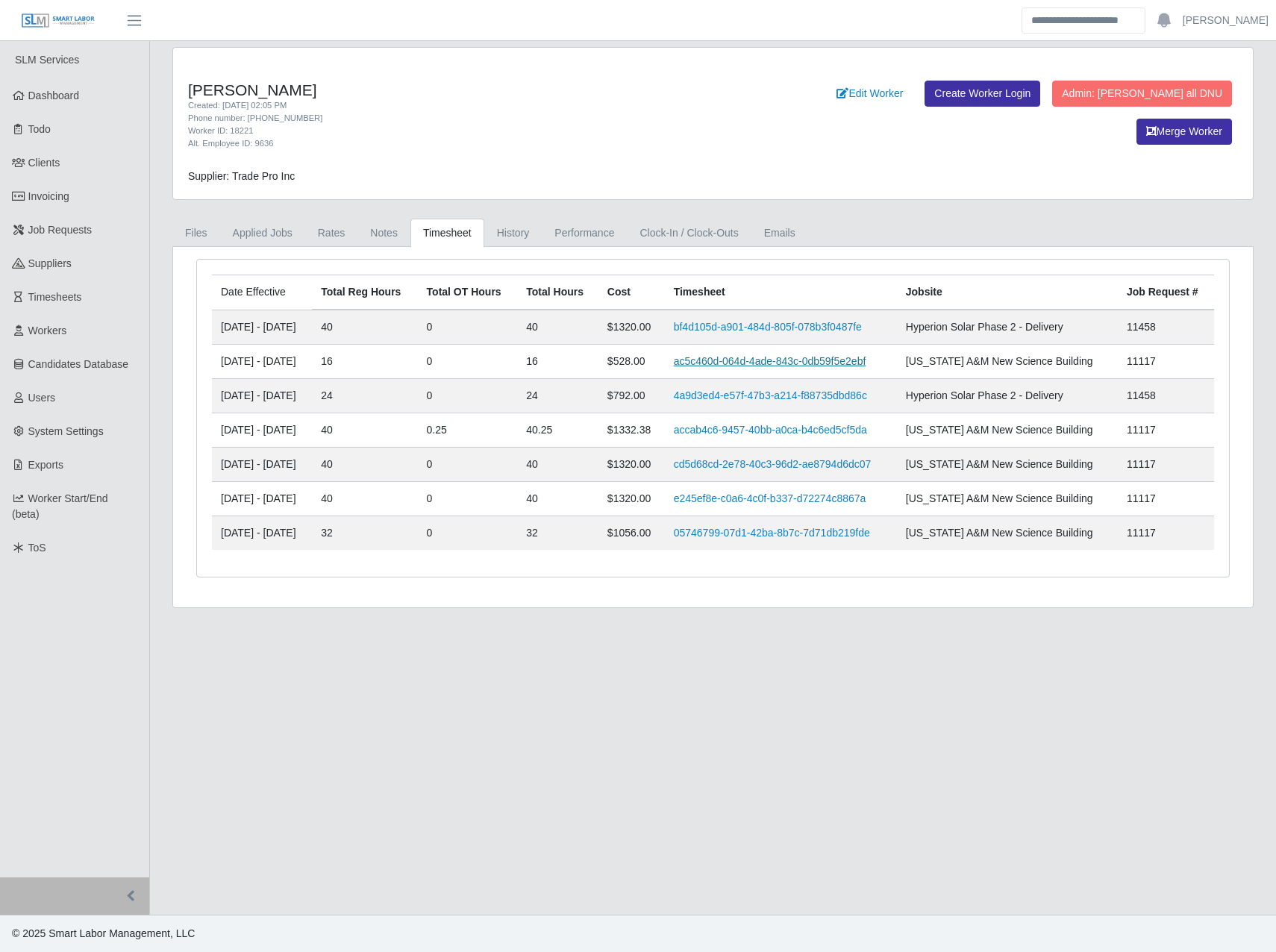
click at [762, 361] on link "ac5c460d-064d-4ade-843c-0db59f5e2ebf" at bounding box center [770, 361] width 193 height 12
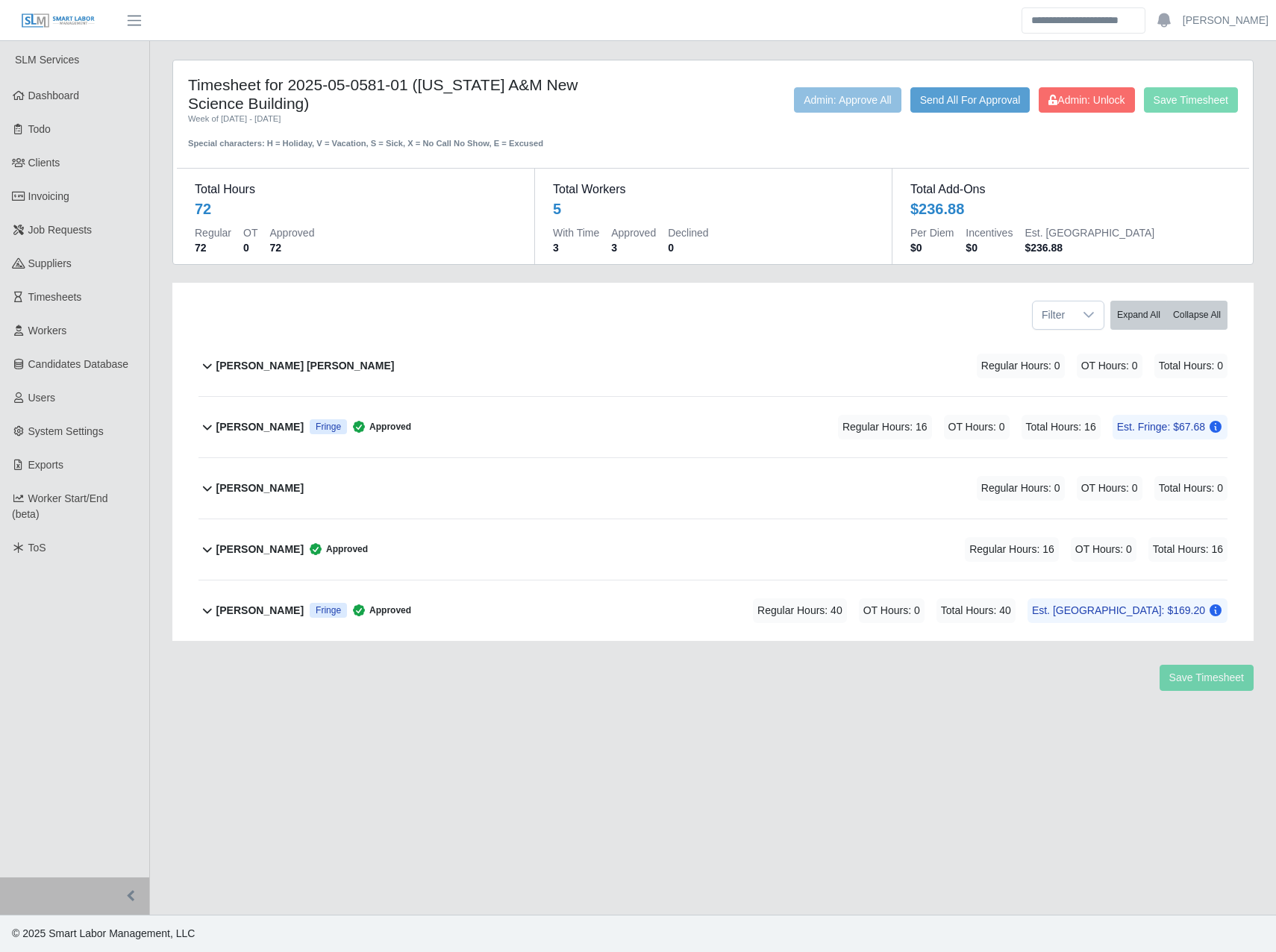
click at [251, 420] on b "[PERSON_NAME]" at bounding box center [260, 427] width 88 height 15
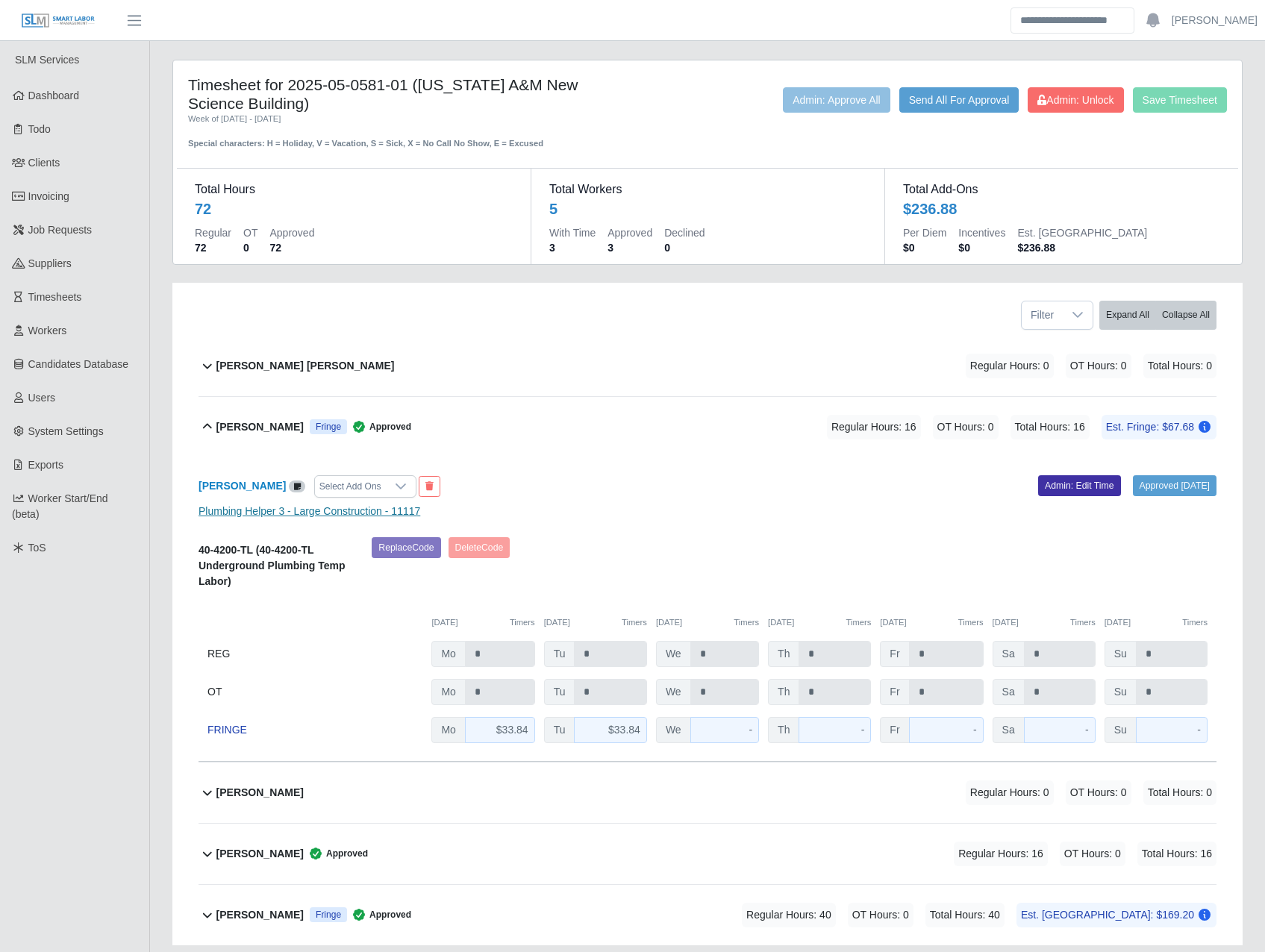
click at [279, 512] on link "Plumbing Helper 3 - Large Construction - 11117" at bounding box center [309, 511] width 221 height 12
click at [246, 482] on b "[PERSON_NAME]" at bounding box center [242, 485] width 88 height 12
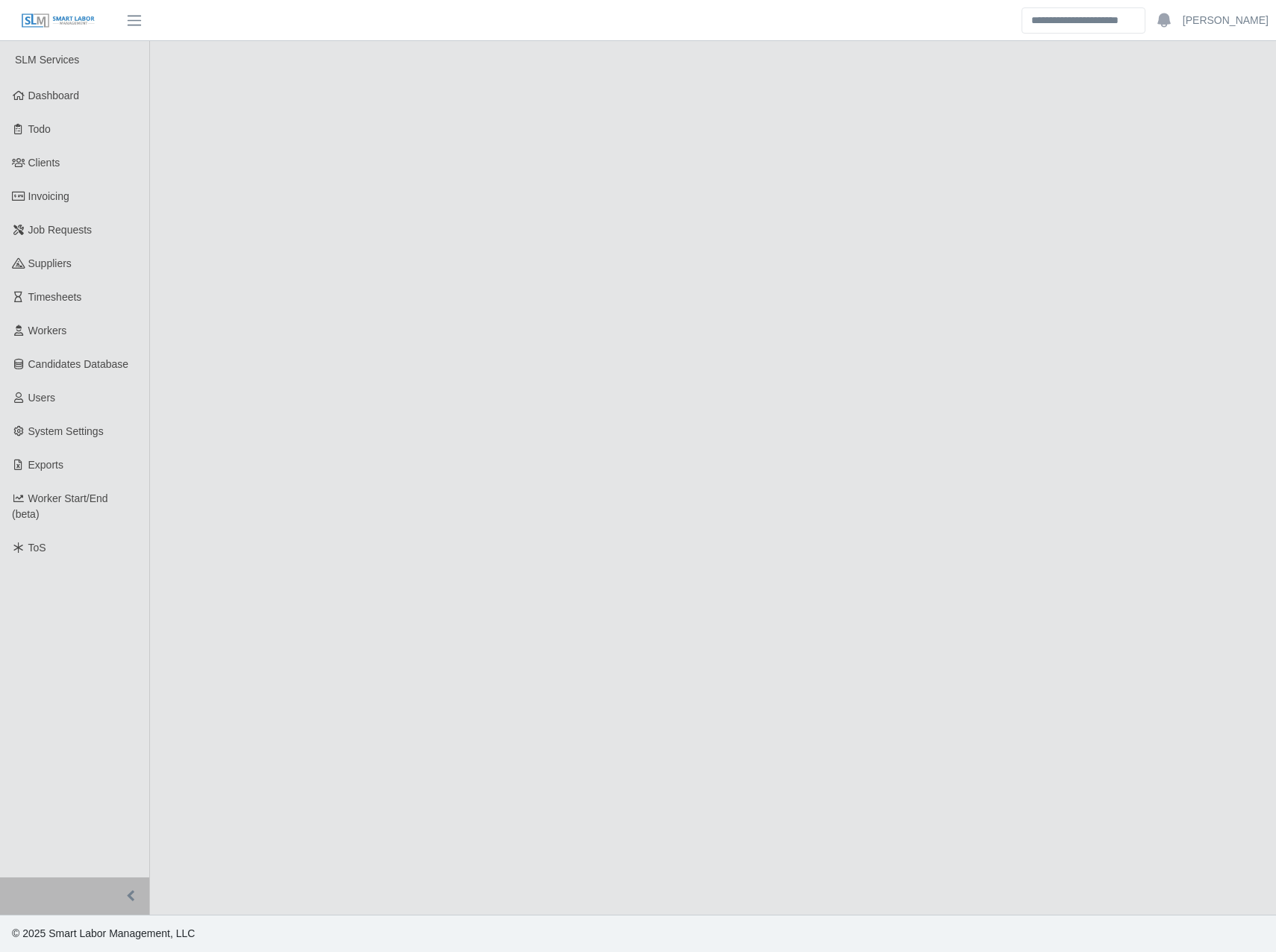
select select "******"
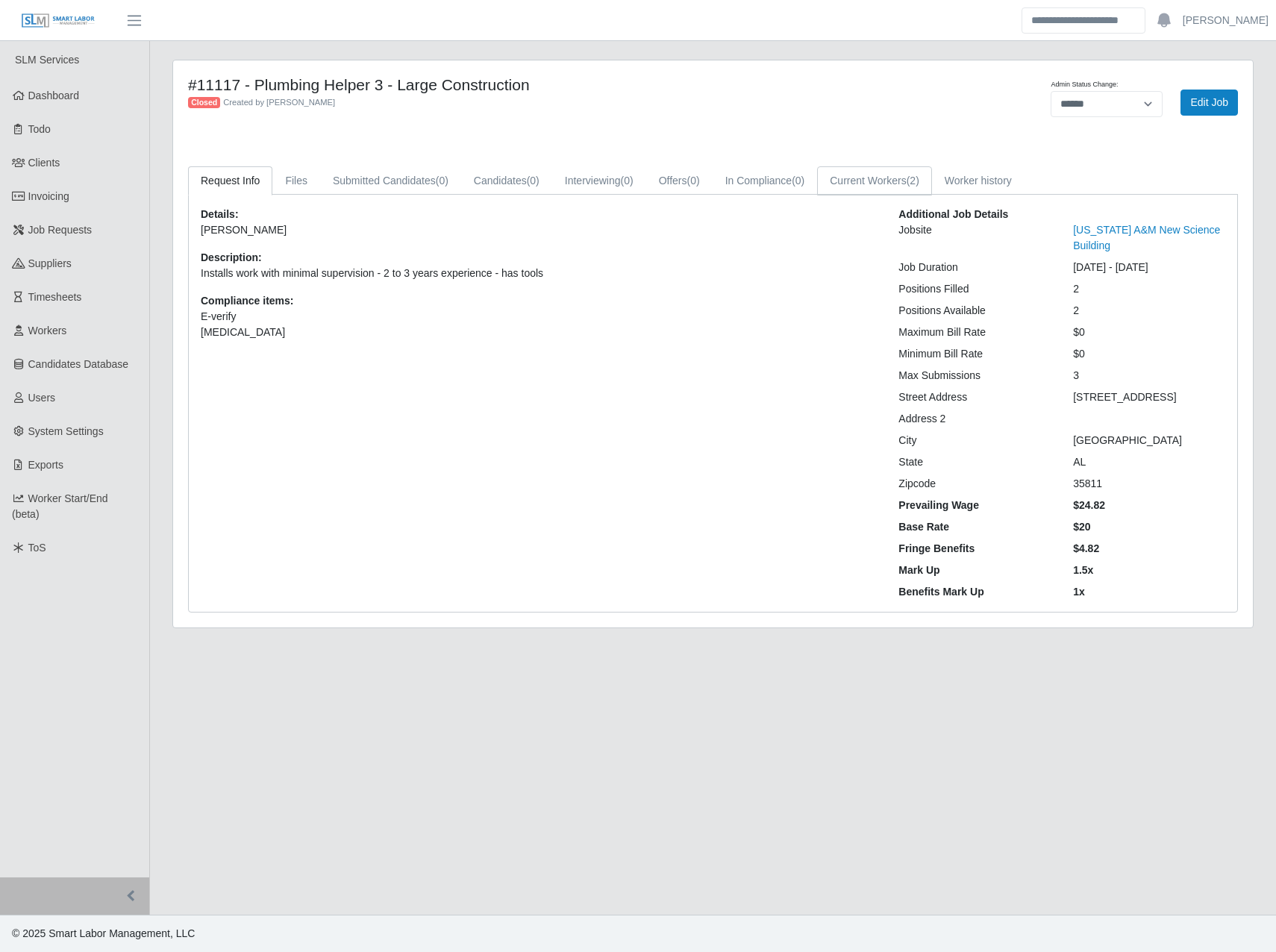
click at [877, 178] on link "Current Workers (2)" at bounding box center [874, 181] width 115 height 29
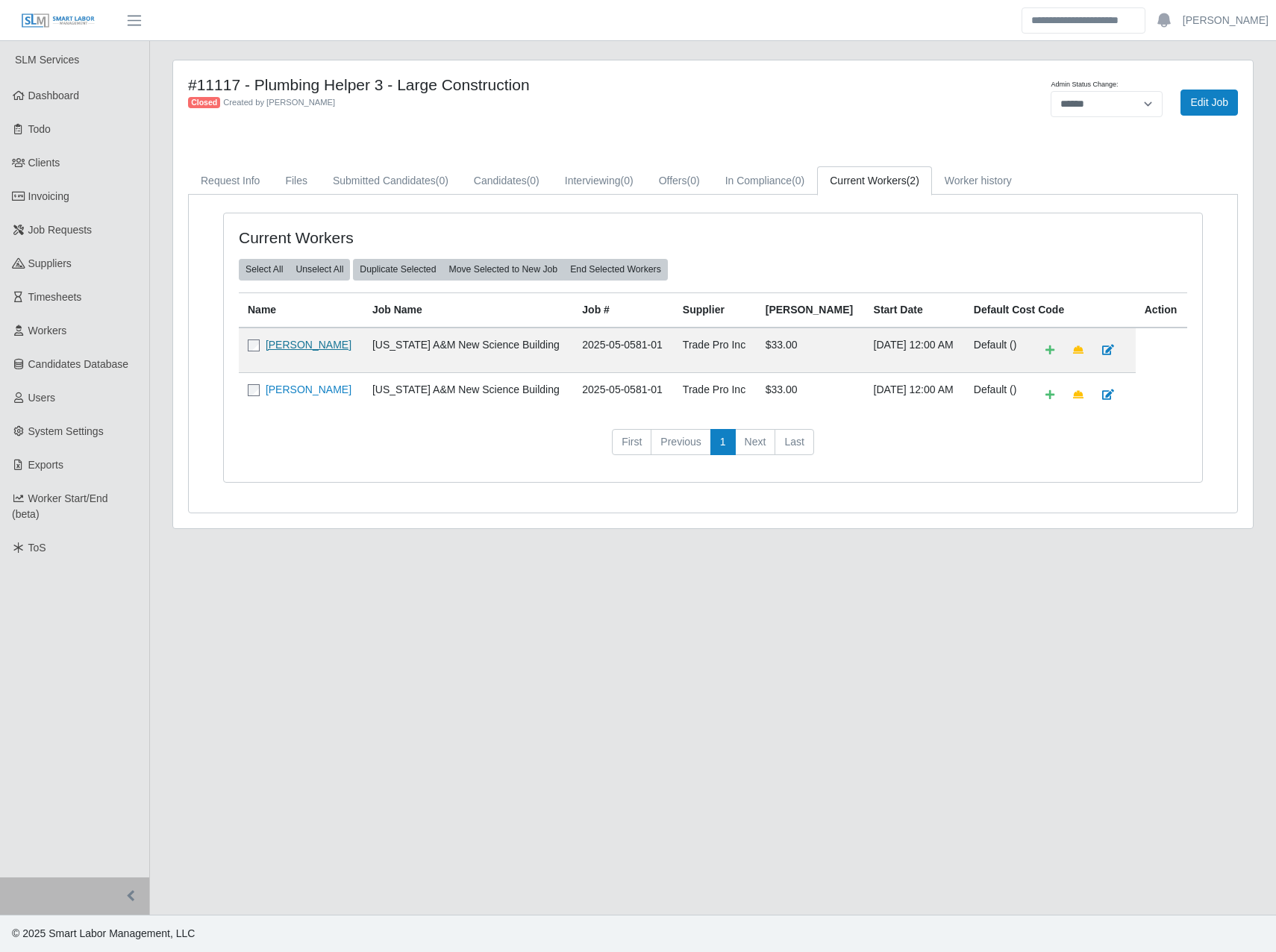
click at [308, 347] on link "[PERSON_NAME]" at bounding box center [308, 345] width 86 height 12
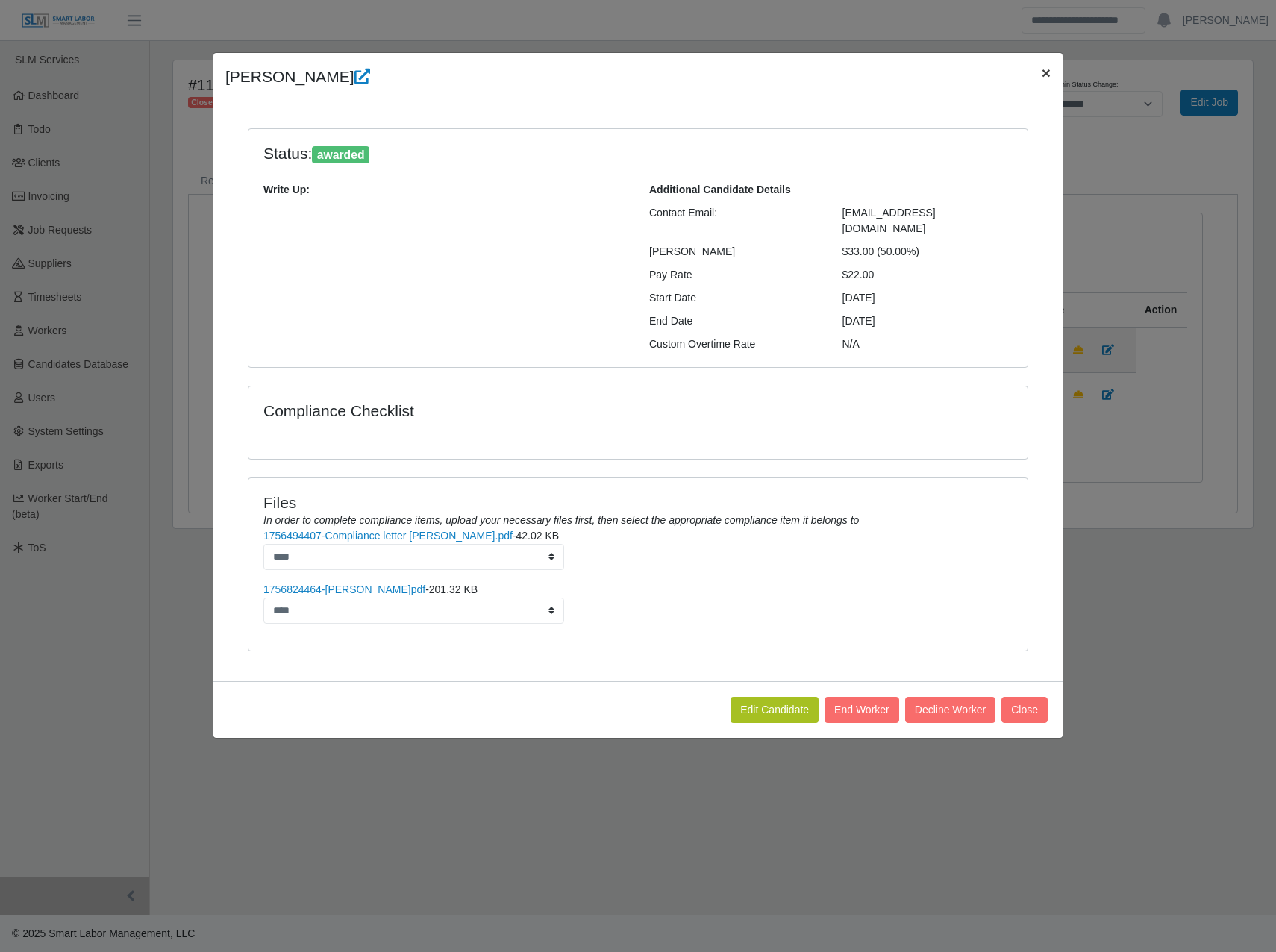
click at [1054, 77] on button "×" at bounding box center [1047, 72] width 33 height 39
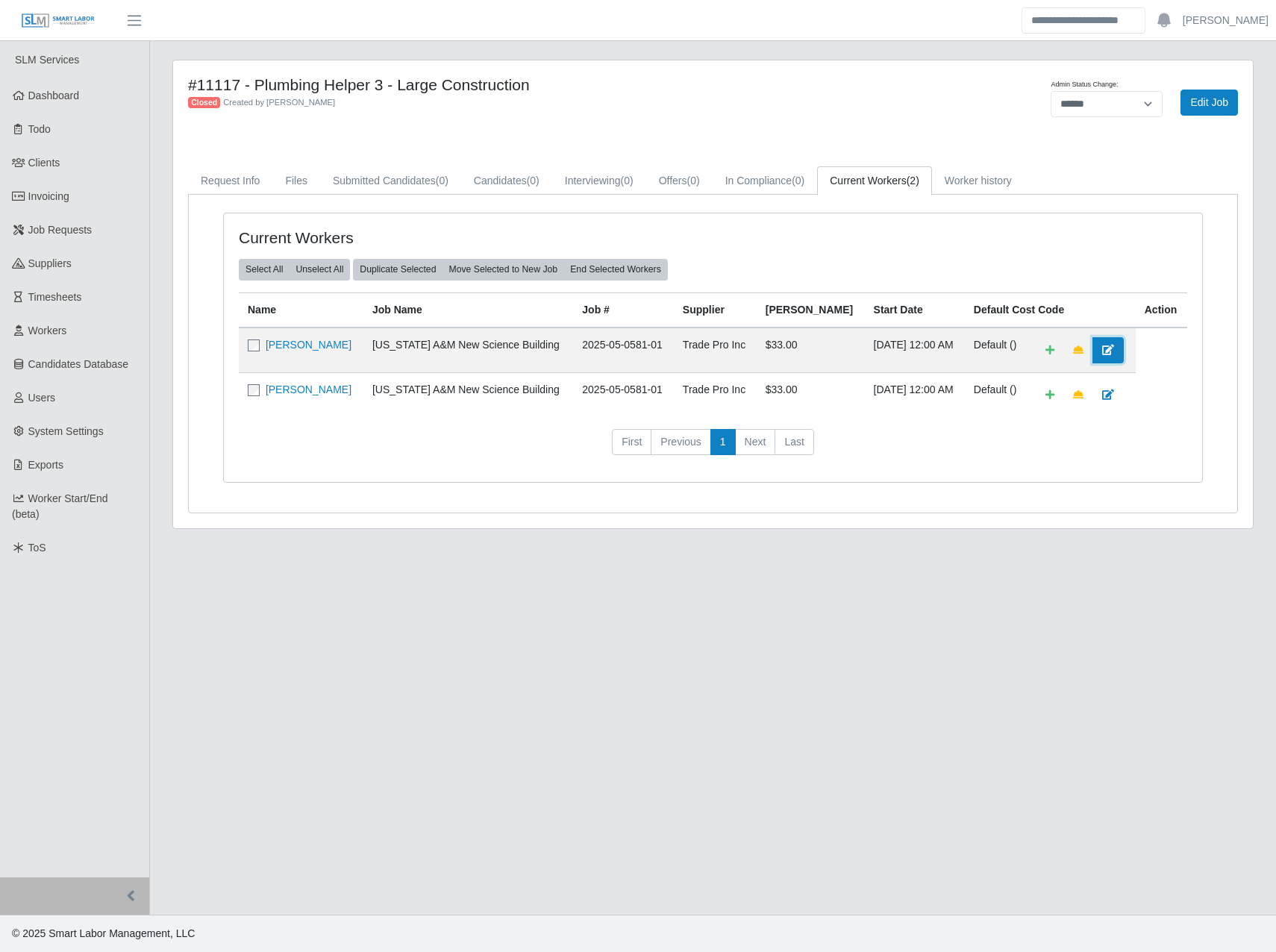
click at [1103, 354] on icon at bounding box center [1108, 349] width 12 height 11
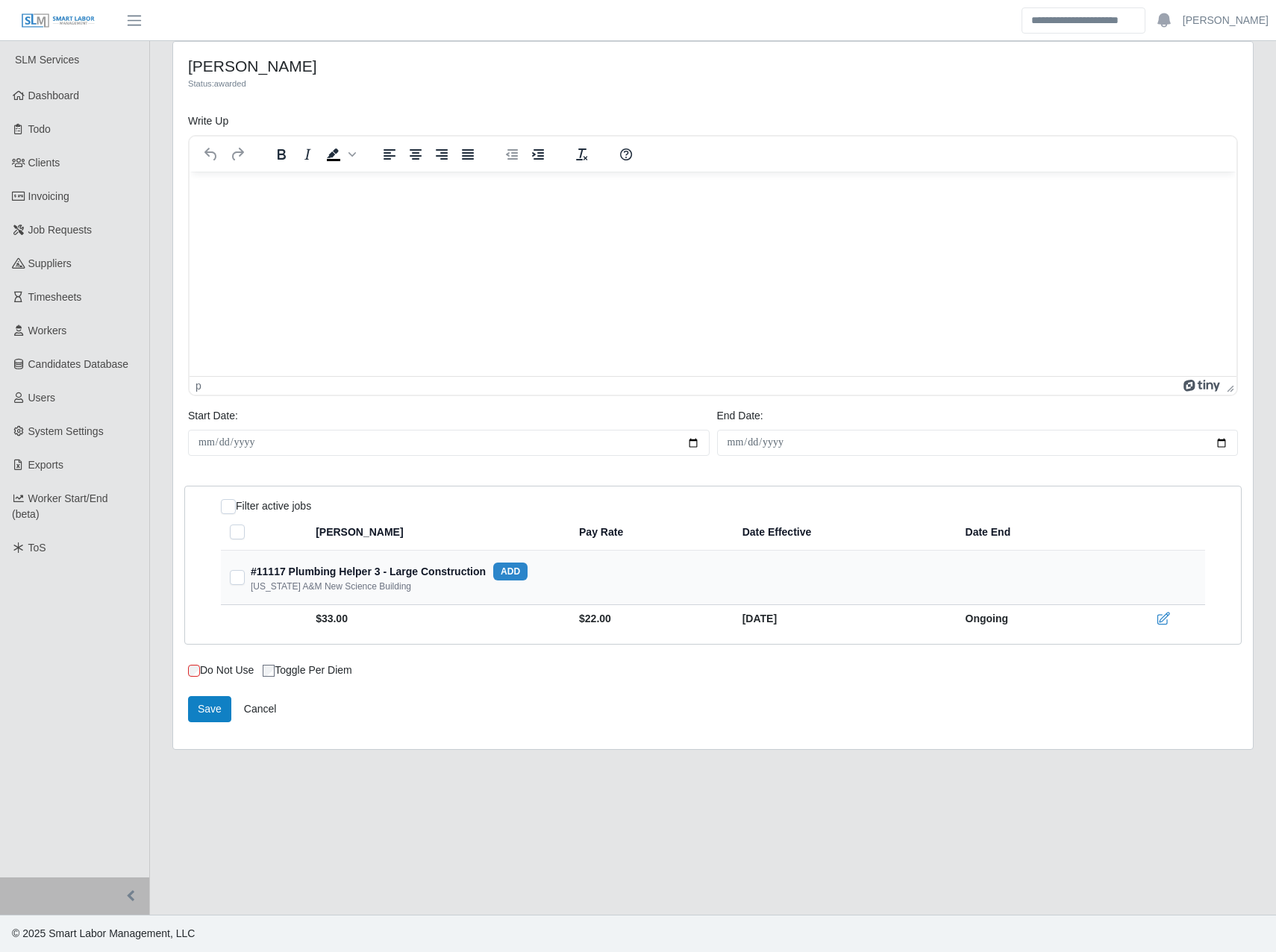
click at [554, 808] on main "**********" at bounding box center [714, 478] width 1127 height 874
click at [649, 888] on main "**********" at bounding box center [714, 478] width 1127 height 874
drag, startPoint x: 649, startPoint y: 888, endPoint x: 640, endPoint y: 890, distance: 9.2
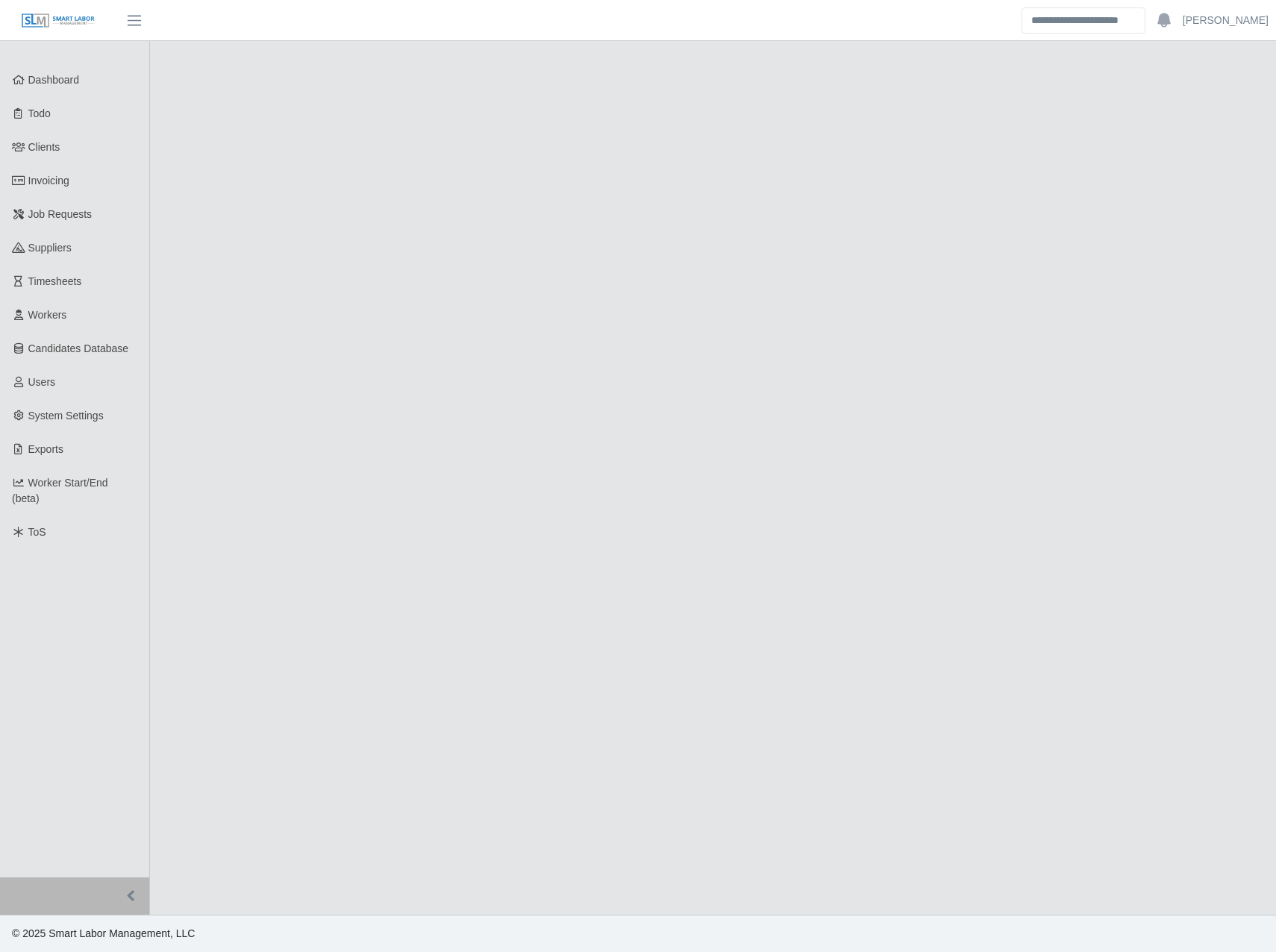
select select "******"
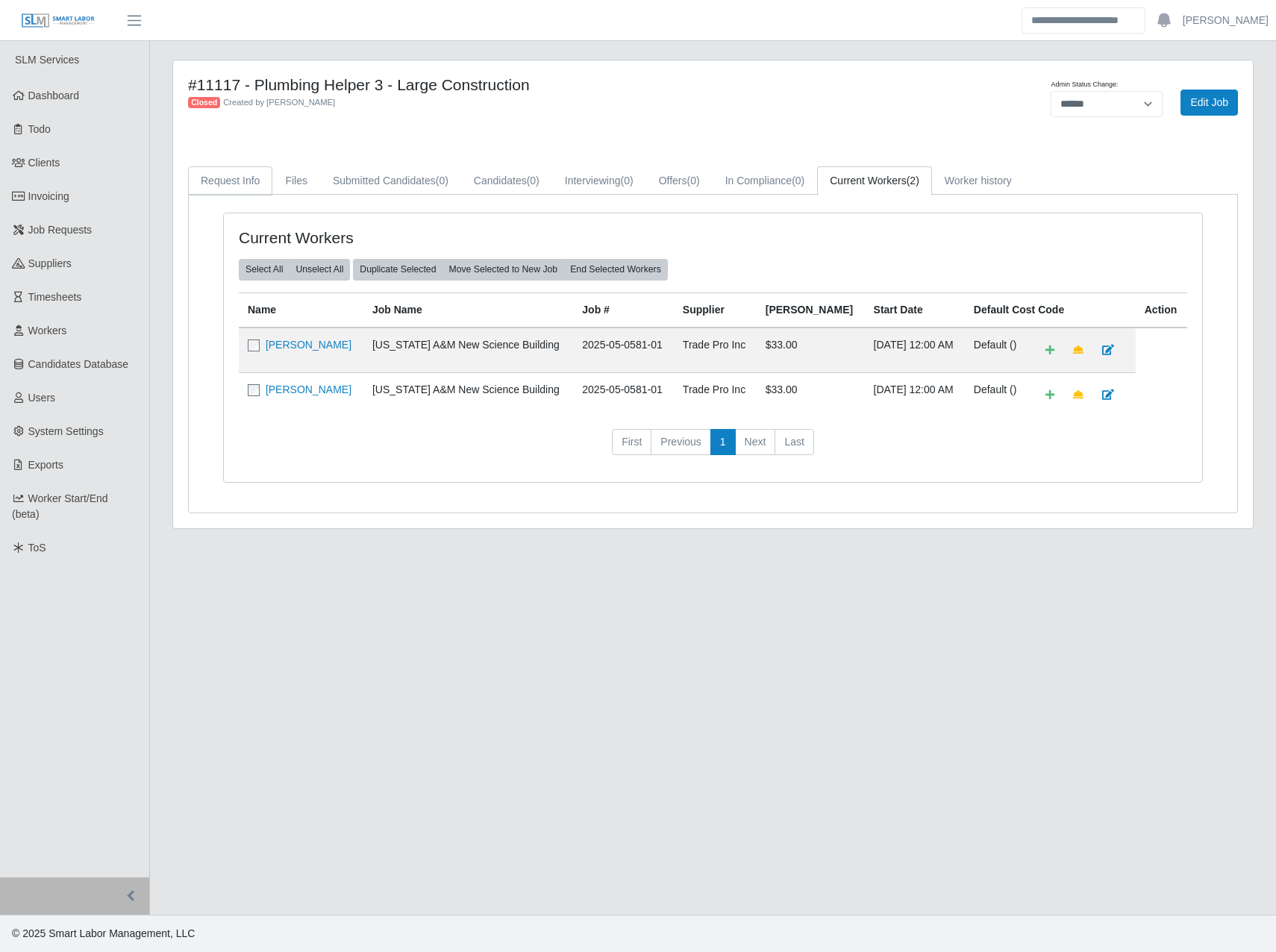
click at [241, 188] on link "Request Info" at bounding box center [230, 181] width 85 height 29
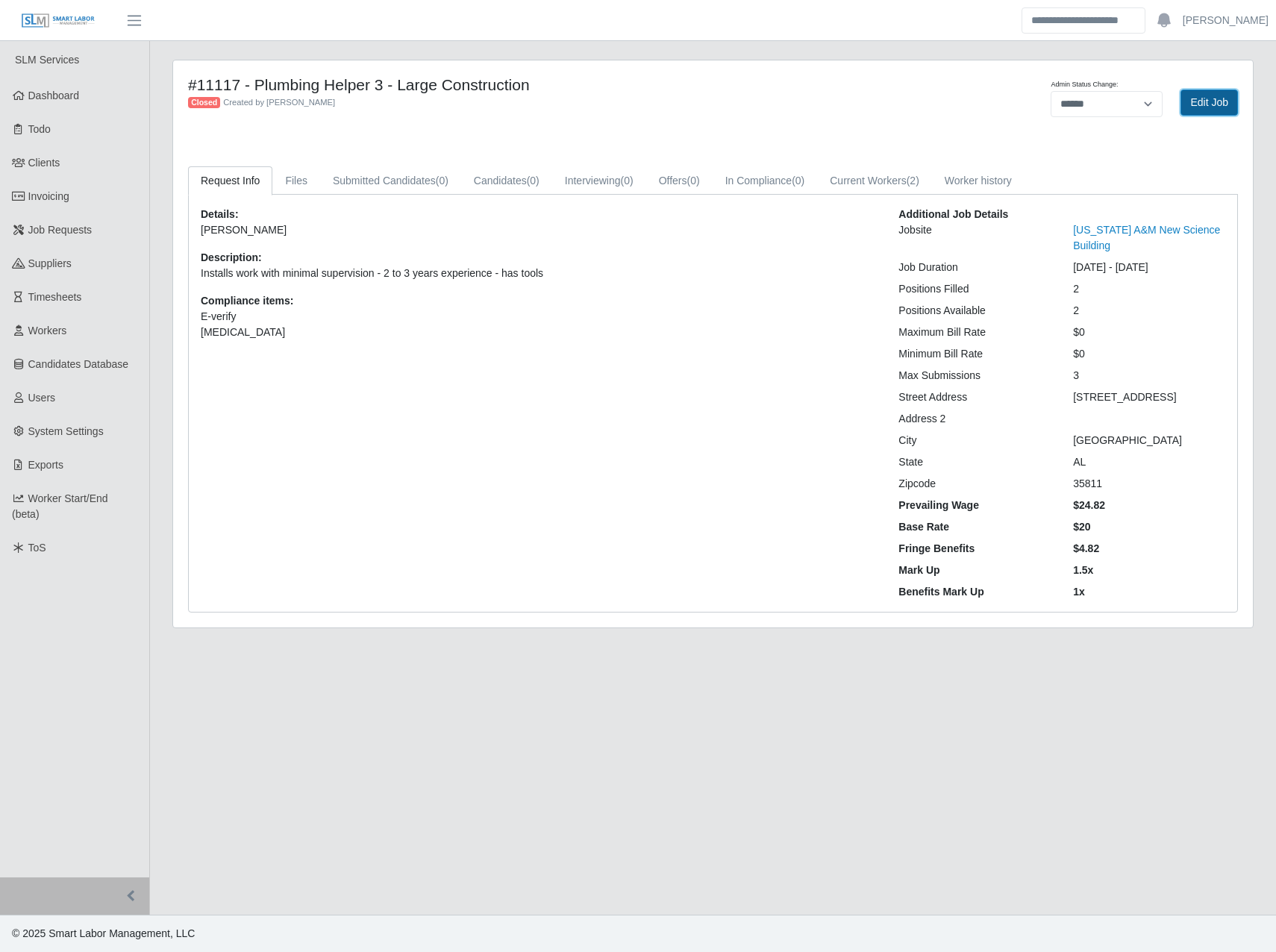
click at [1210, 98] on link "Edit Job" at bounding box center [1210, 102] width 58 height 26
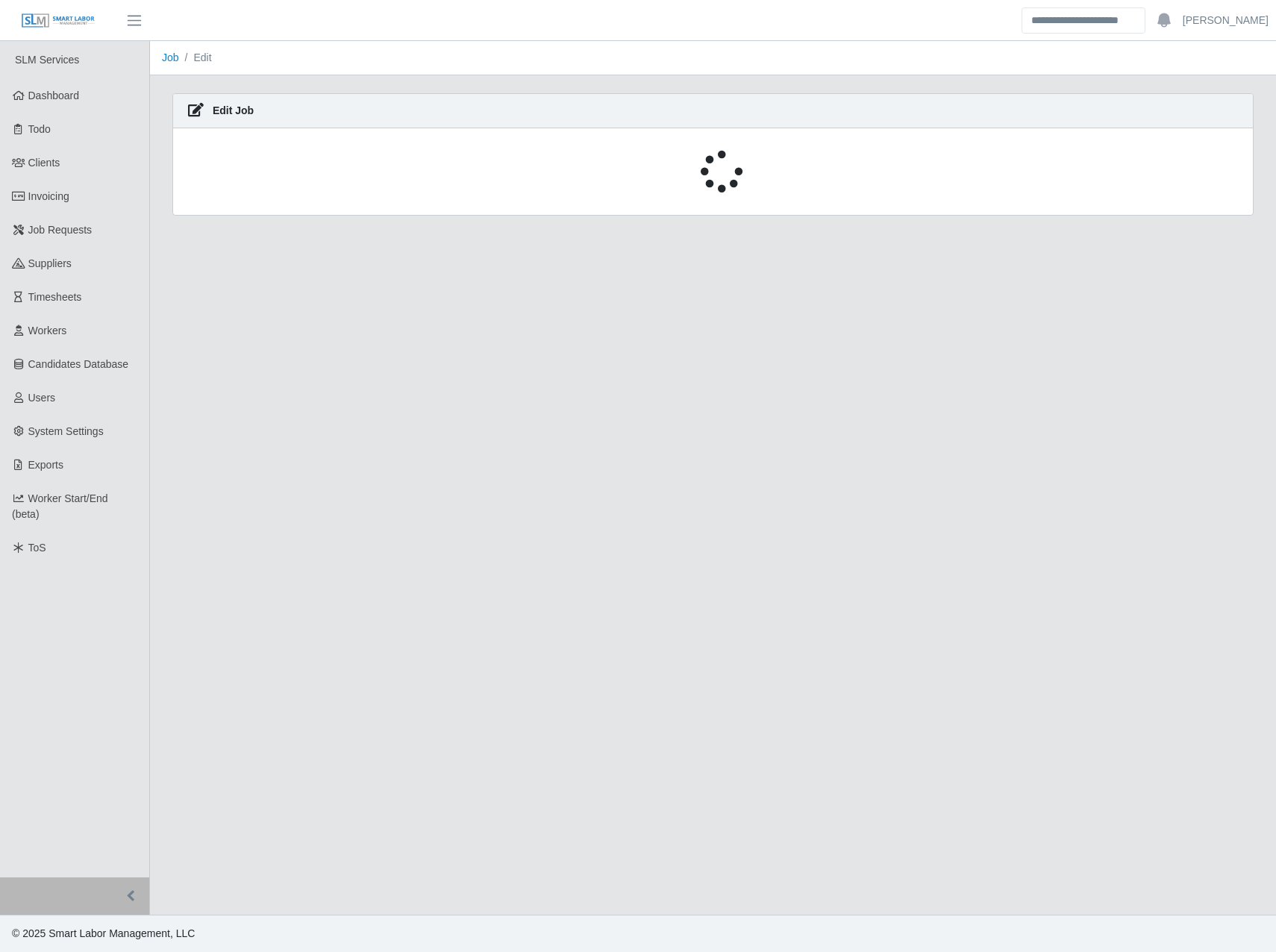
select select "******"
select select "****"
select select "***"
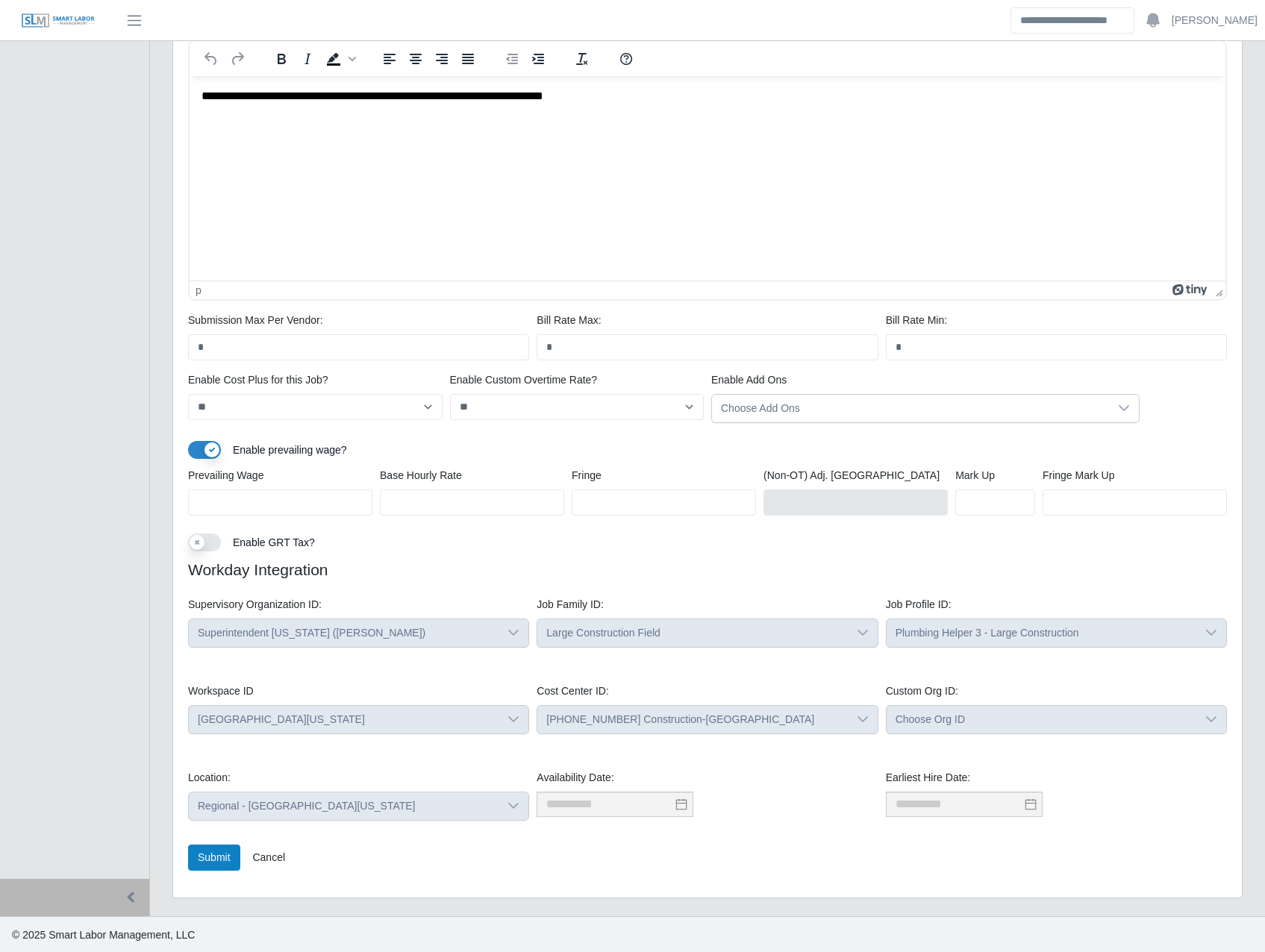
scroll to position [781, 0]
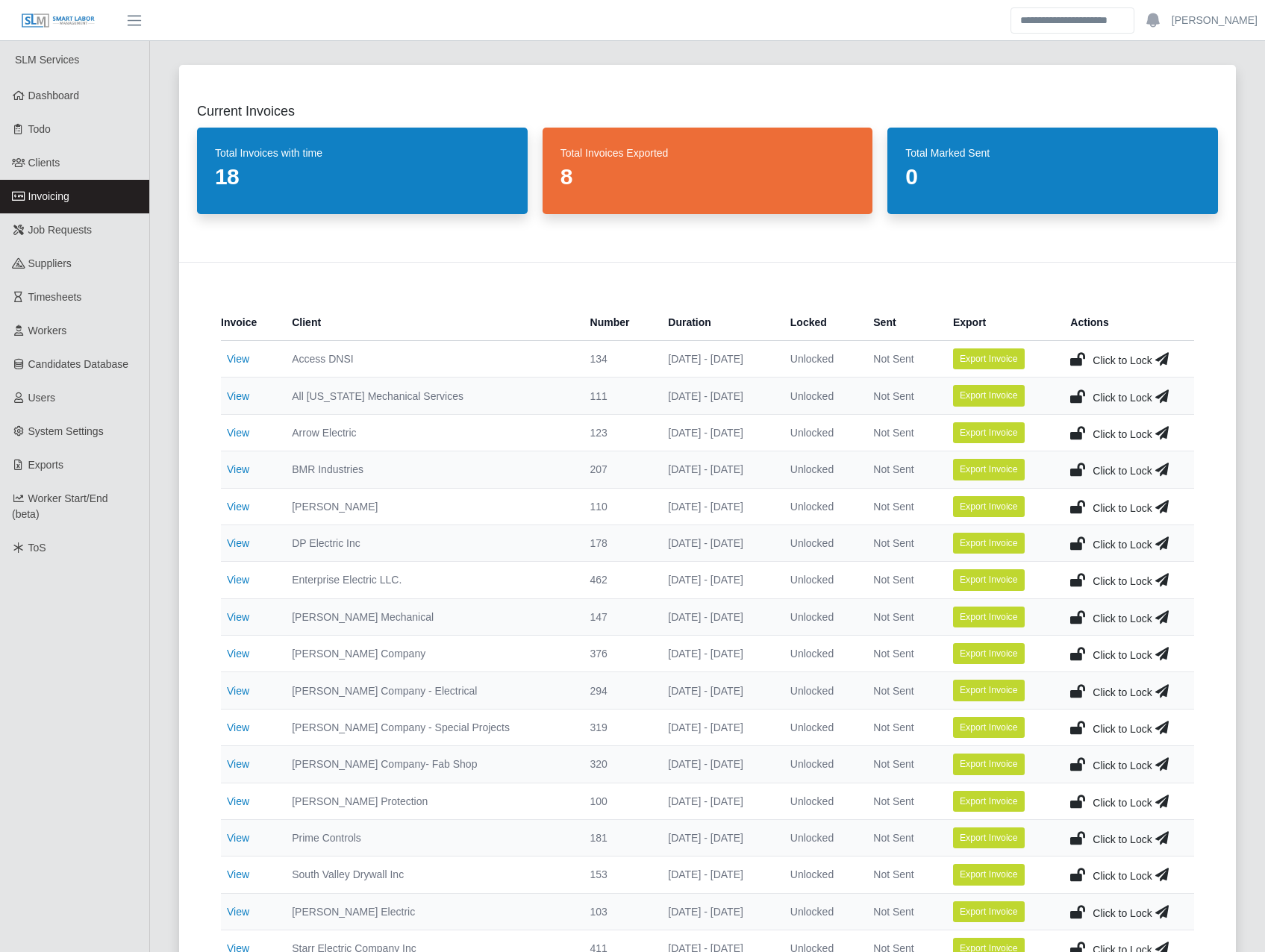
scroll to position [801, 0]
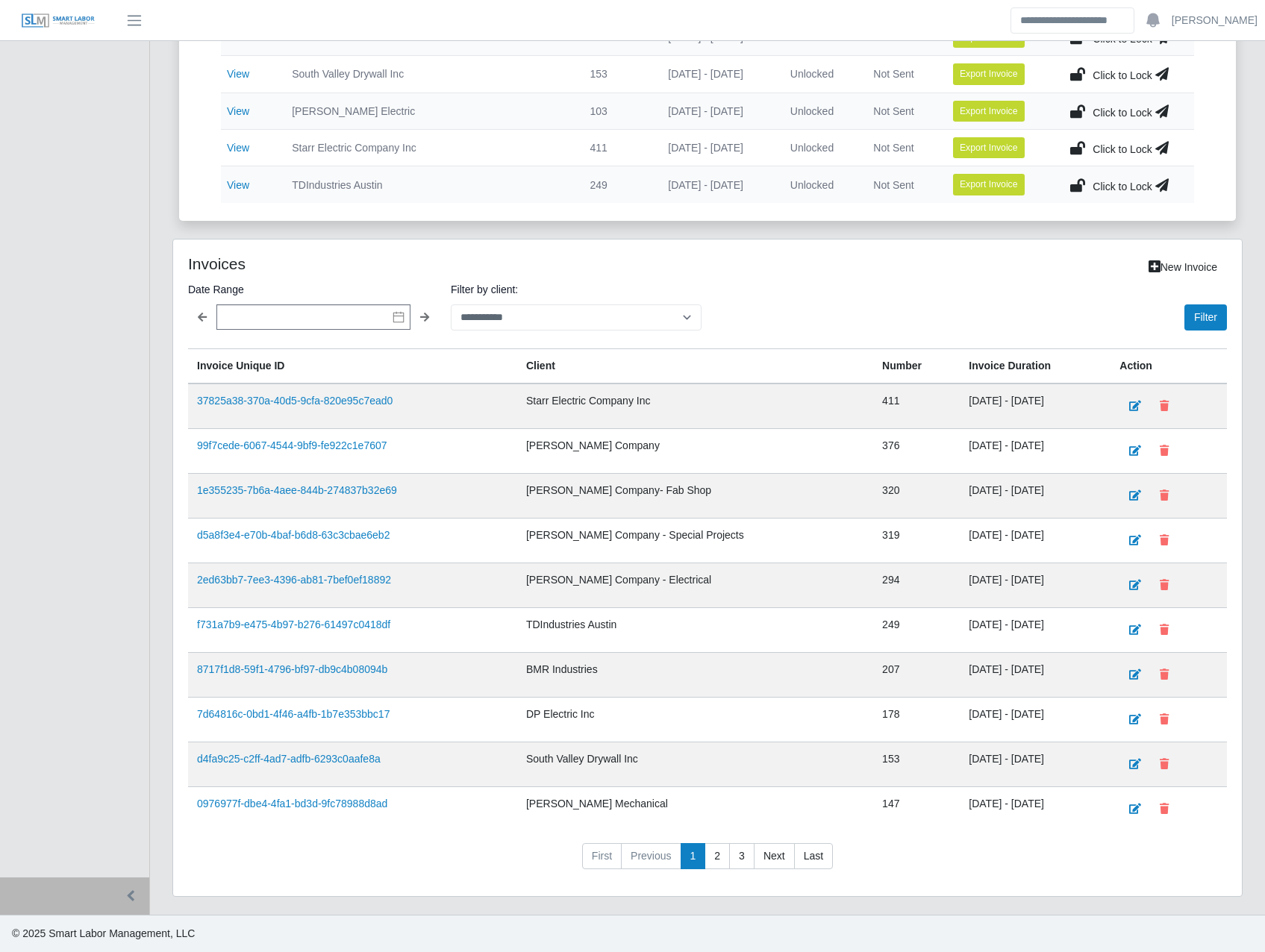
click at [484, 295] on label "Filter by client:" at bounding box center [576, 289] width 250 height 18
click at [484, 304] on select "**********" at bounding box center [576, 317] width 250 height 26
click at [496, 320] on select "**********" at bounding box center [576, 317] width 250 height 26
select select "**********"
click at [451, 304] on select "**********" at bounding box center [576, 317] width 250 height 26
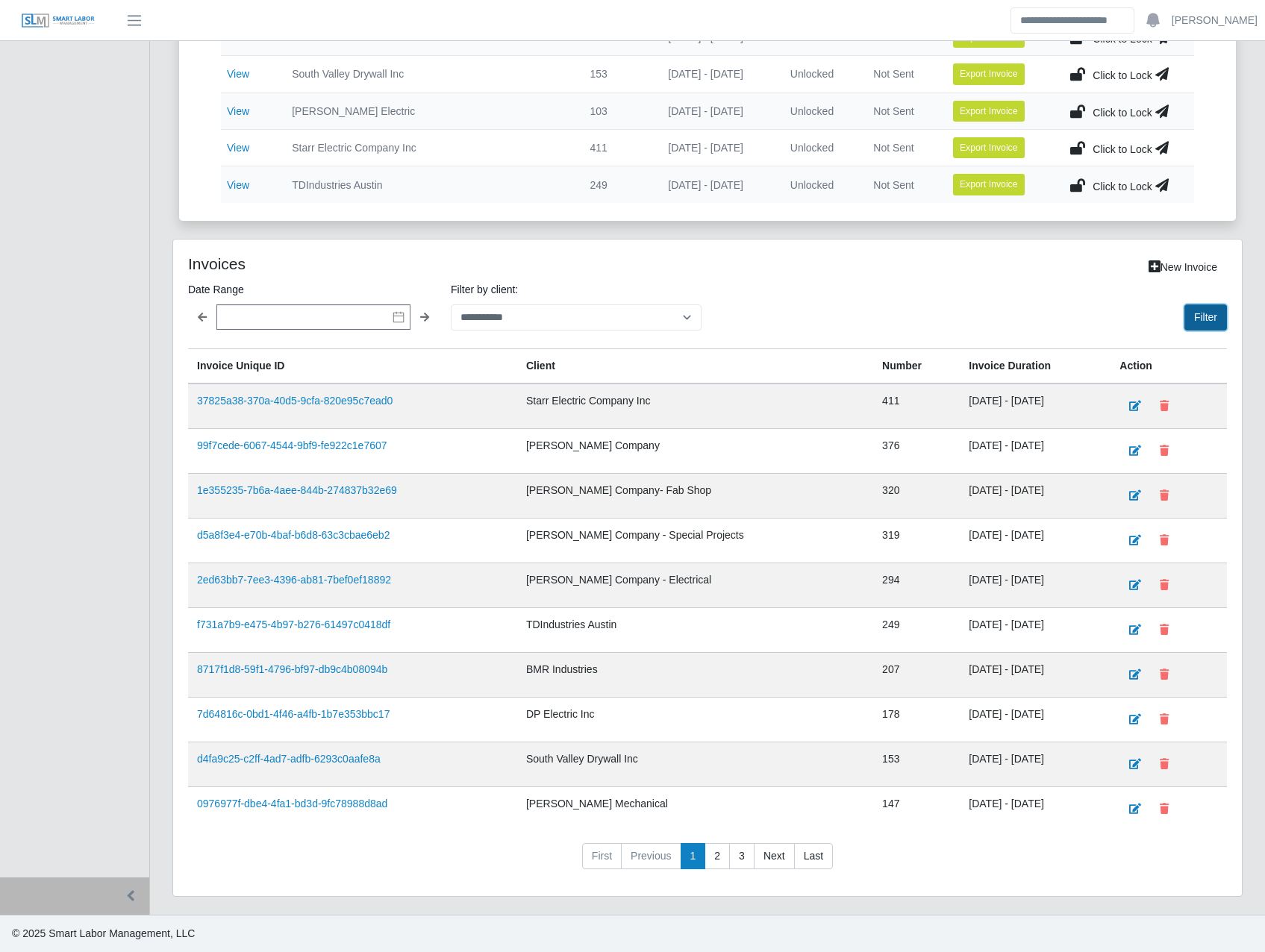
click at [1200, 308] on button "Filter" at bounding box center [1205, 317] width 42 height 26
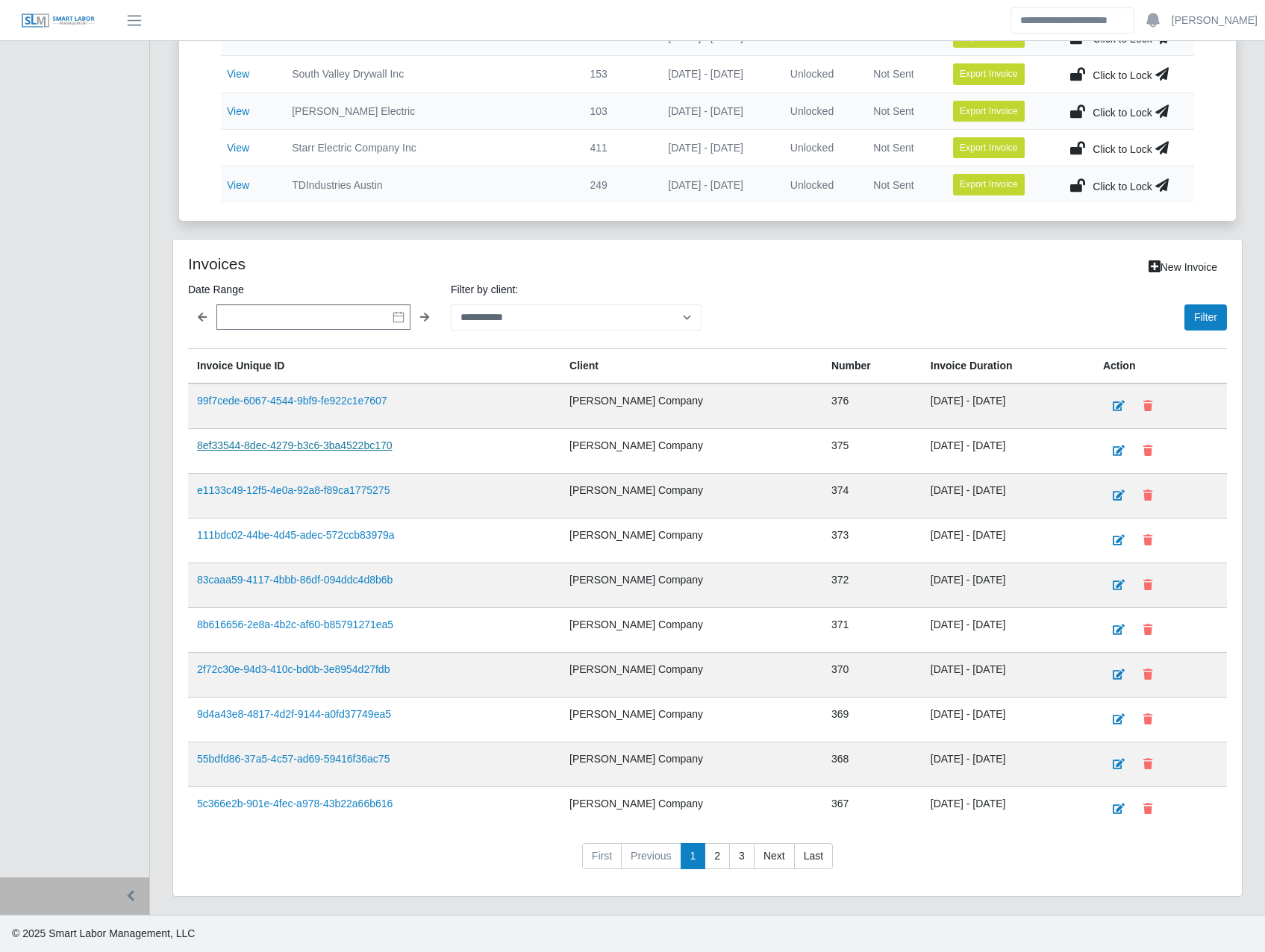
click at [308, 440] on link "8ef33544-8dec-4279-b3c6-3ba4522bc170" at bounding box center [295, 446] width 195 height 12
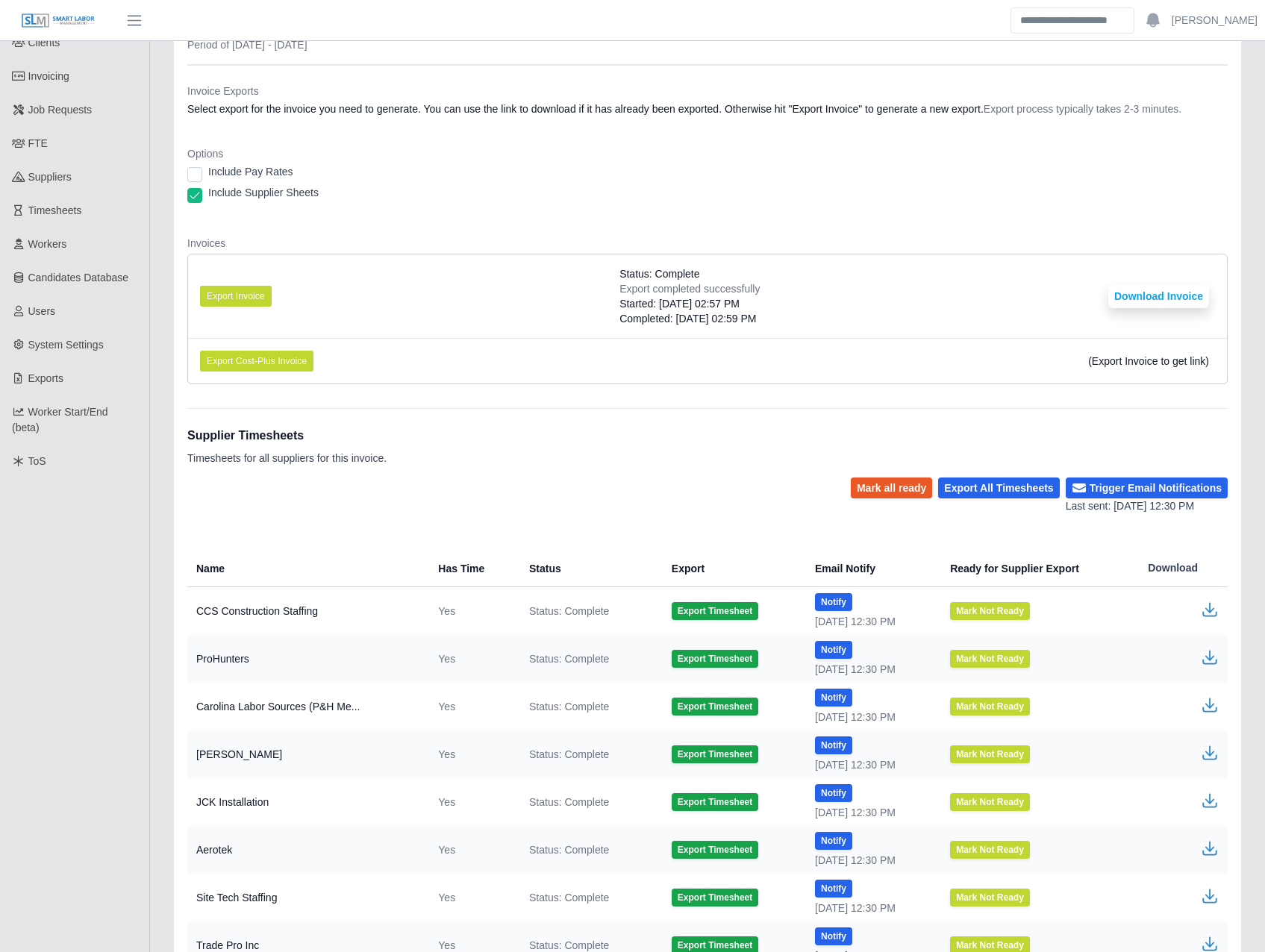
scroll to position [239, 0]
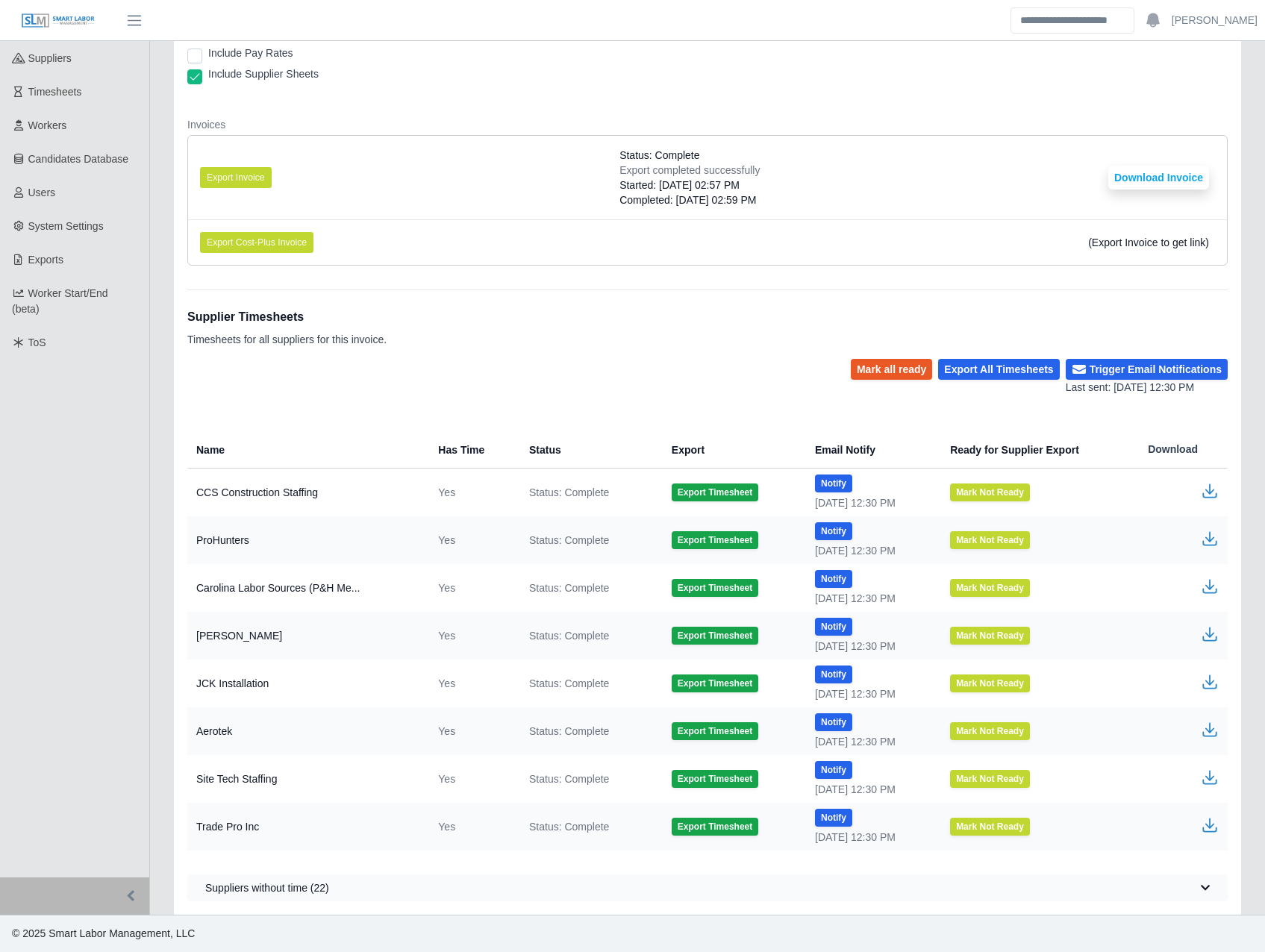
click at [1215, 816] on icon "button" at bounding box center [1209, 825] width 18 height 18
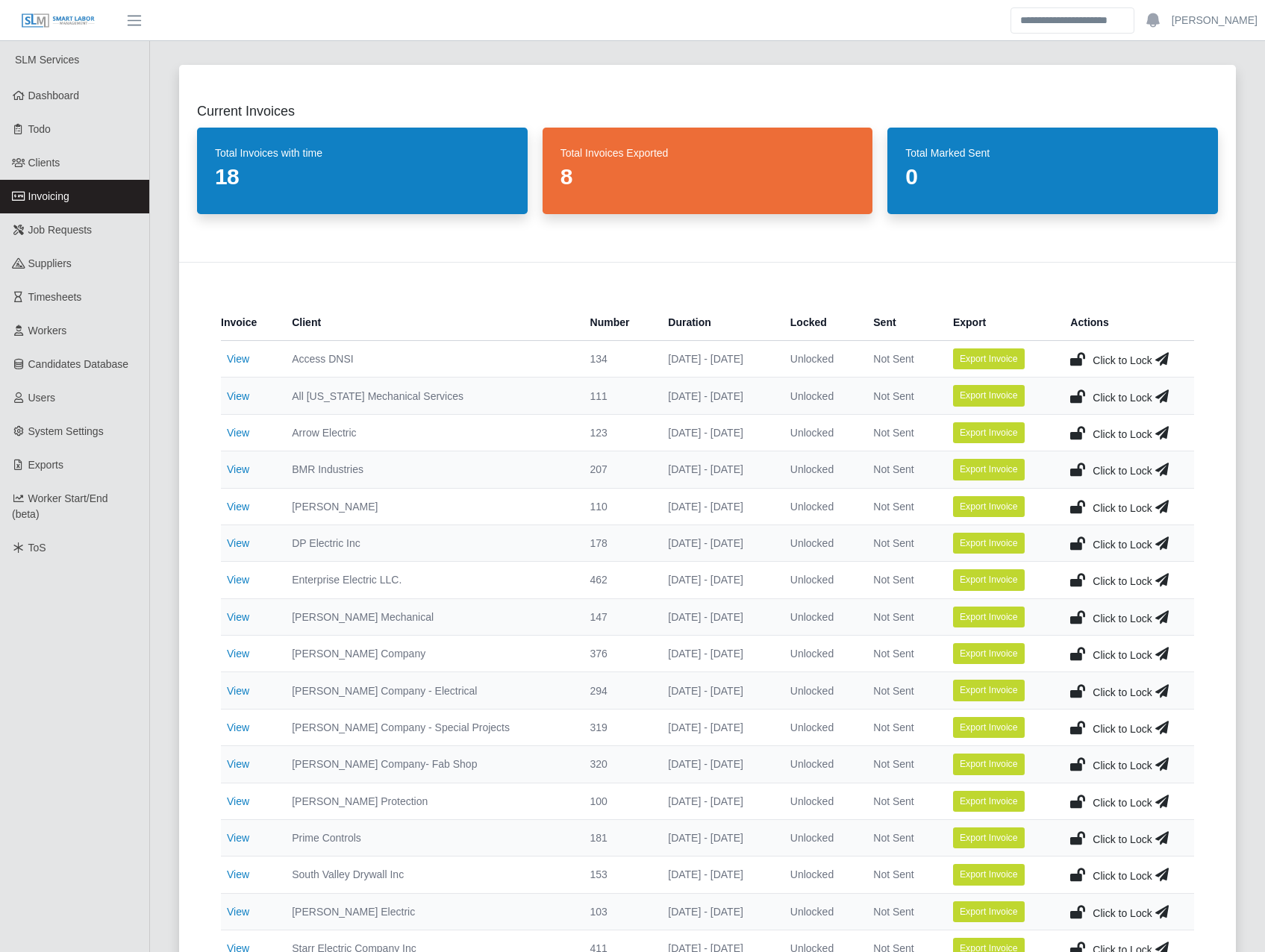
scroll to position [348, 0]
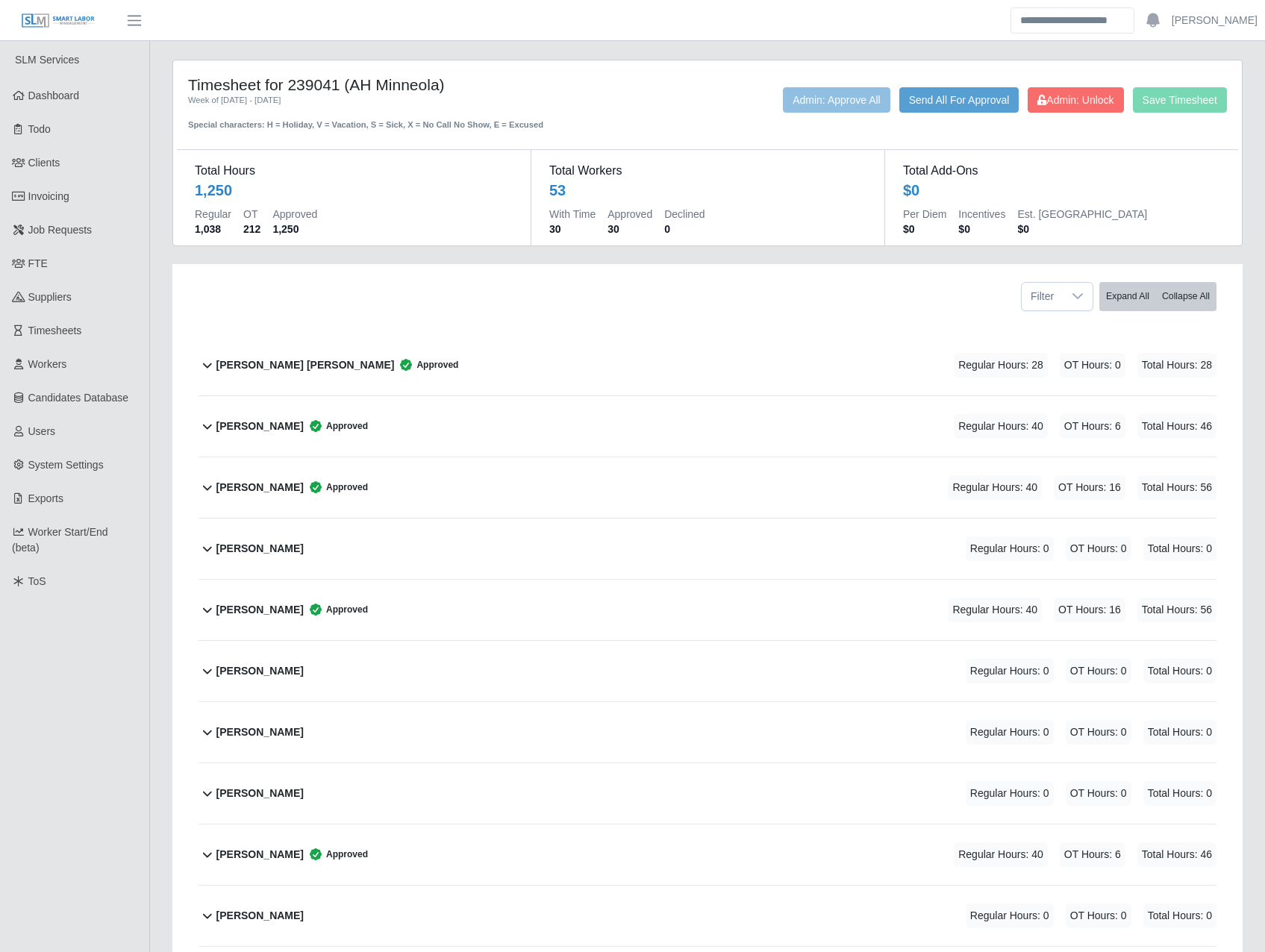
click at [961, 370] on span "Regular Hours: 28" at bounding box center [1001, 366] width 94 height 25
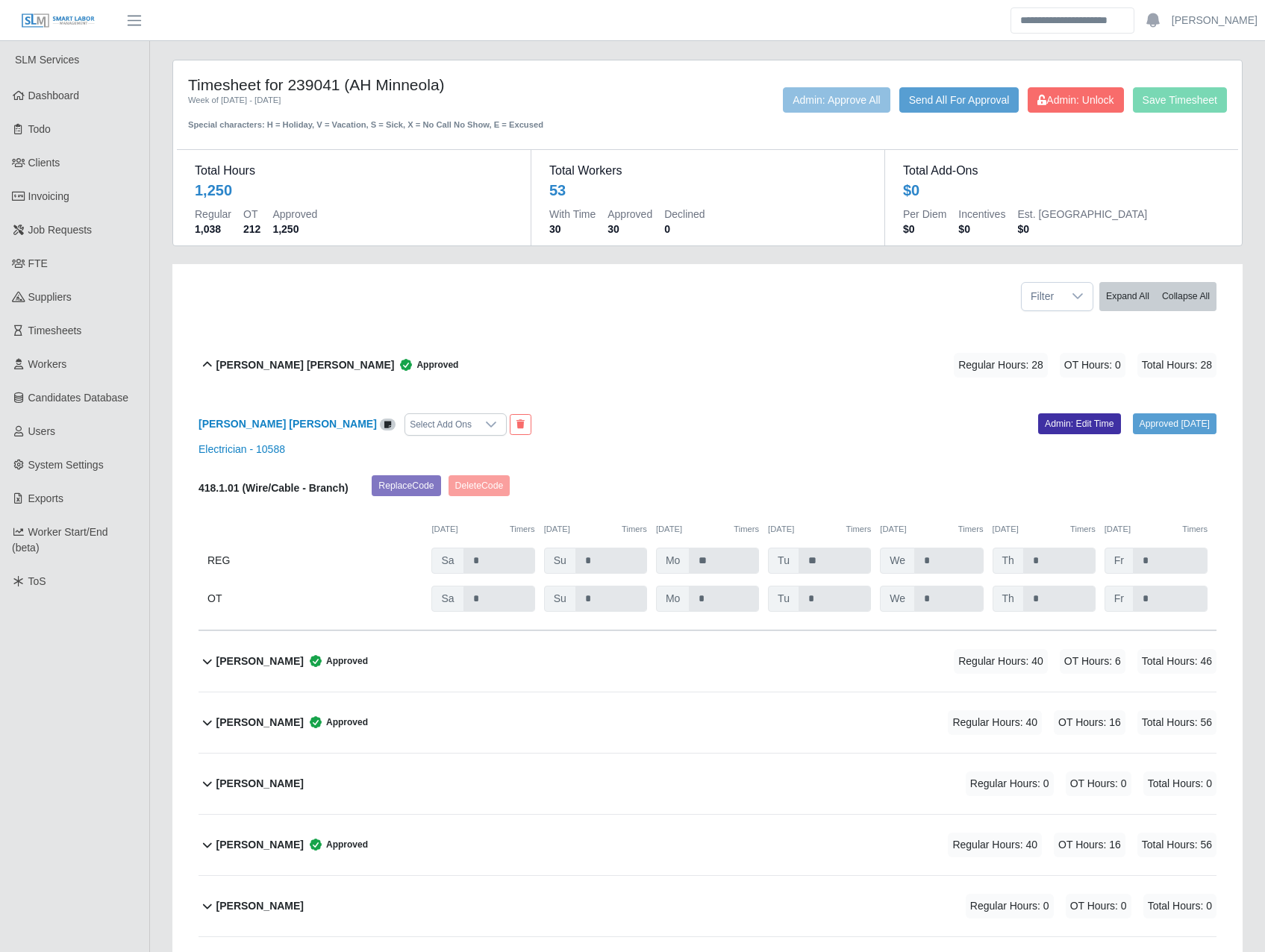
click at [822, 590] on div "418.1.01 (Wire/Cable - Branch) Replace Code Delete Code 09/27/2025 Timers 09/28…" at bounding box center [707, 544] width 1018 height 137
drag, startPoint x: 822, startPoint y: 590, endPoint x: 995, endPoint y: 578, distance: 173.4
click at [995, 574] on span "Th" at bounding box center [1008, 560] width 32 height 26
click at [1016, 574] on span "Th" at bounding box center [1008, 560] width 32 height 26
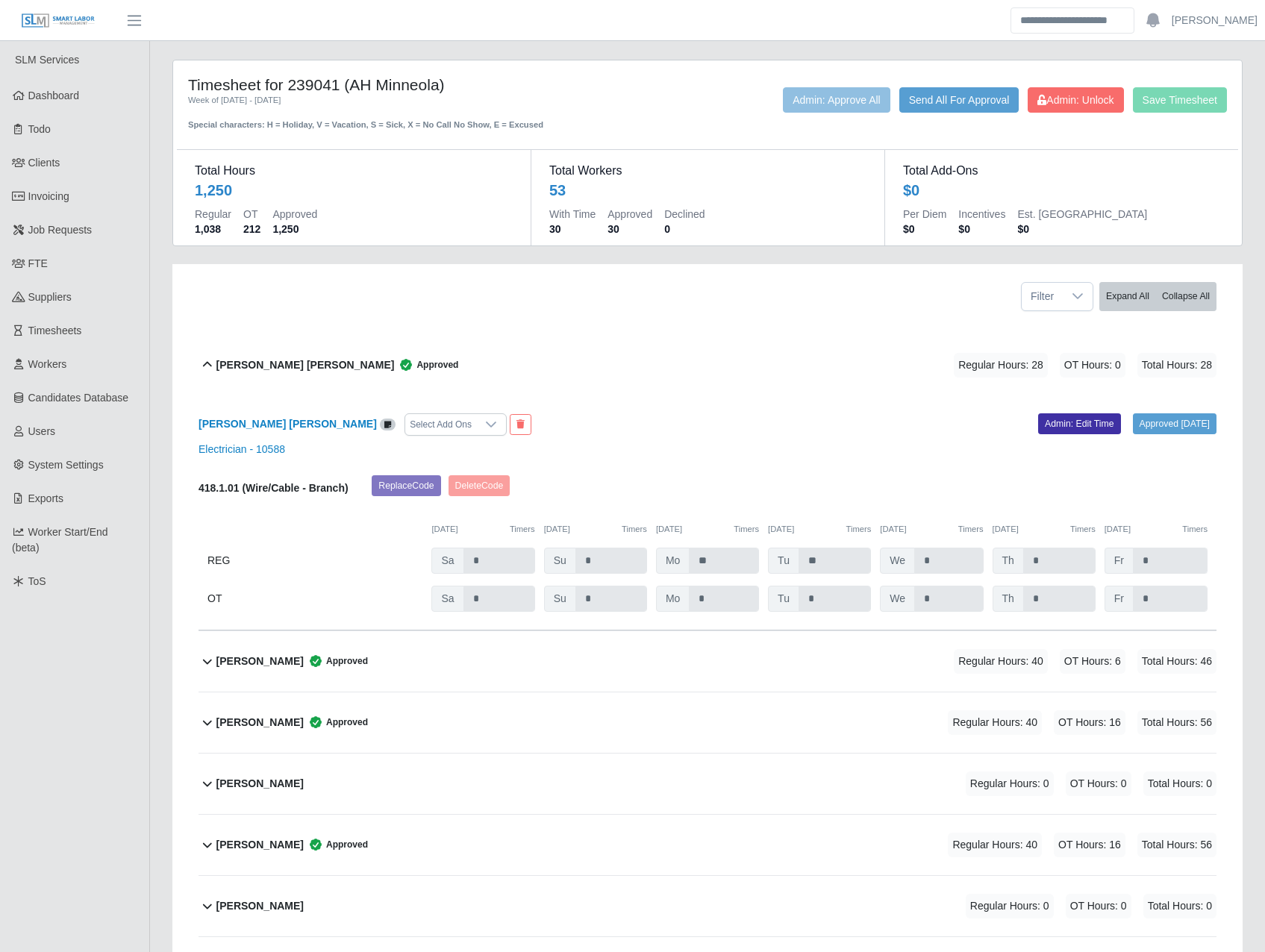
drag, startPoint x: 1018, startPoint y: 578, endPoint x: 1156, endPoint y: 579, distance: 138.0
click at [1115, 574] on span "Fr" at bounding box center [1119, 560] width 29 height 26
drag, startPoint x: 1156, startPoint y: 579, endPoint x: 1169, endPoint y: 579, distance: 13.0
click at [1158, 574] on input "*" at bounding box center [1171, 560] width 75 height 26
click at [1169, 574] on input "*" at bounding box center [1171, 560] width 75 height 26
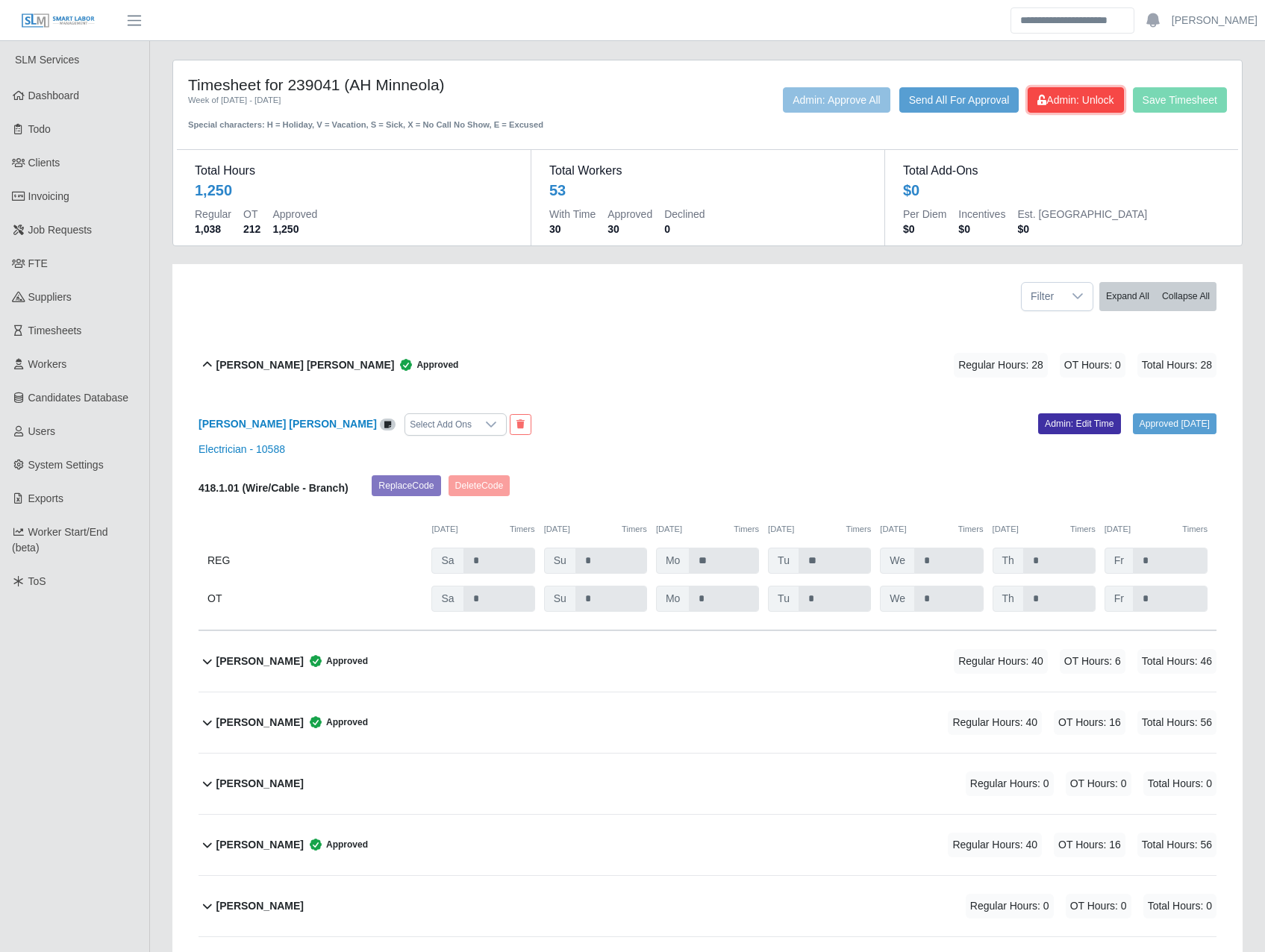
click at [1071, 100] on span "Admin: Unlock" at bounding box center [1074, 100] width 76 height 12
click at [1071, 100] on span "Admin: Lock" at bounding box center [1080, 100] width 66 height 12
click at [767, 398] on div "Alberto Beltran Bermudez Select Add Ons Approved 10/06/2025 Admin: Edit Time El…" at bounding box center [707, 513] width 1018 height 235
click at [339, 380] on div "Alberto Beltran Bermudez Approved Regular Hours: 28 OT Hours: 0 Total Hours: 28" at bounding box center [716, 365] width 1000 height 61
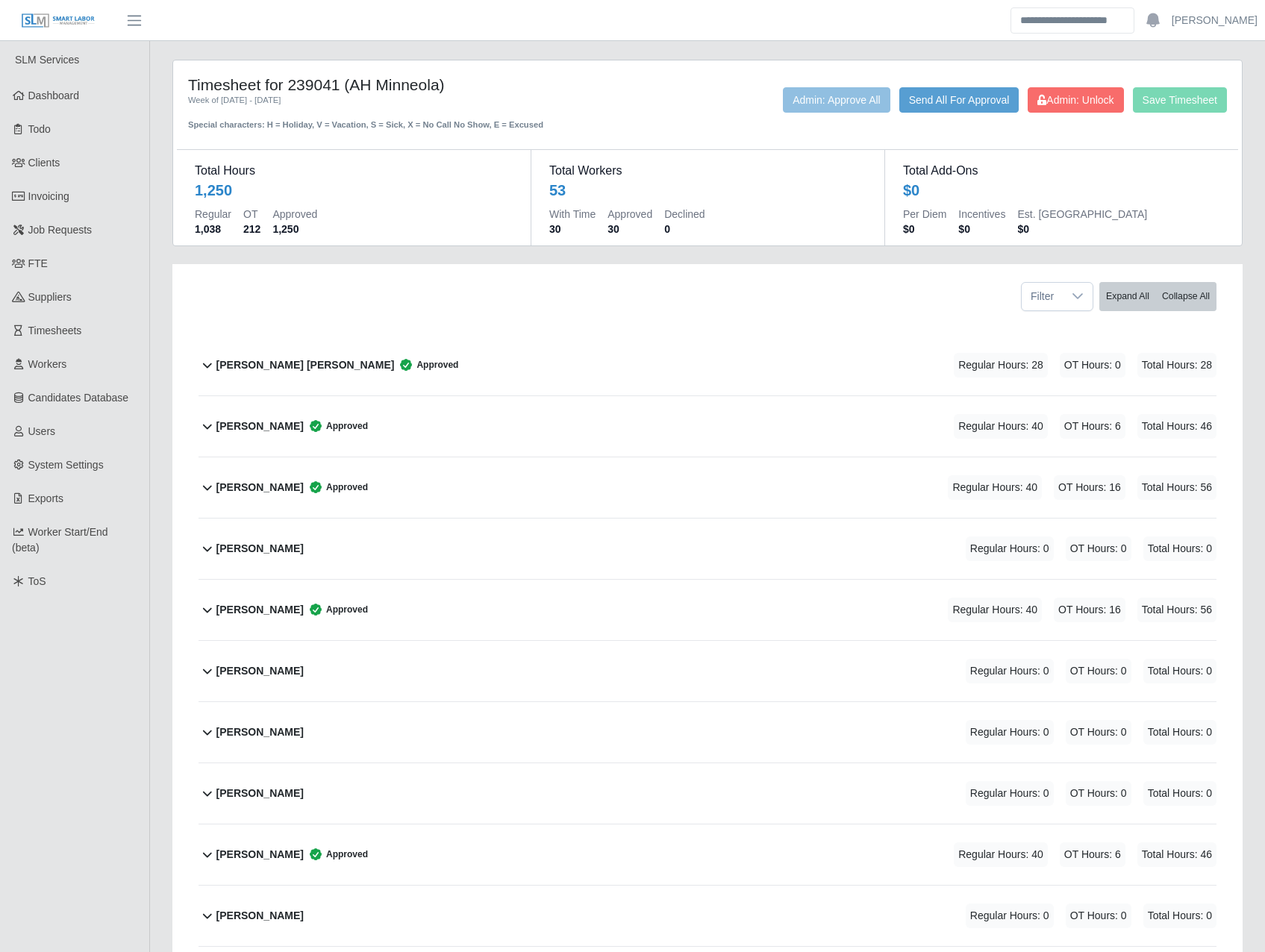
click at [315, 353] on div "[PERSON_NAME] [PERSON_NAME] Approved" at bounding box center [338, 366] width 243 height 25
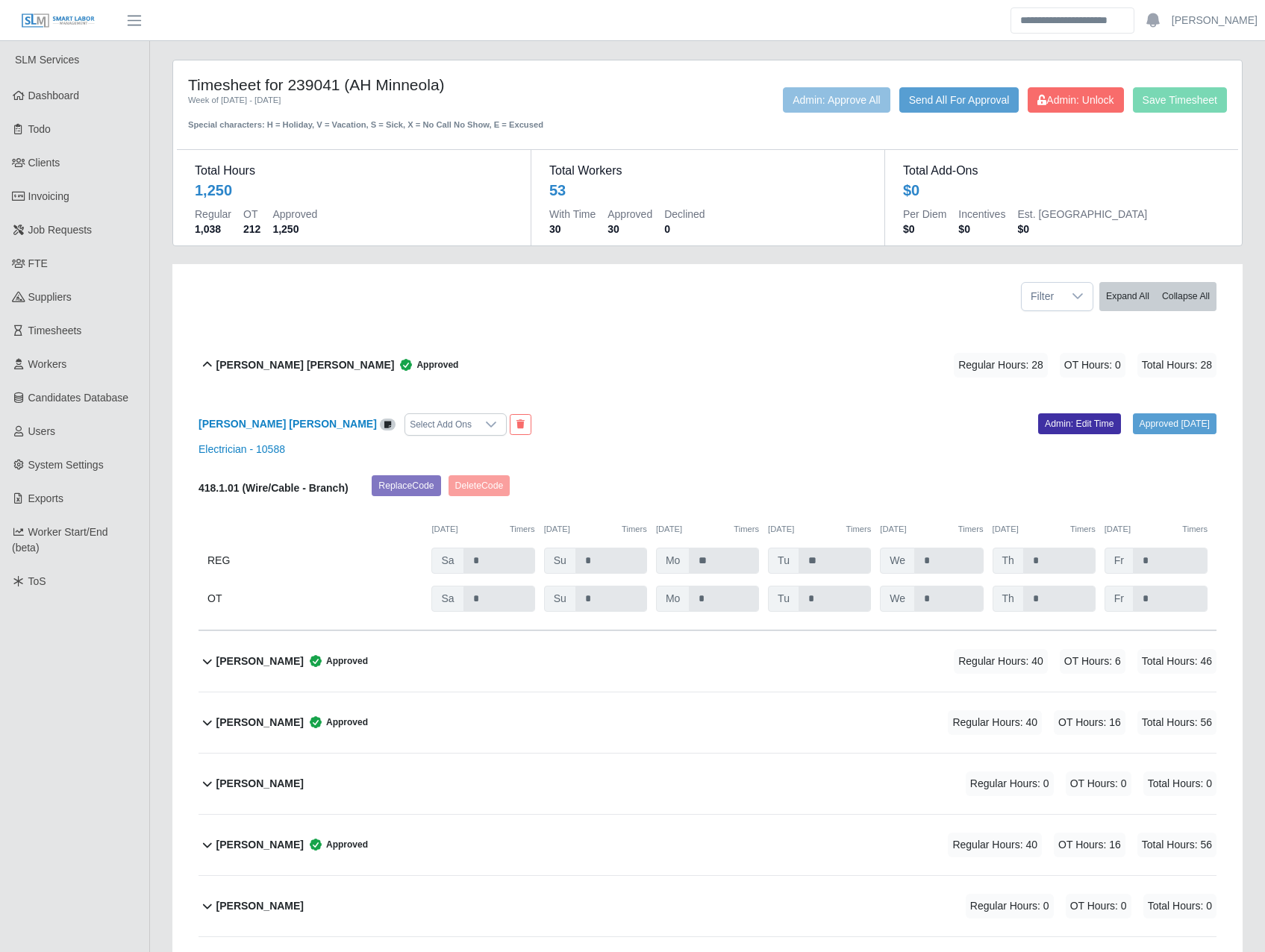
click at [247, 669] on b "Alexander Olivares" at bounding box center [260, 661] width 88 height 15
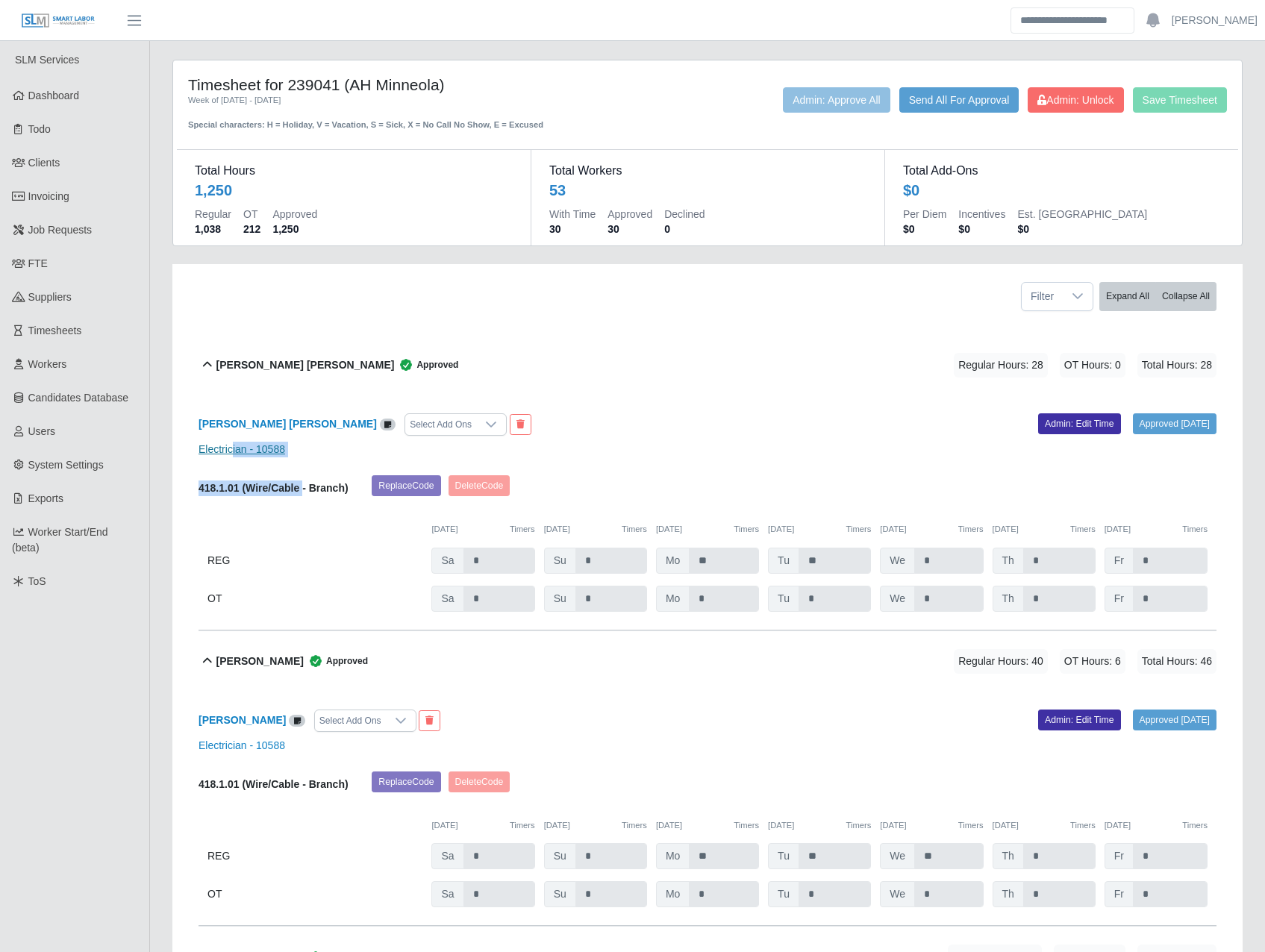
drag, startPoint x: 490, startPoint y: 79, endPoint x: 231, endPoint y: 453, distance: 454.9
click at [231, 453] on div "Alberto Beltran Bermudez Select Add Ons Approved 10/06/2025 Admin: Edit Time El…" at bounding box center [707, 513] width 1018 height 235
click at [224, 452] on link "Electrician - 10588" at bounding box center [242, 449] width 87 height 12
click at [634, 315] on div "Filter Expand All Collapse All" at bounding box center [708, 290] width 1041 height 53
click at [261, 423] on b "Alberto Beltran Bermudez" at bounding box center [287, 424] width 178 height 12
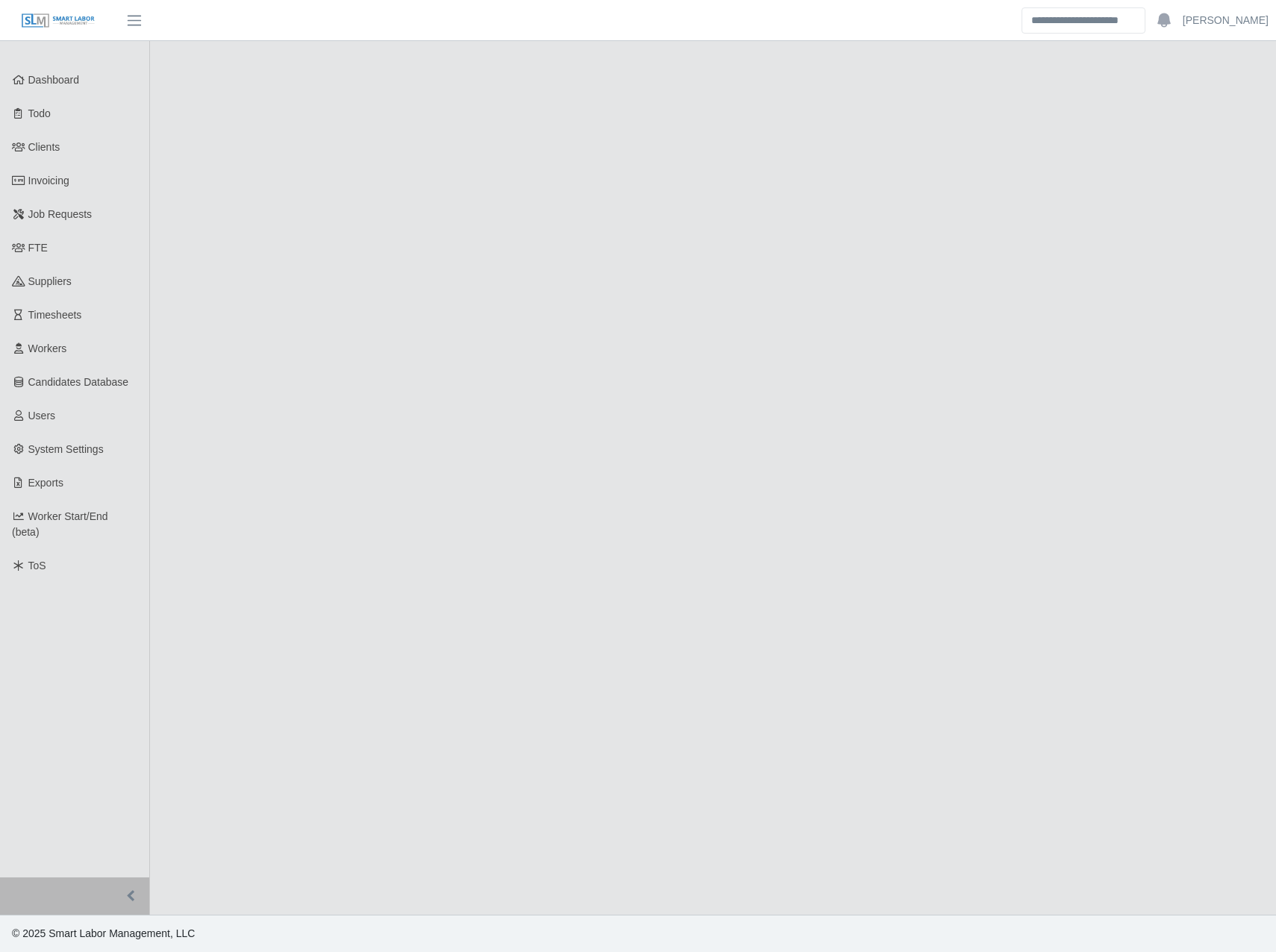
select select "******"
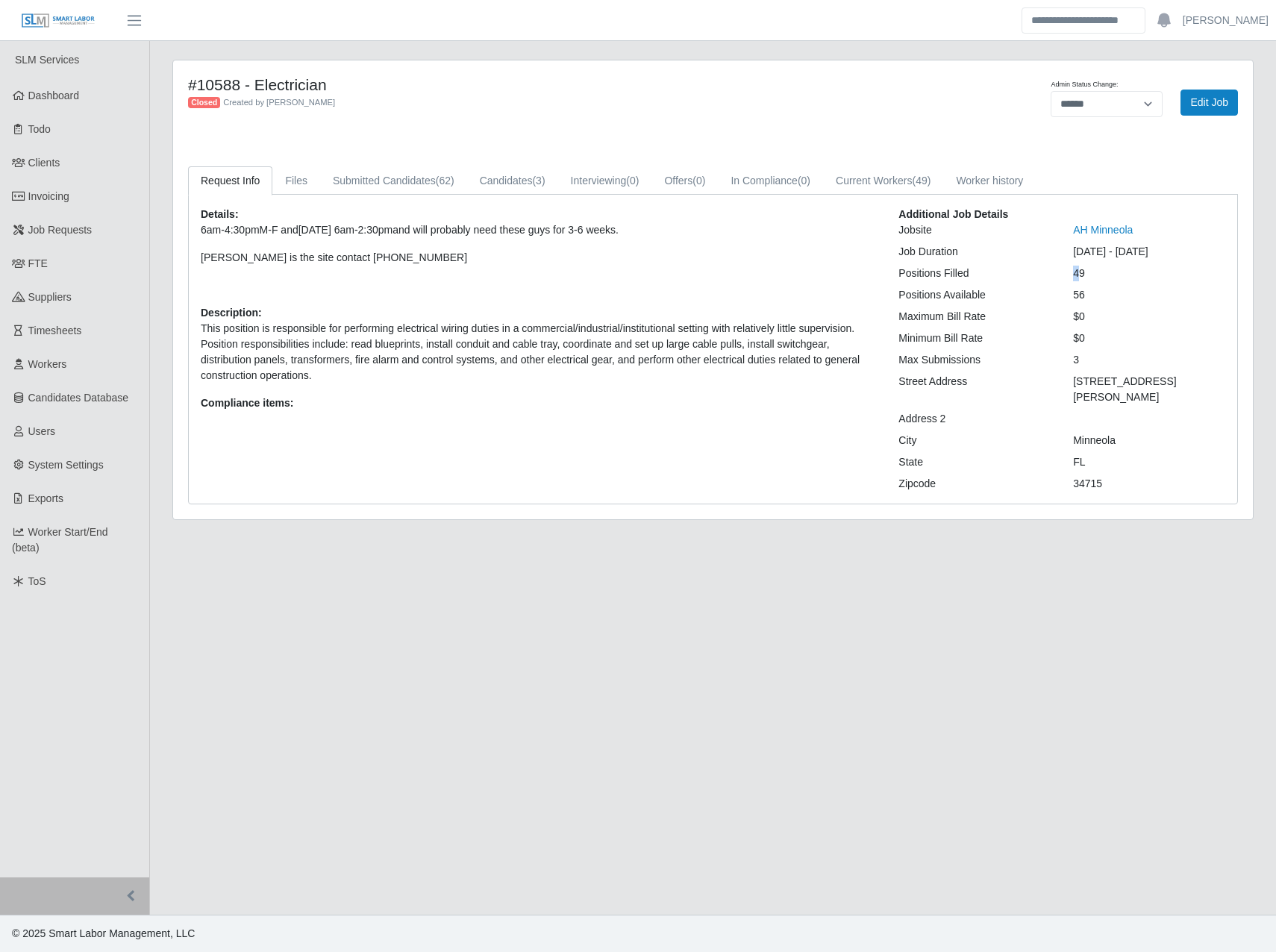
drag, startPoint x: 1081, startPoint y: 273, endPoint x: 1072, endPoint y: 273, distance: 9.0
click at [1072, 273] on div "49" at bounding box center [1149, 273] width 174 height 15
drag, startPoint x: 1085, startPoint y: 273, endPoint x: 1068, endPoint y: 271, distance: 17.1
click at [1068, 271] on div "49" at bounding box center [1149, 273] width 174 height 15
drag, startPoint x: 1068, startPoint y: 271, endPoint x: 1080, endPoint y: 294, distance: 25.9
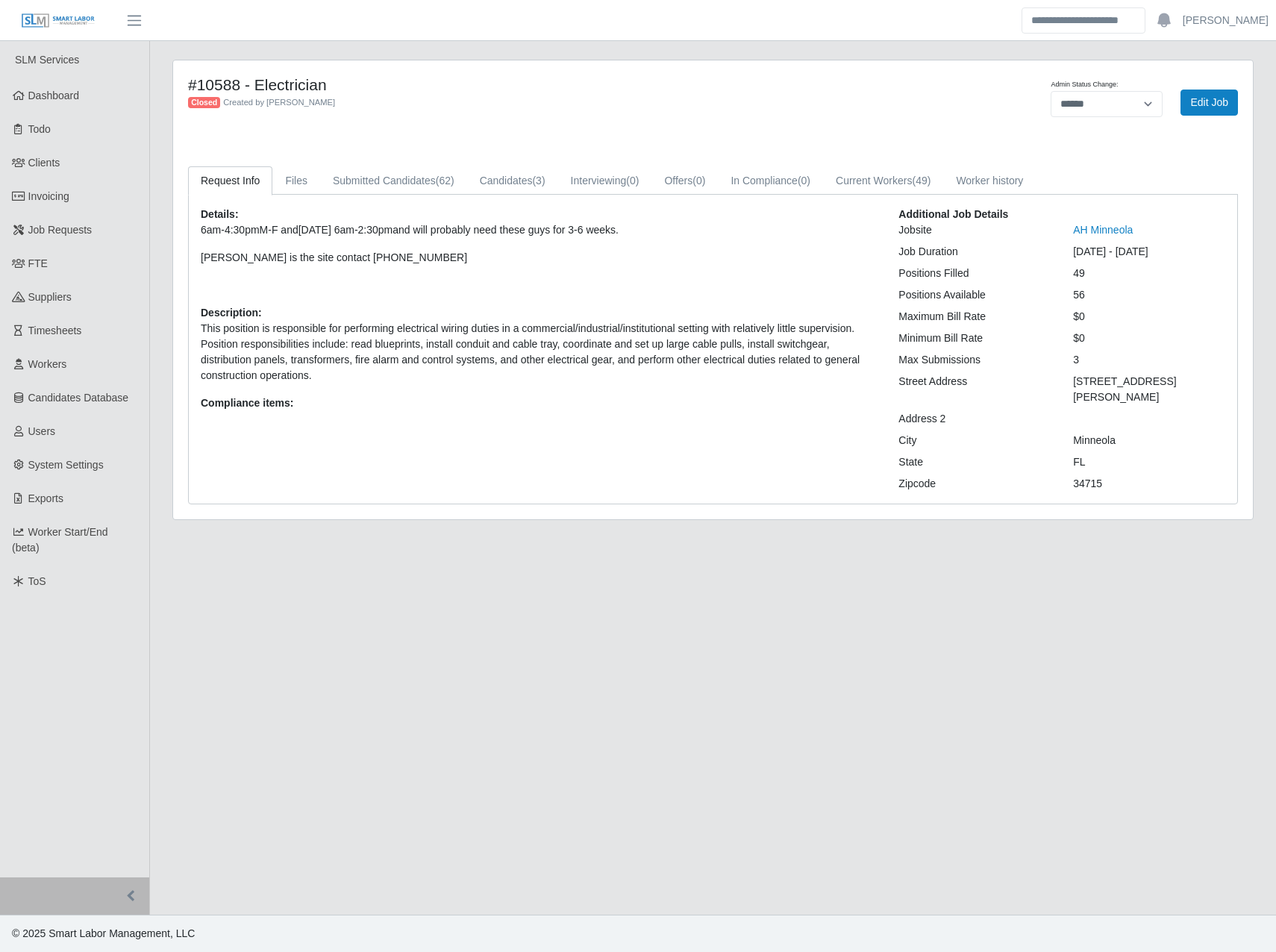
click at [1080, 294] on div "56" at bounding box center [1149, 295] width 174 height 15
click at [1185, 109] on link "Edit Job" at bounding box center [1210, 102] width 58 height 26
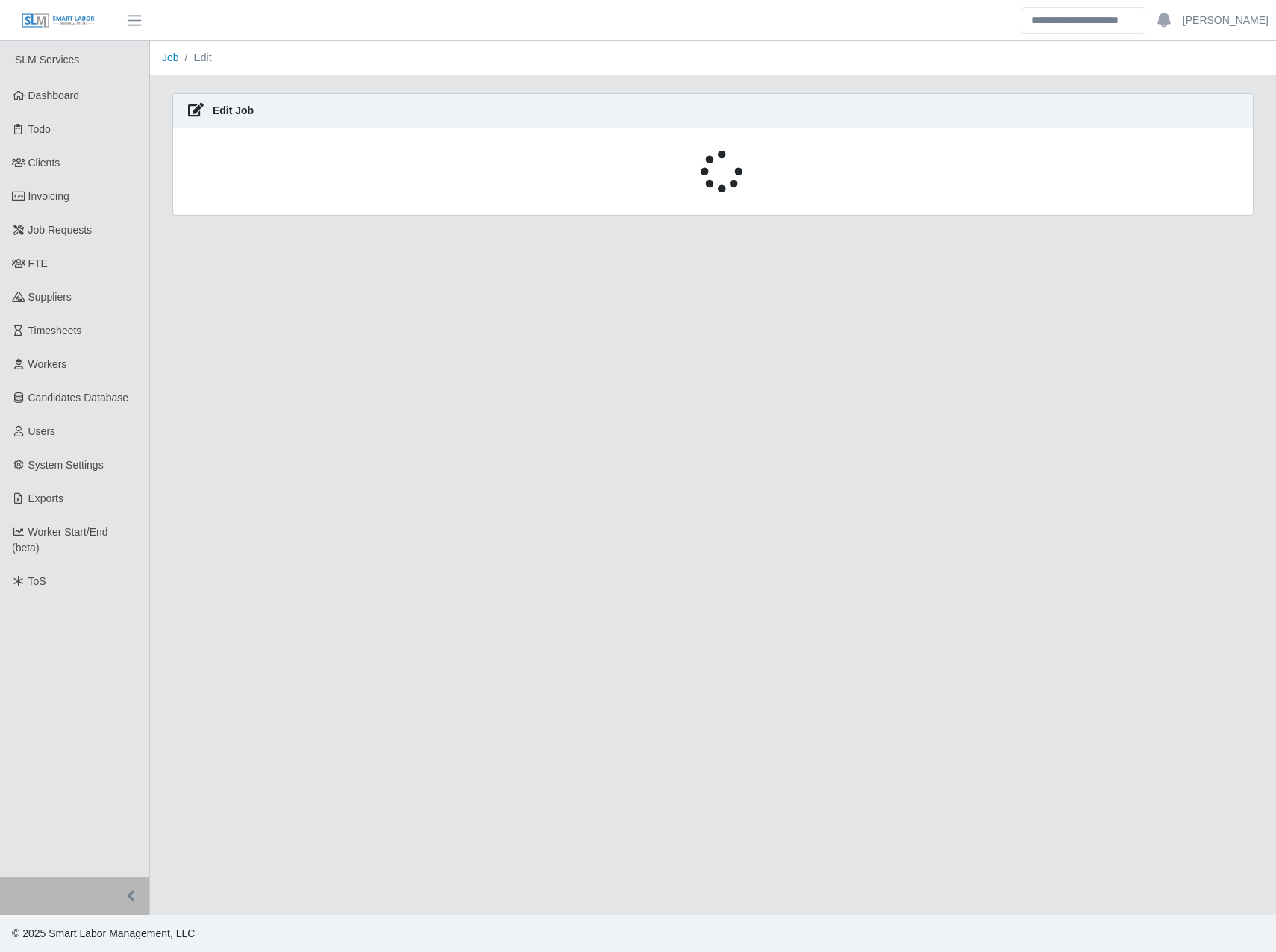
select select "******"
select select "****"
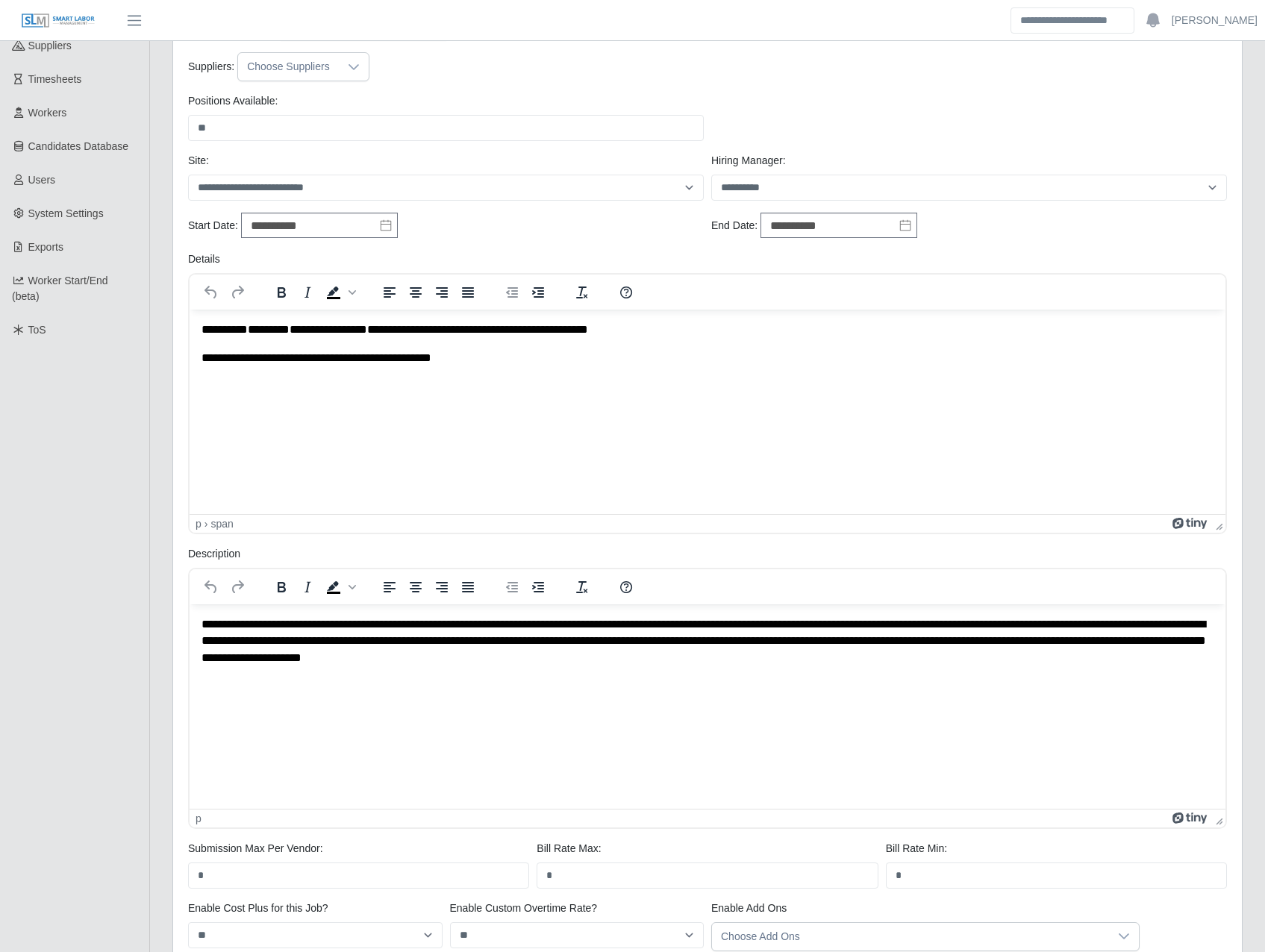
scroll to position [88, 0]
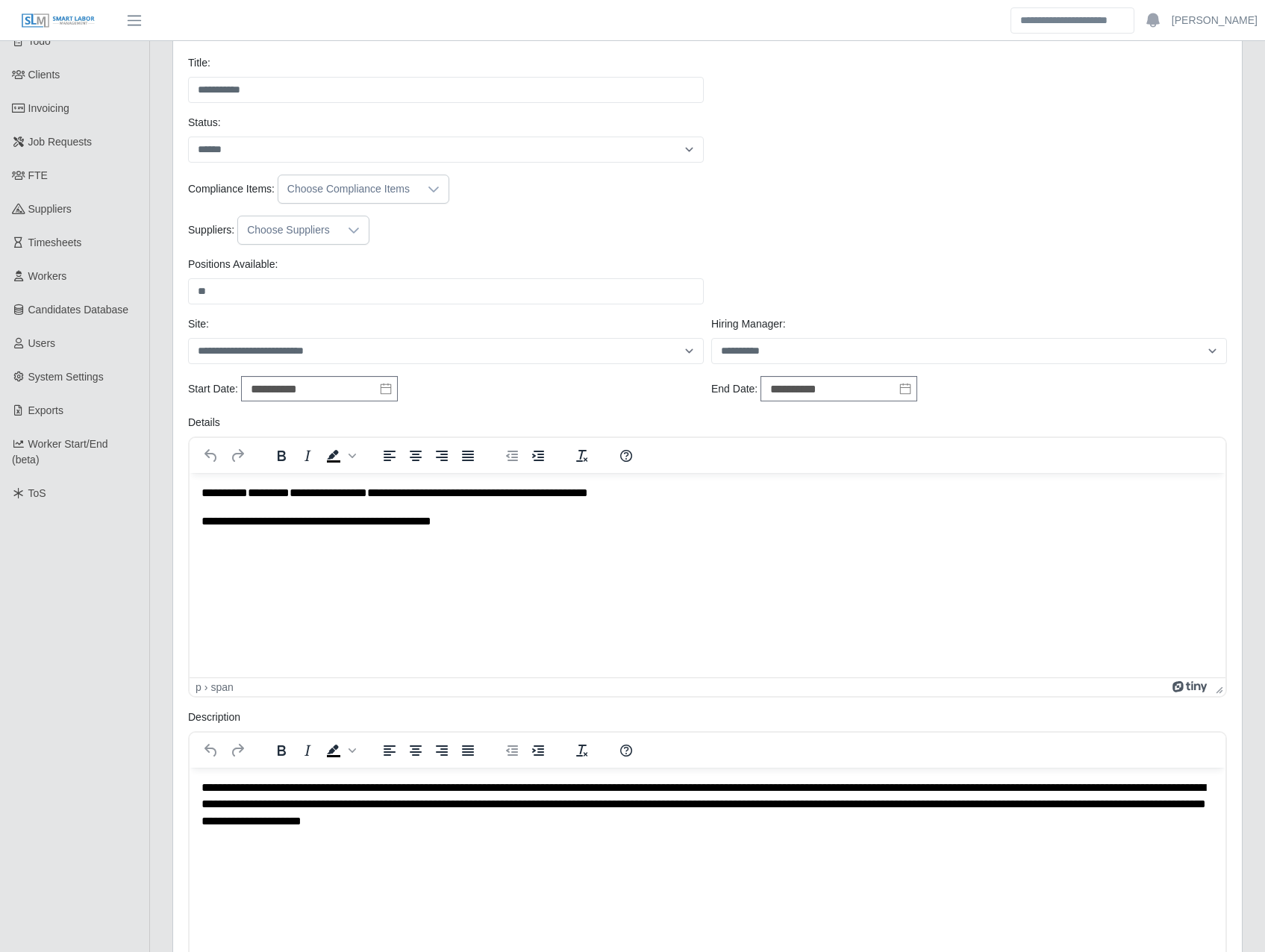
click at [313, 224] on div "Choose Suppliers" at bounding box center [288, 230] width 101 height 28
click at [677, 219] on div "Suppliers: Choose Suppliers" at bounding box center [707, 230] width 1046 height 29
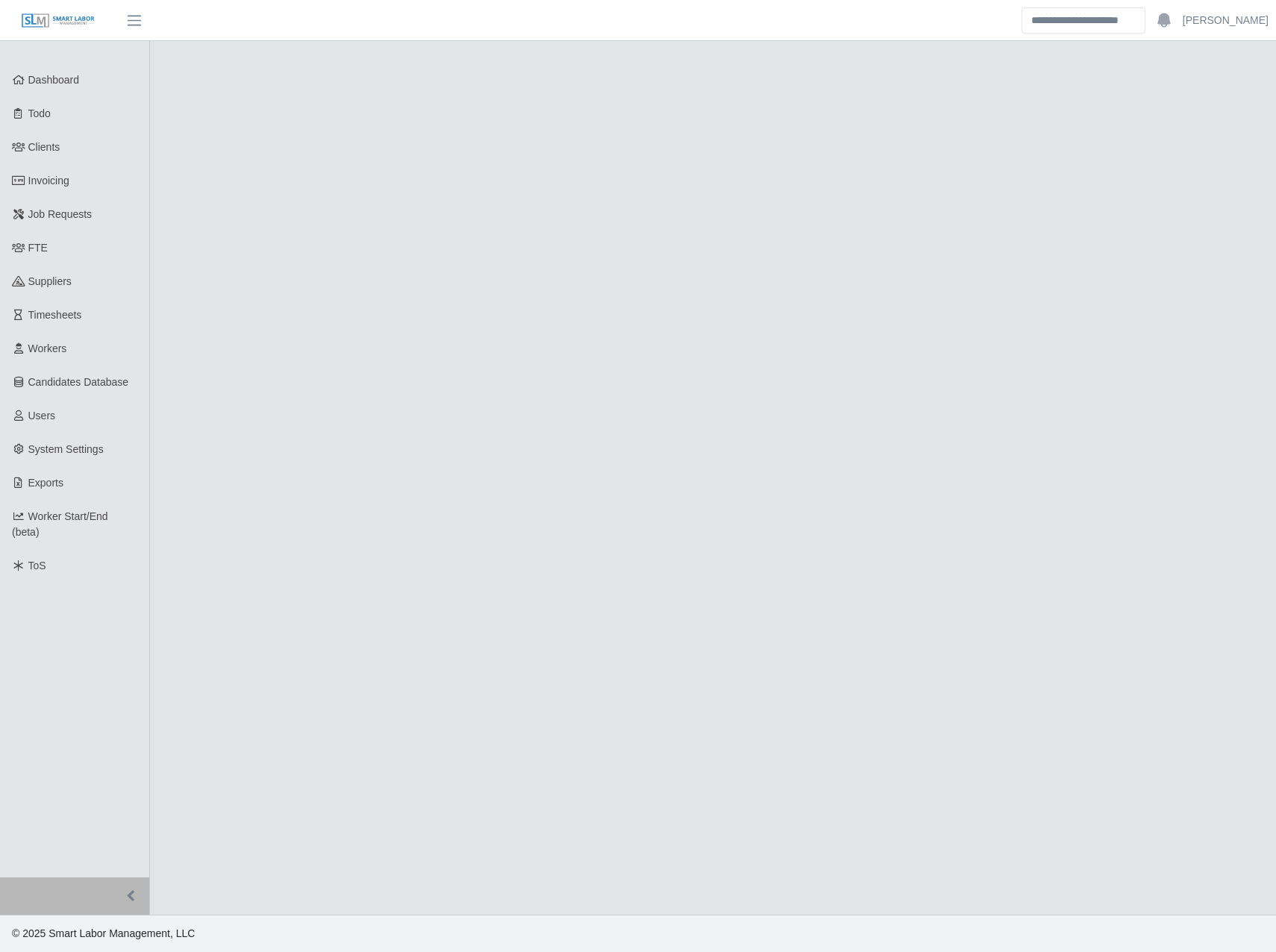
select select "******"
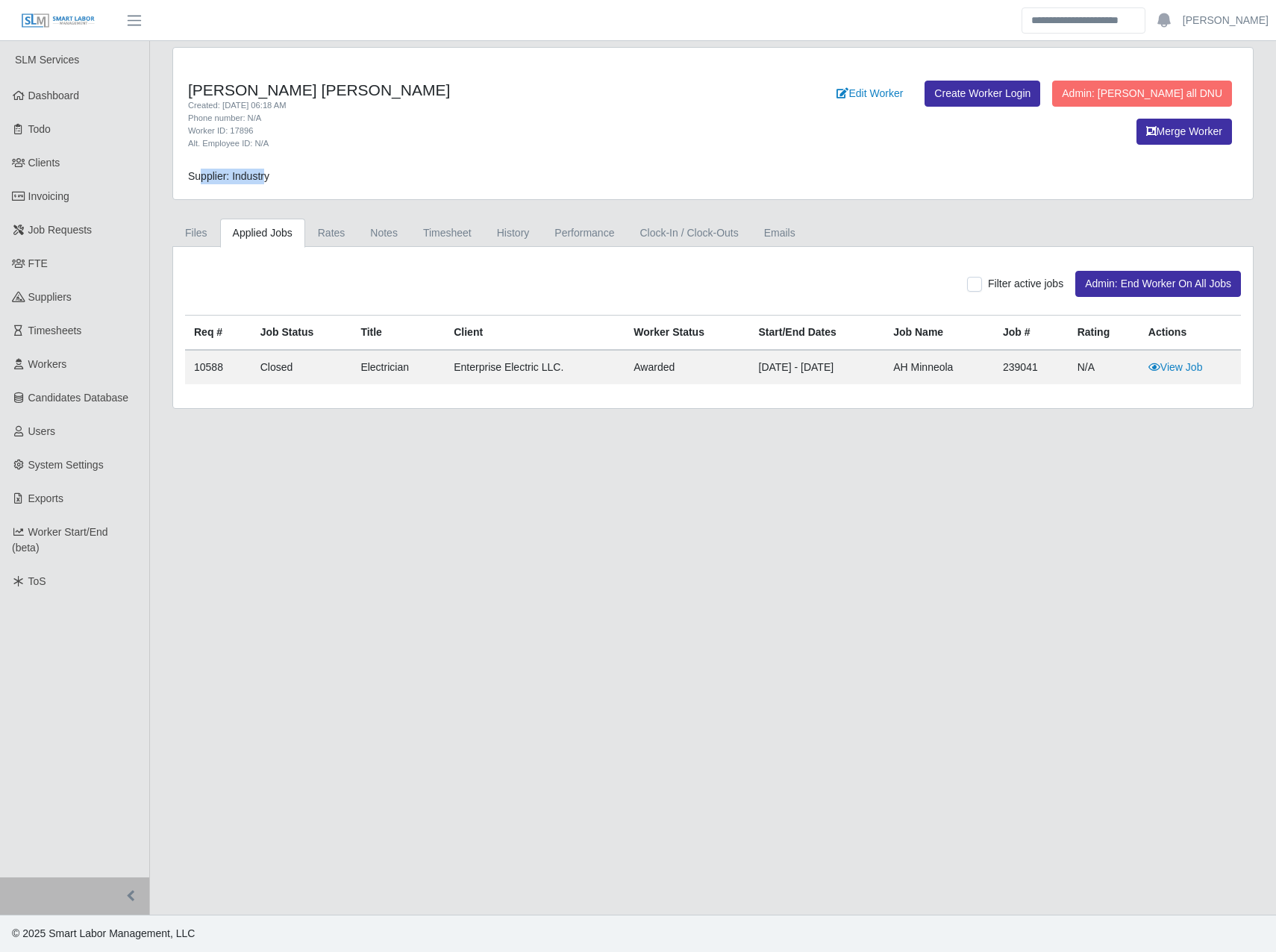
drag, startPoint x: 264, startPoint y: 175, endPoint x: 201, endPoint y: 165, distance: 63.8
click at [201, 165] on div "[PERSON_NAME] [PERSON_NAME] Created: [DATE] 06:18 AM Phone number: N/A Worker I…" at bounding box center [714, 123] width 1081 height 151
drag, startPoint x: 201, startPoint y: 165, endPoint x: 223, endPoint y: 181, distance: 27.2
click at [223, 181] on span "Supplier: Industry" at bounding box center [228, 176] width 81 height 12
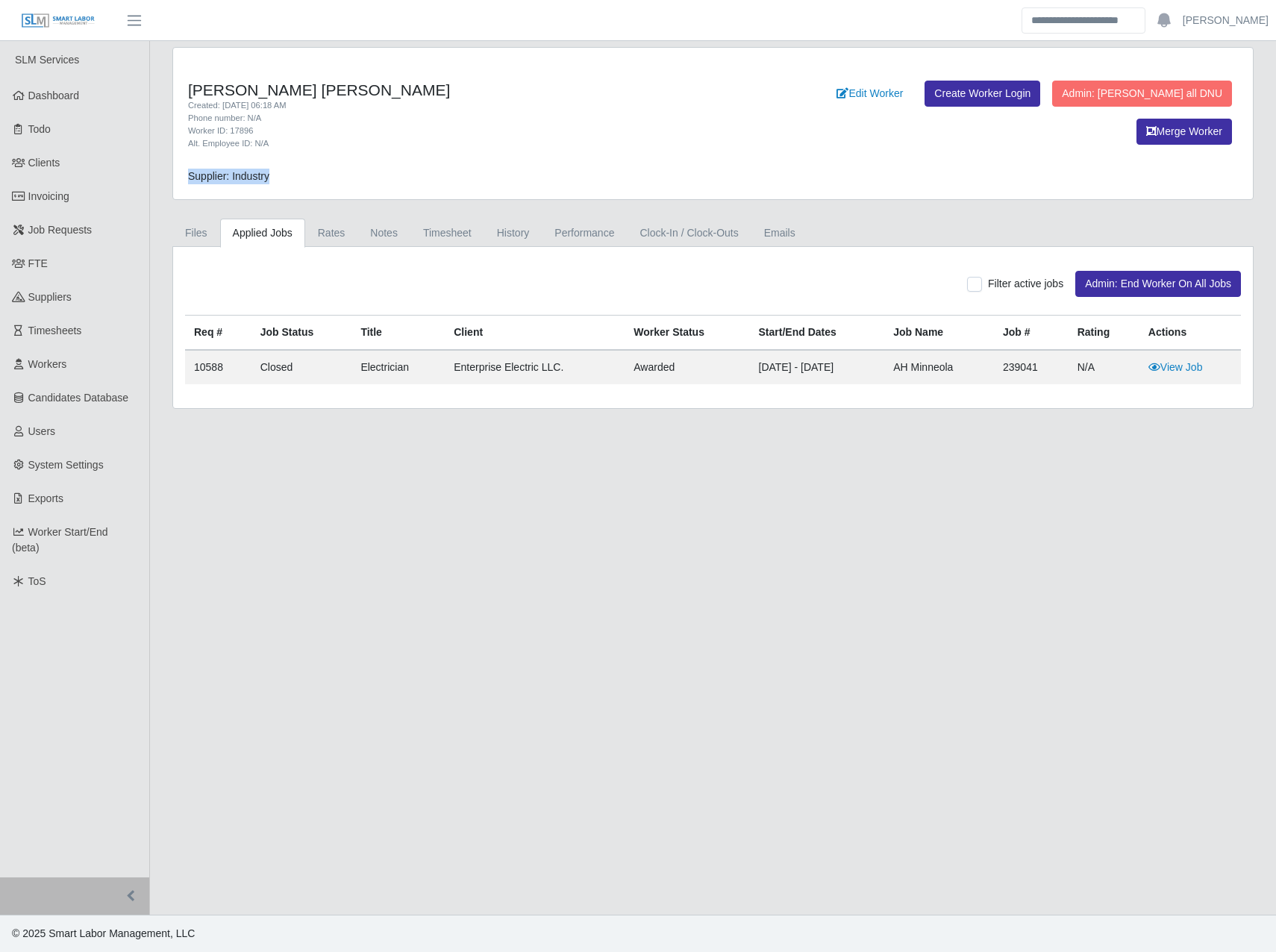
click at [223, 181] on span "Supplier: Industry" at bounding box center [228, 176] width 81 height 12
click at [496, 656] on main "Alberto Beltran Bermudez Created: 08/11/2025 06:18 AM Phone number: N/A Worker …" at bounding box center [714, 478] width 1127 height 874
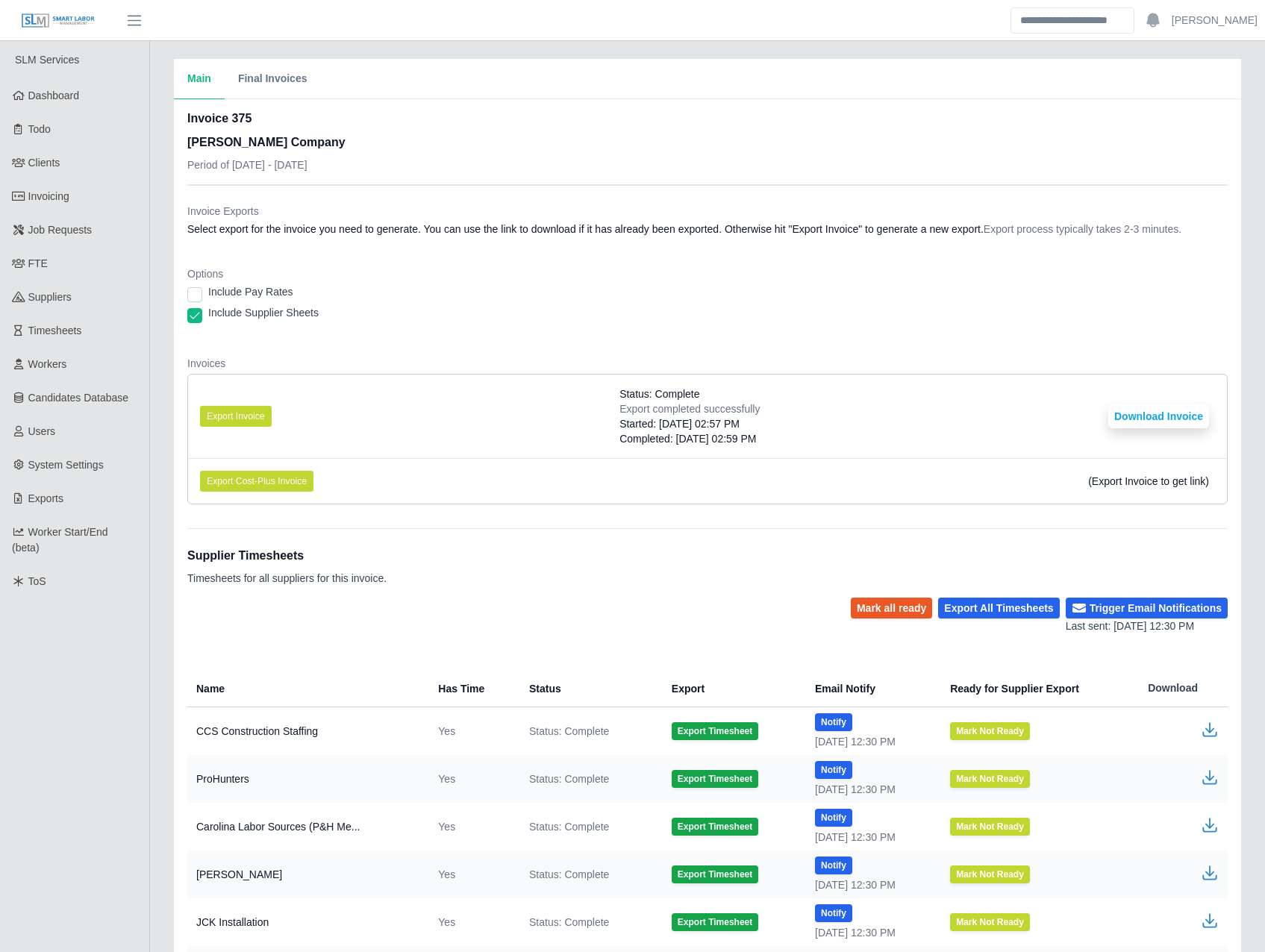
scroll to position [239, 0]
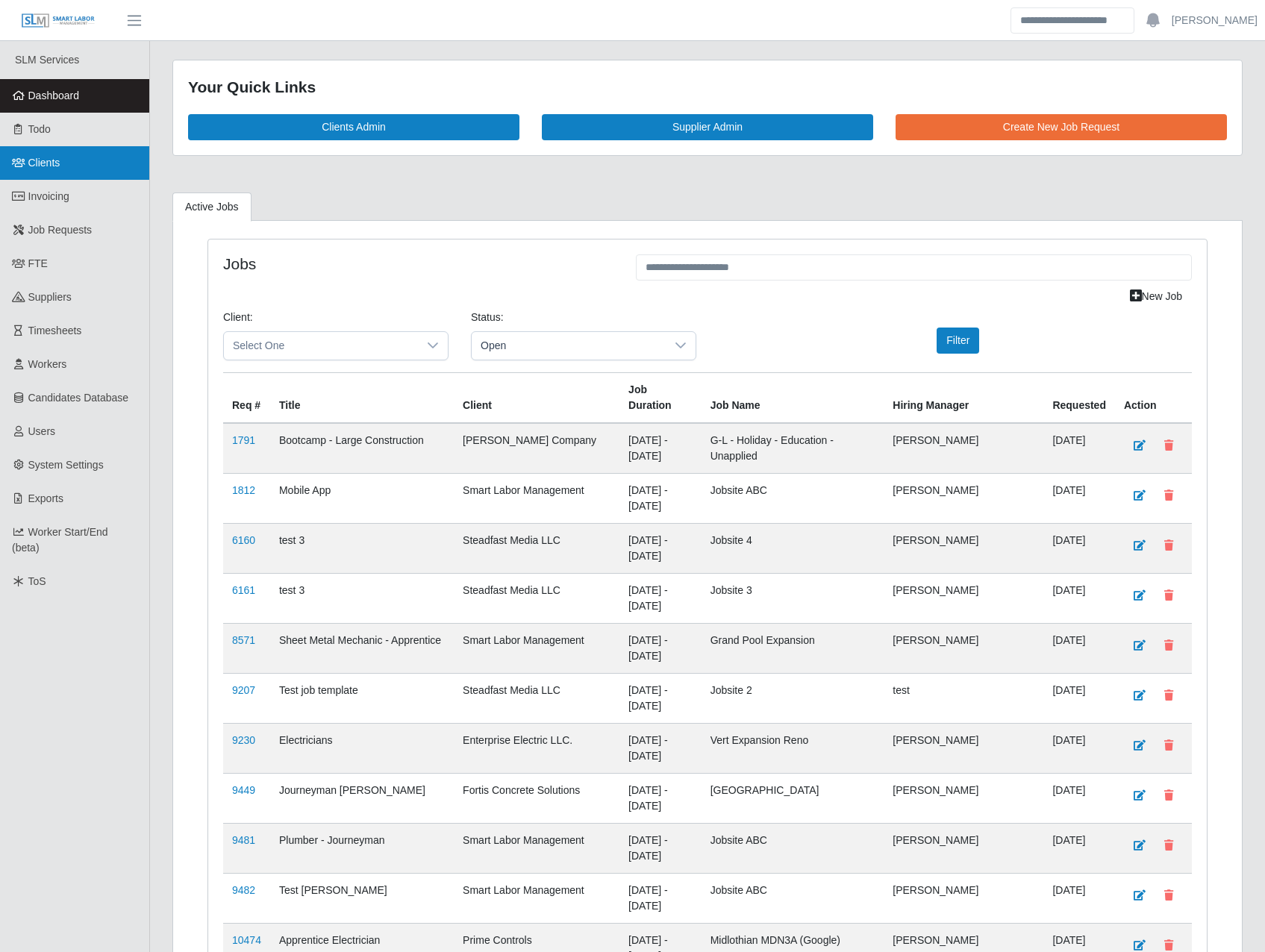
click at [58, 150] on link "Clients" at bounding box center [74, 163] width 149 height 34
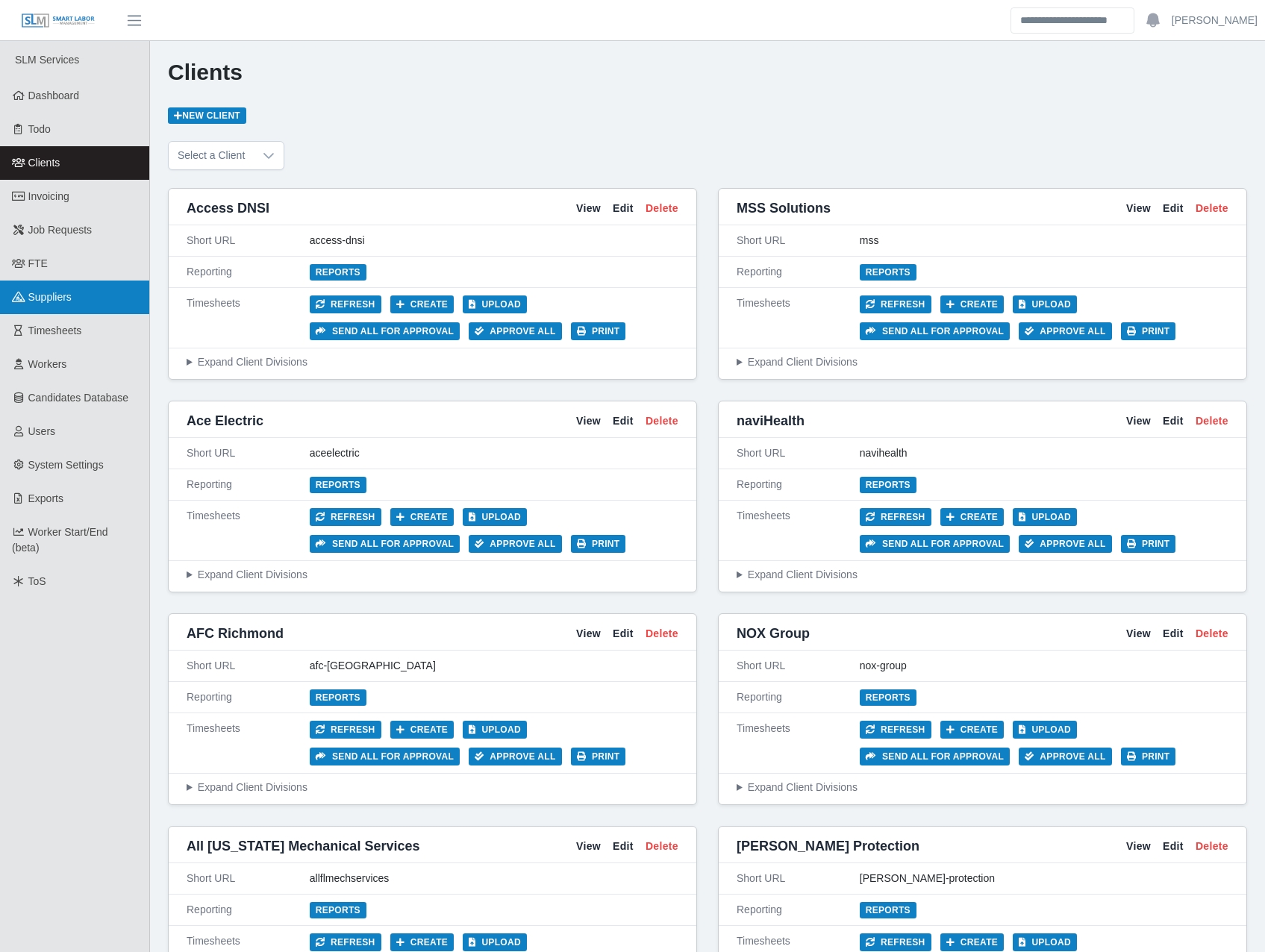
click at [48, 306] on link "Suppliers" at bounding box center [74, 296] width 149 height 34
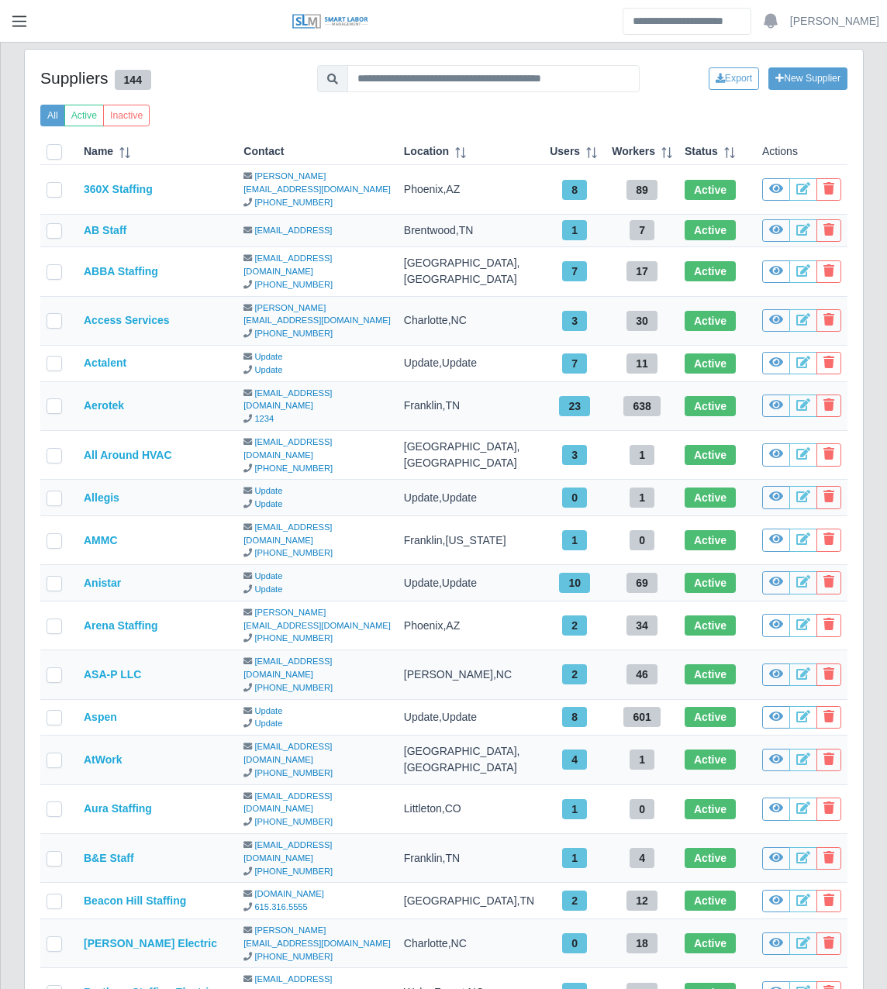
click at [22, 9] on button "button" at bounding box center [19, 22] width 39 height 26
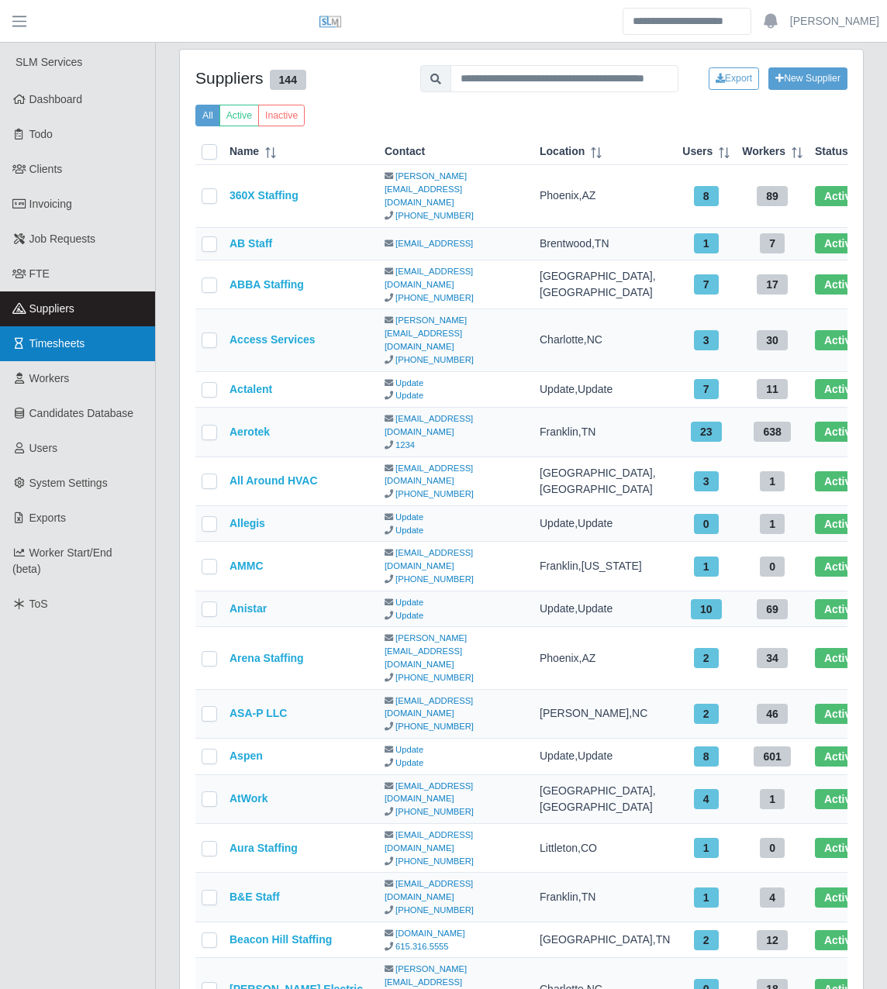
click at [48, 346] on span "Timesheets" at bounding box center [57, 343] width 56 height 12
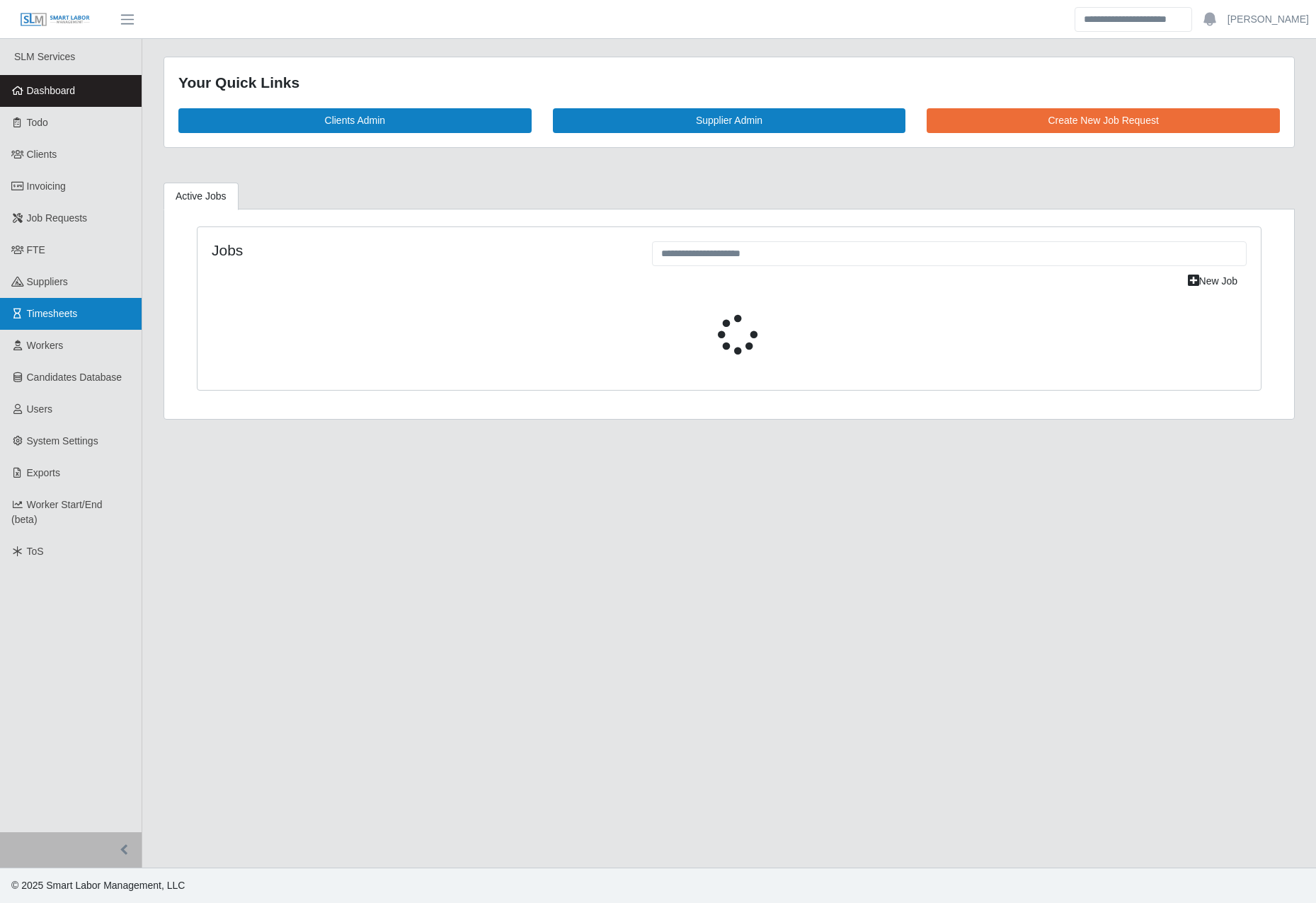
click at [33, 312] on span "Timesheets" at bounding box center [52, 313] width 51 height 11
